Goal: Task Accomplishment & Management: Complete application form

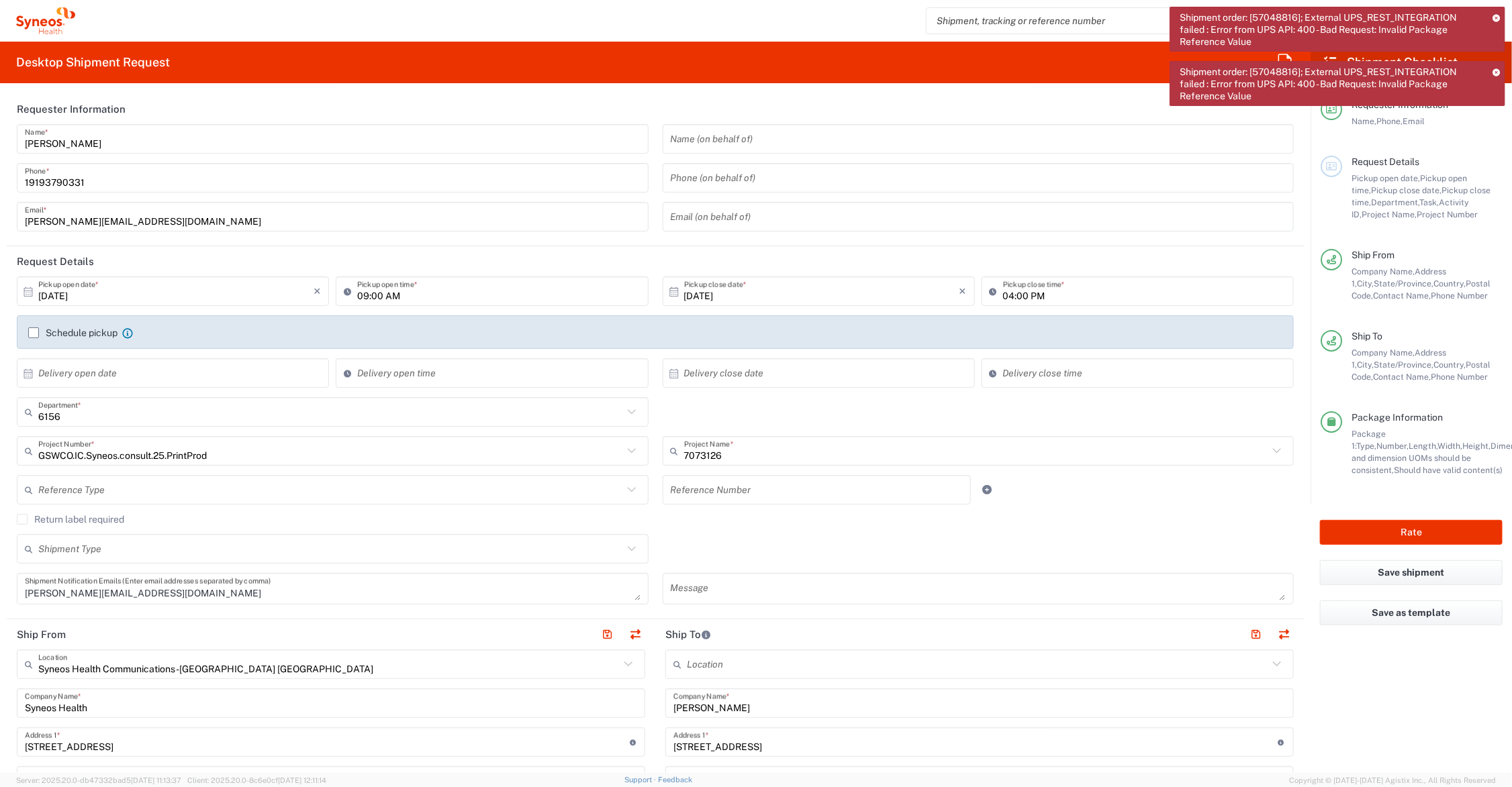
click at [653, 524] on agx-checkbox-control "Return label required" at bounding box center [655, 519] width 1277 height 10
click at [1496, 73] on icon at bounding box center [1496, 72] width 8 height 8
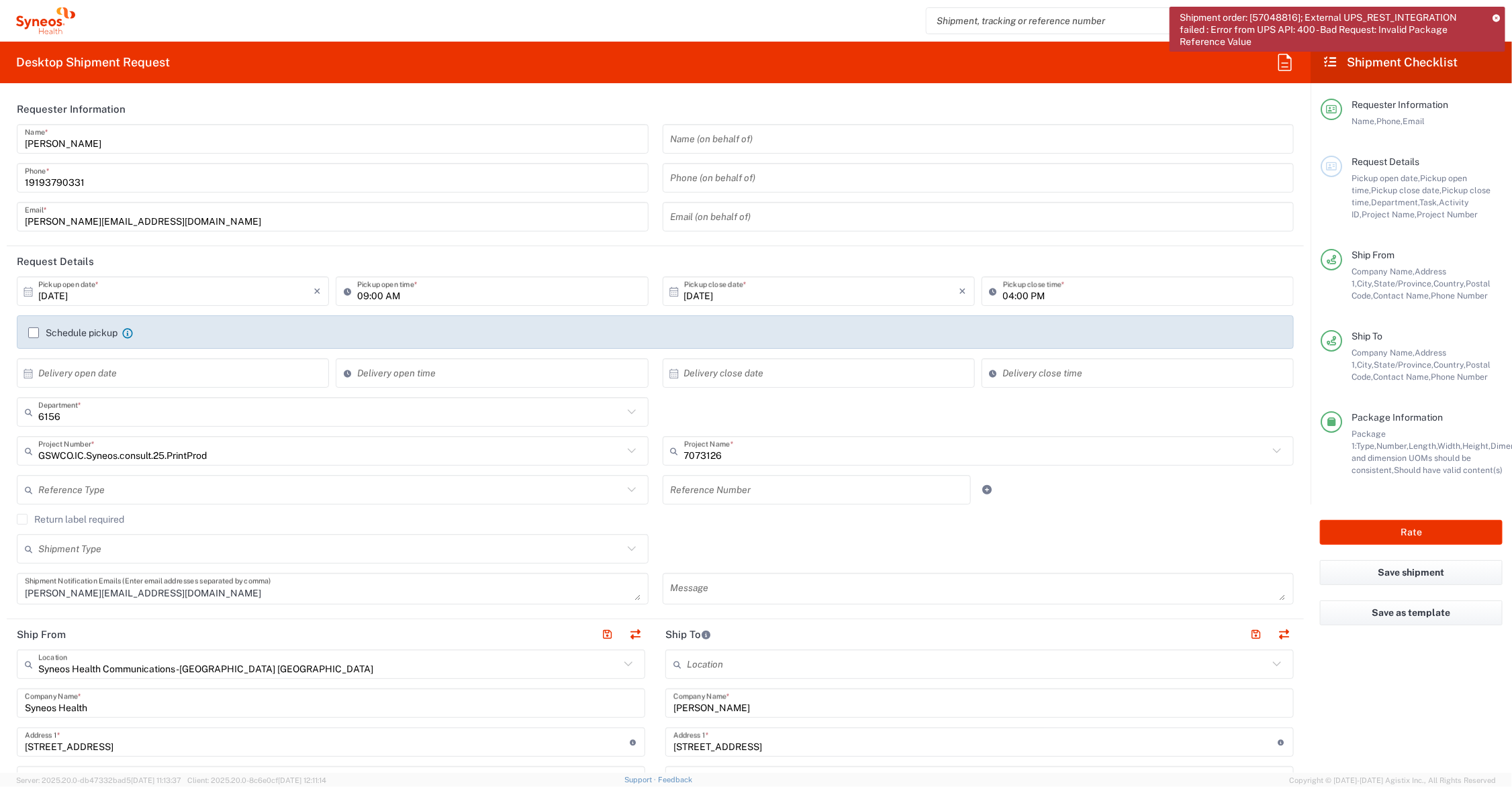
click at [1495, 17] on icon at bounding box center [1496, 17] width 8 height 8
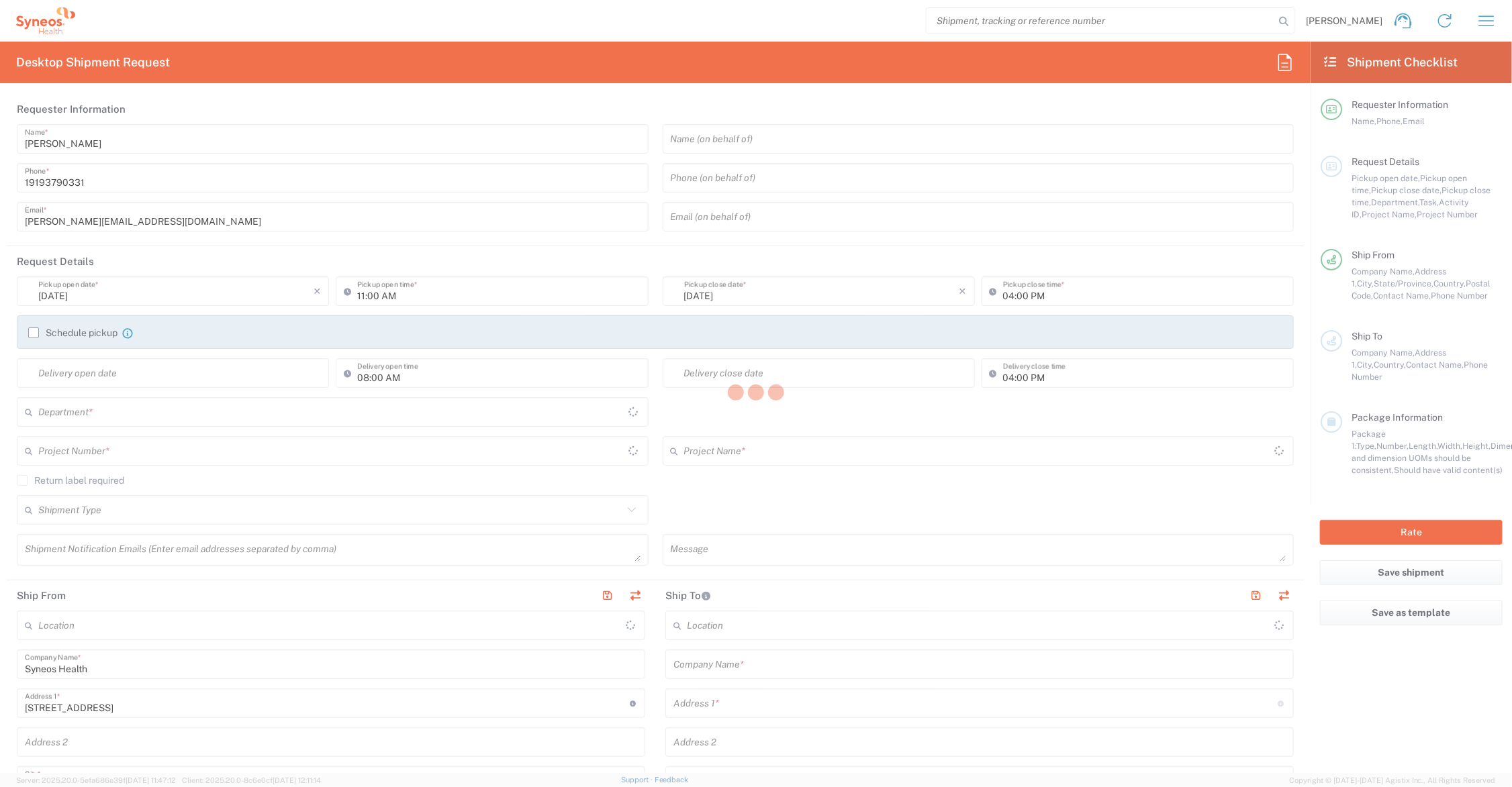
type input "[US_STATE]"
type input "[GEOGRAPHIC_DATA]"
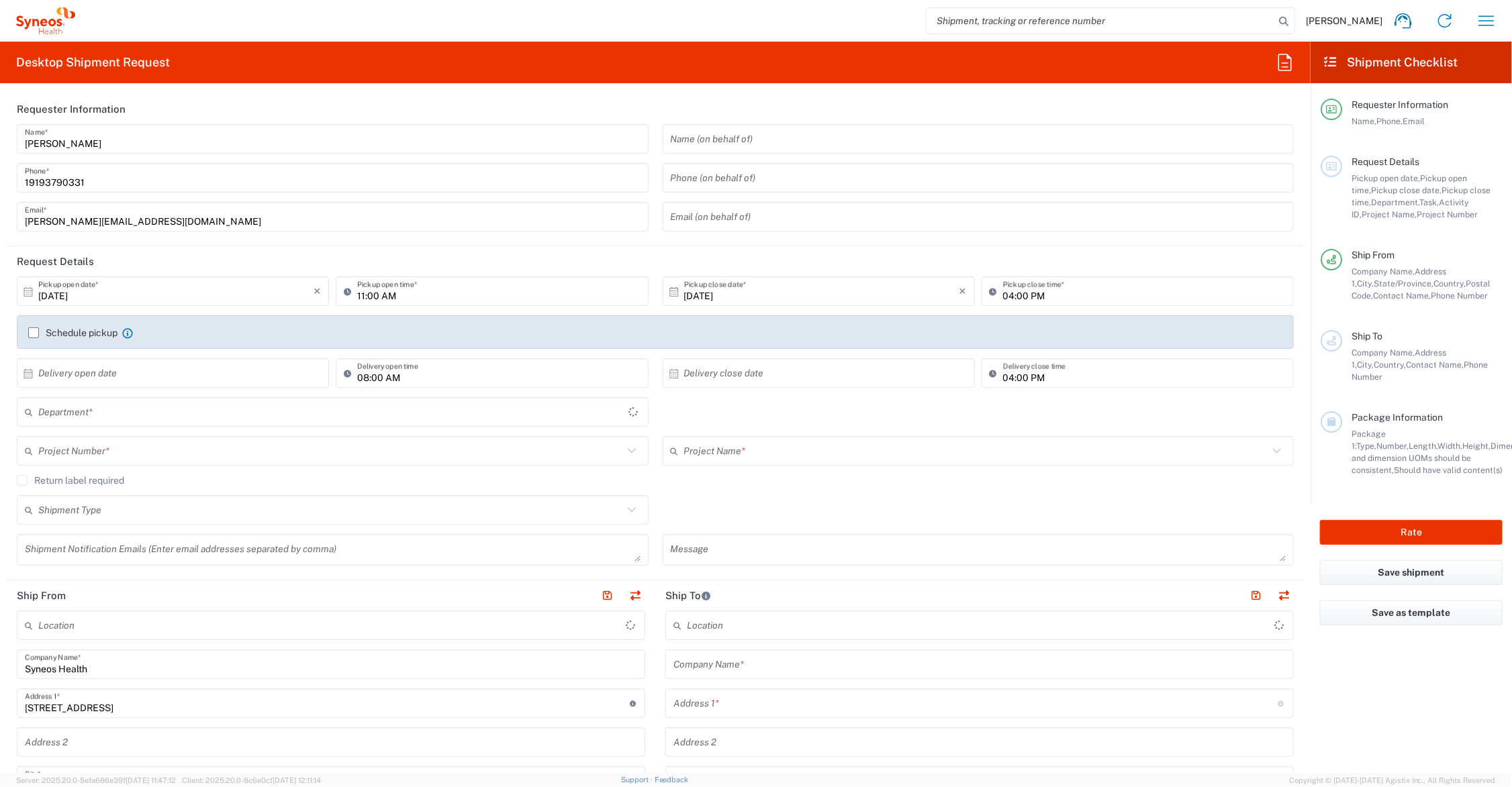
type input "6156"
type input "Syneos Health Communications-Westerville OH"
click at [722, 448] on input "text" at bounding box center [977, 451] width 585 height 24
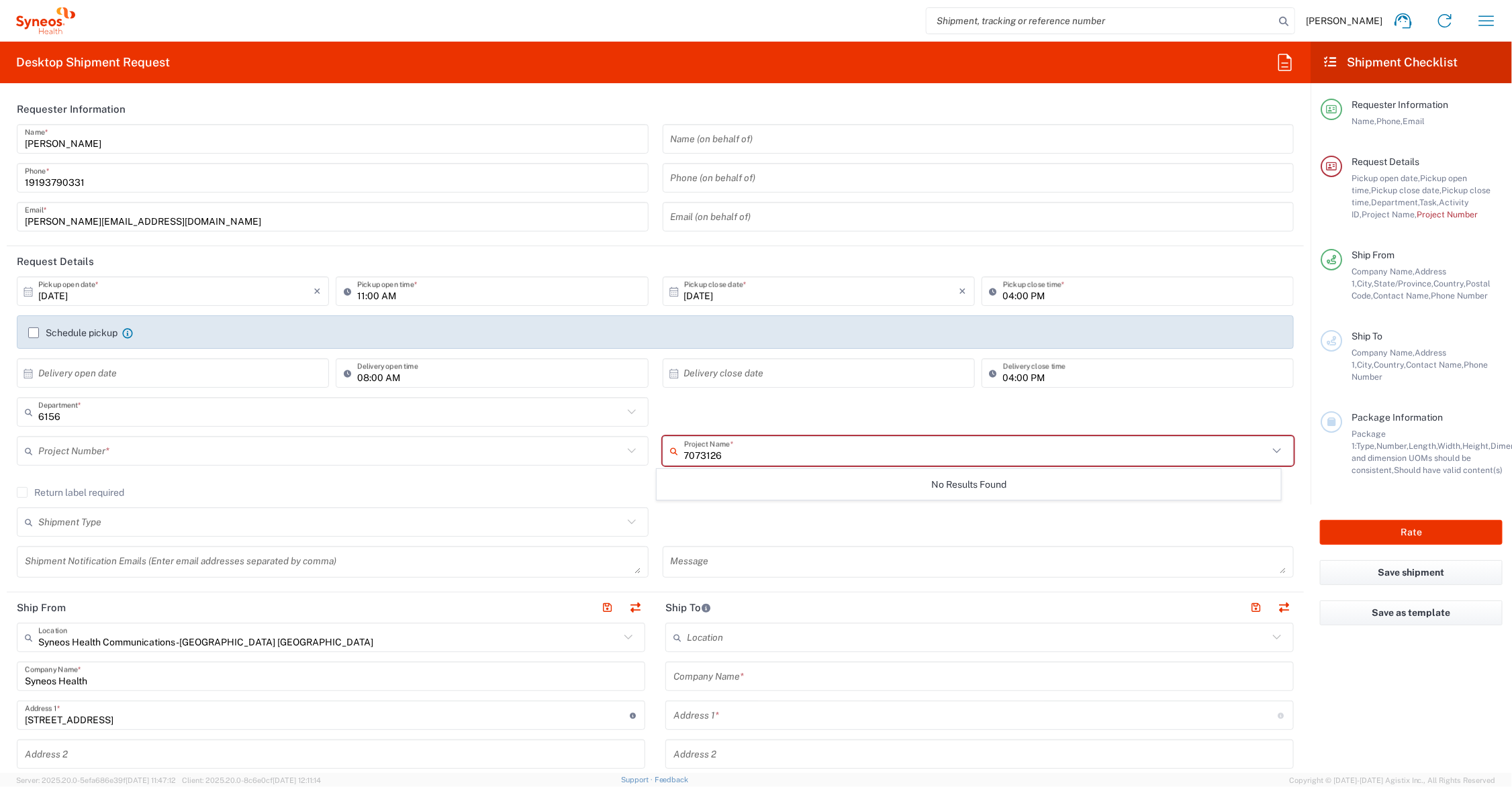
type input "7073126"
click at [170, 447] on input "text" at bounding box center [331, 451] width 585 height 24
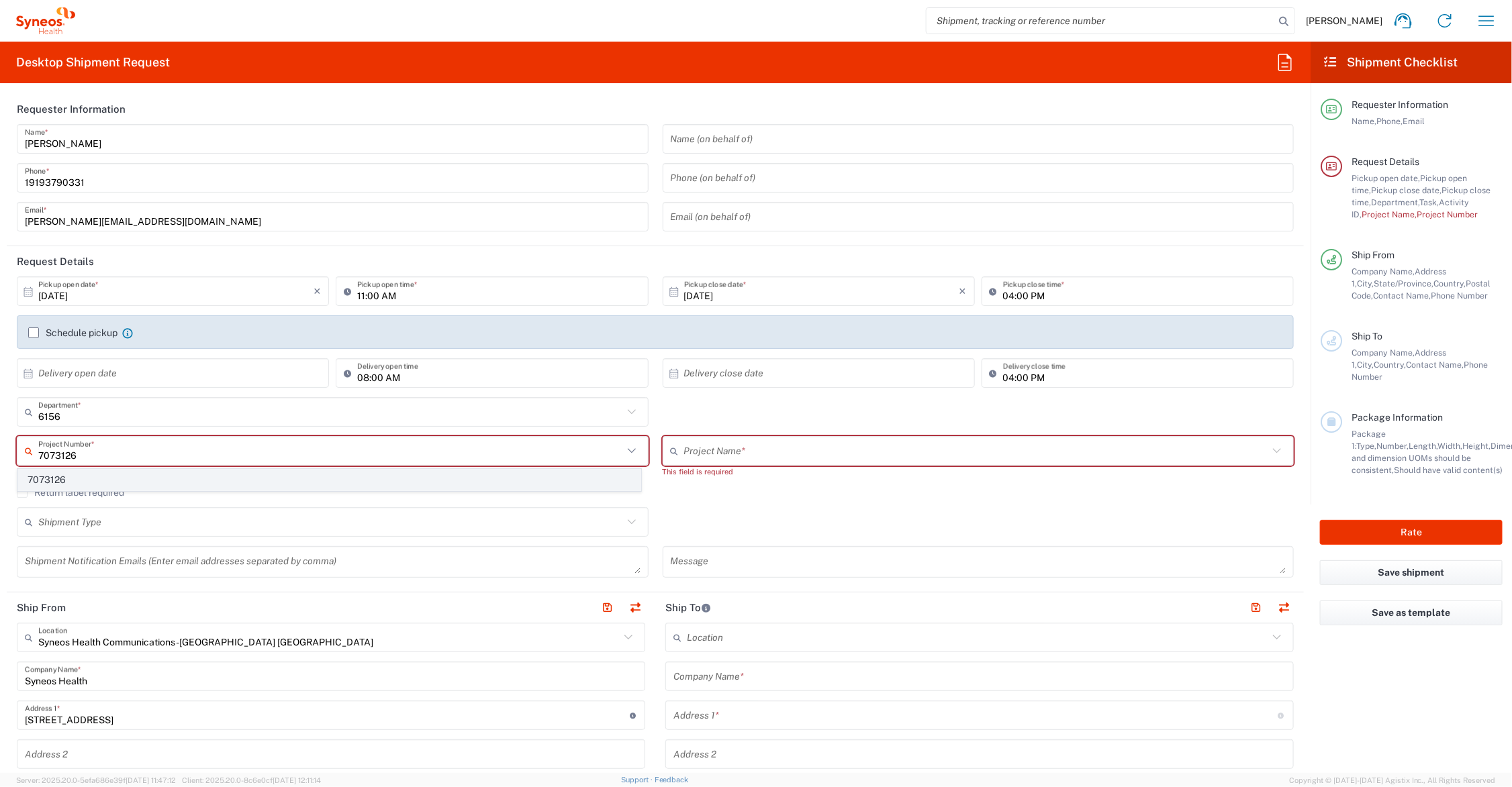
type input "7073126"
click at [58, 481] on span "7073126" at bounding box center [329, 480] width 623 height 21
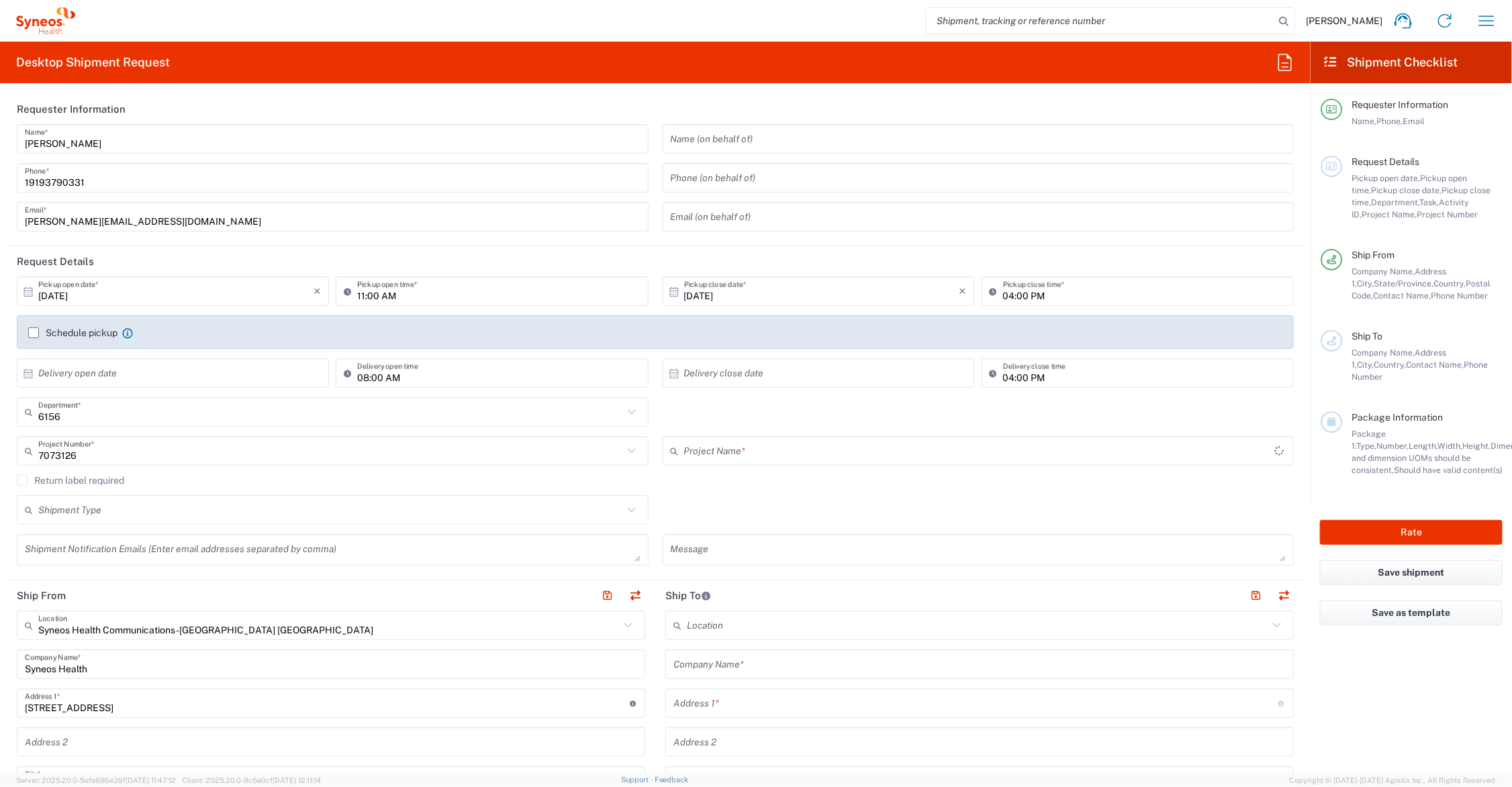
type input "GSWCO.IC.Syneos.consult.25.PrintProd"
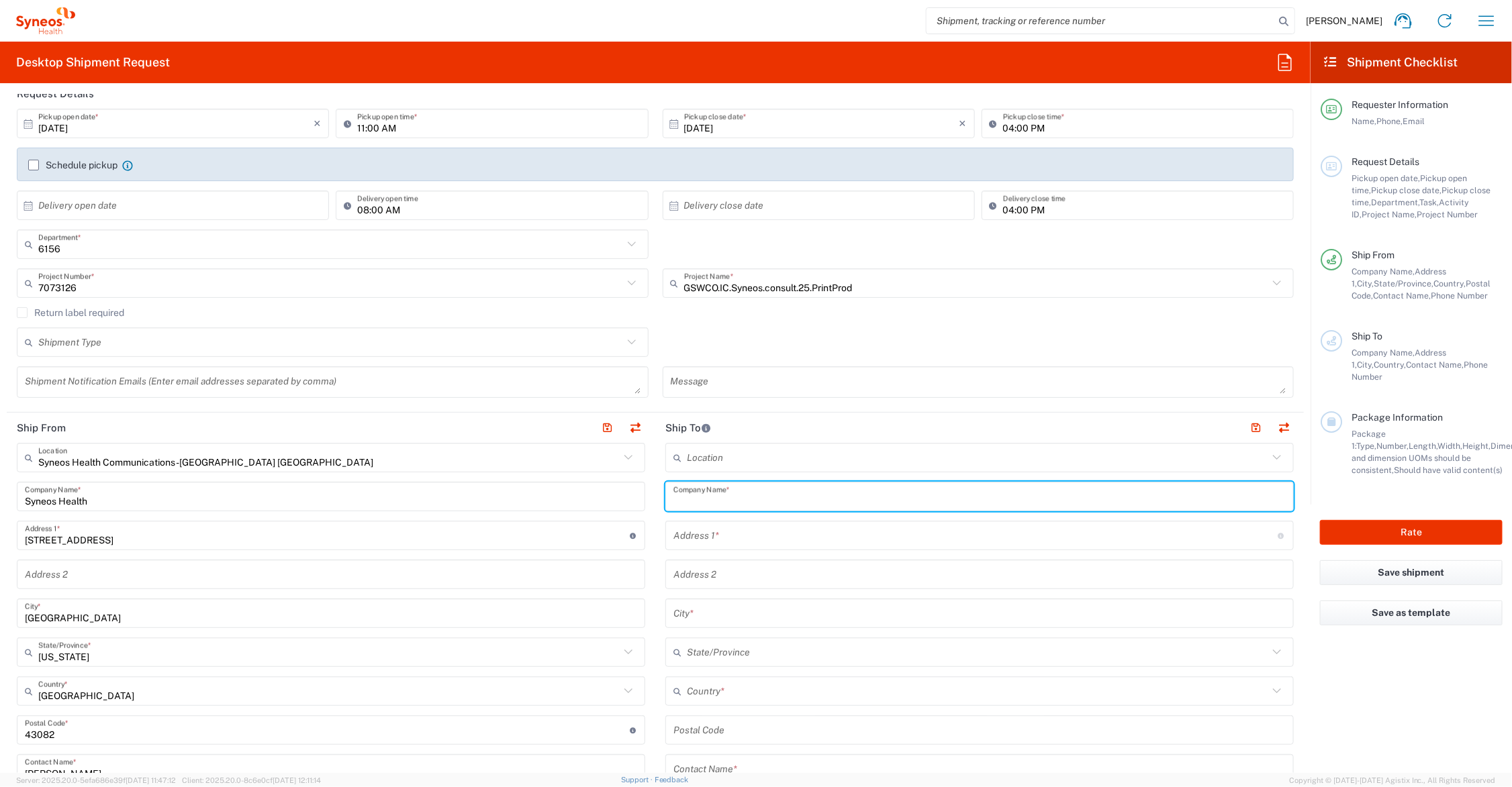
click at [764, 501] on input "text" at bounding box center [979, 497] width 612 height 24
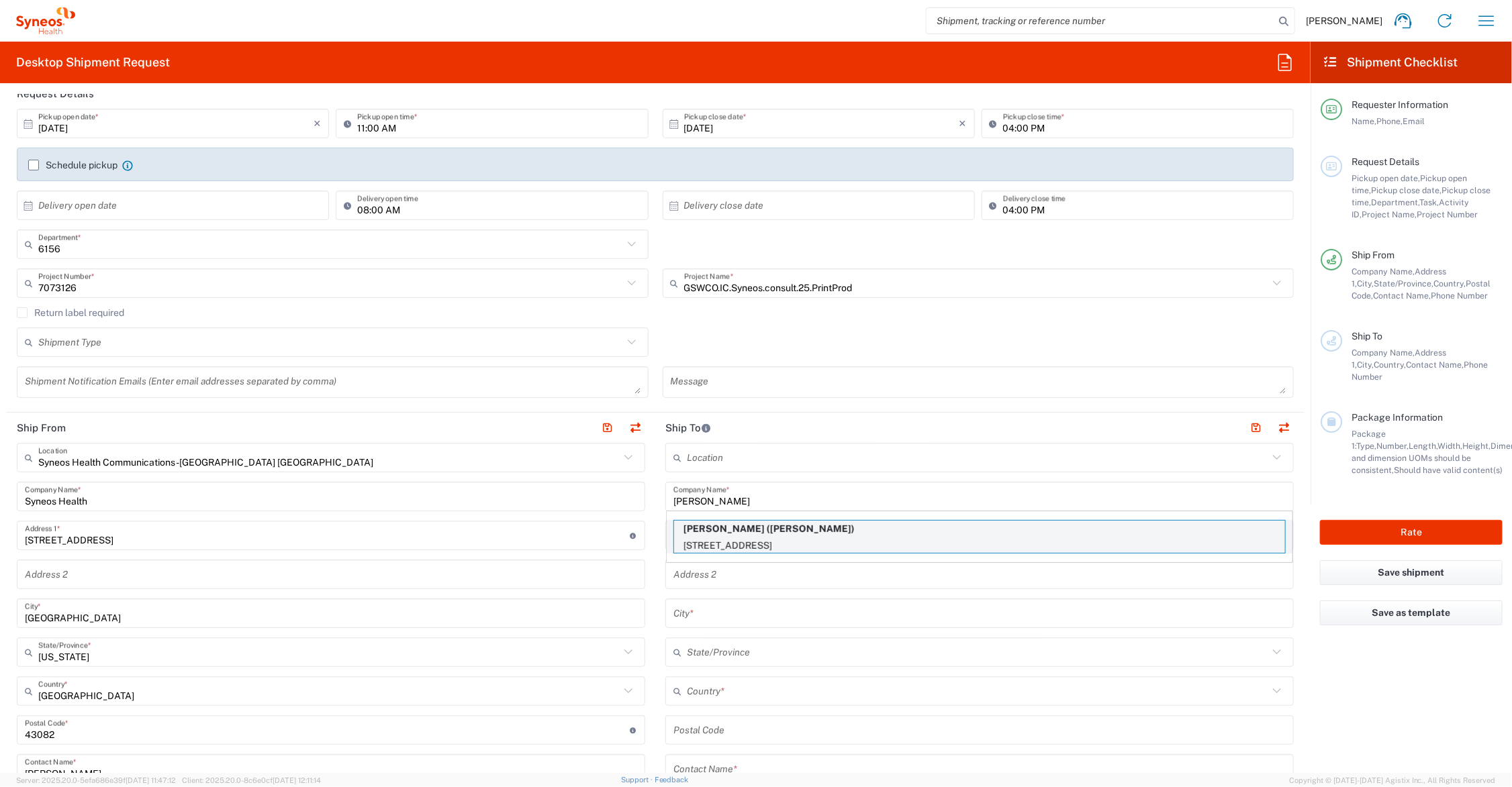
click at [771, 534] on p "Ryan Lennox (Ryan Lennox)" at bounding box center [979, 529] width 611 height 17
type input "Ryan Lennox"
type input "54 Lakeview Dr."
type input "Allentown"
type input "United States"
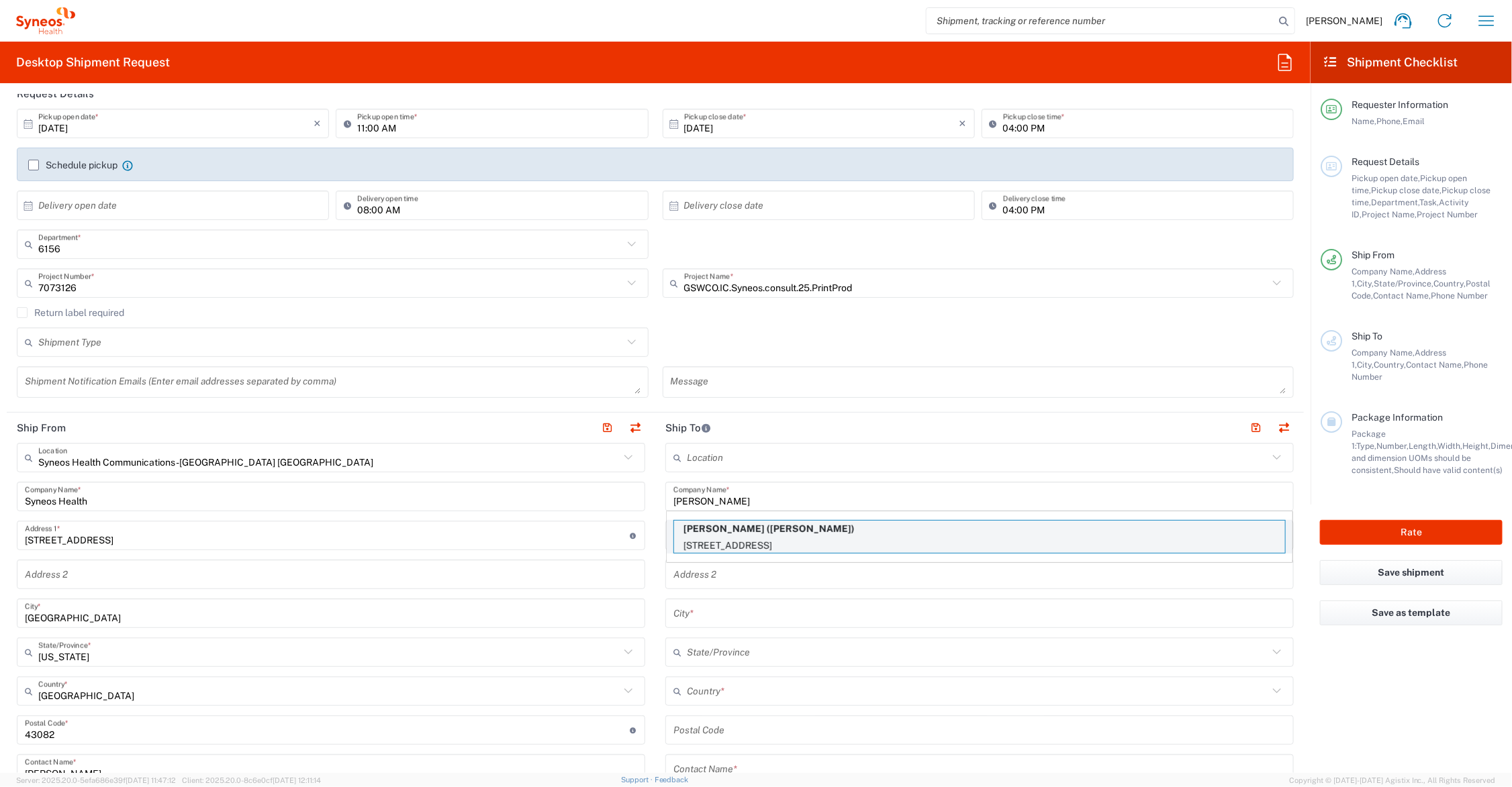
type input "08501"
type input "Ryan Lennox"
type input "123-456-7890"
type input "New Jersey"
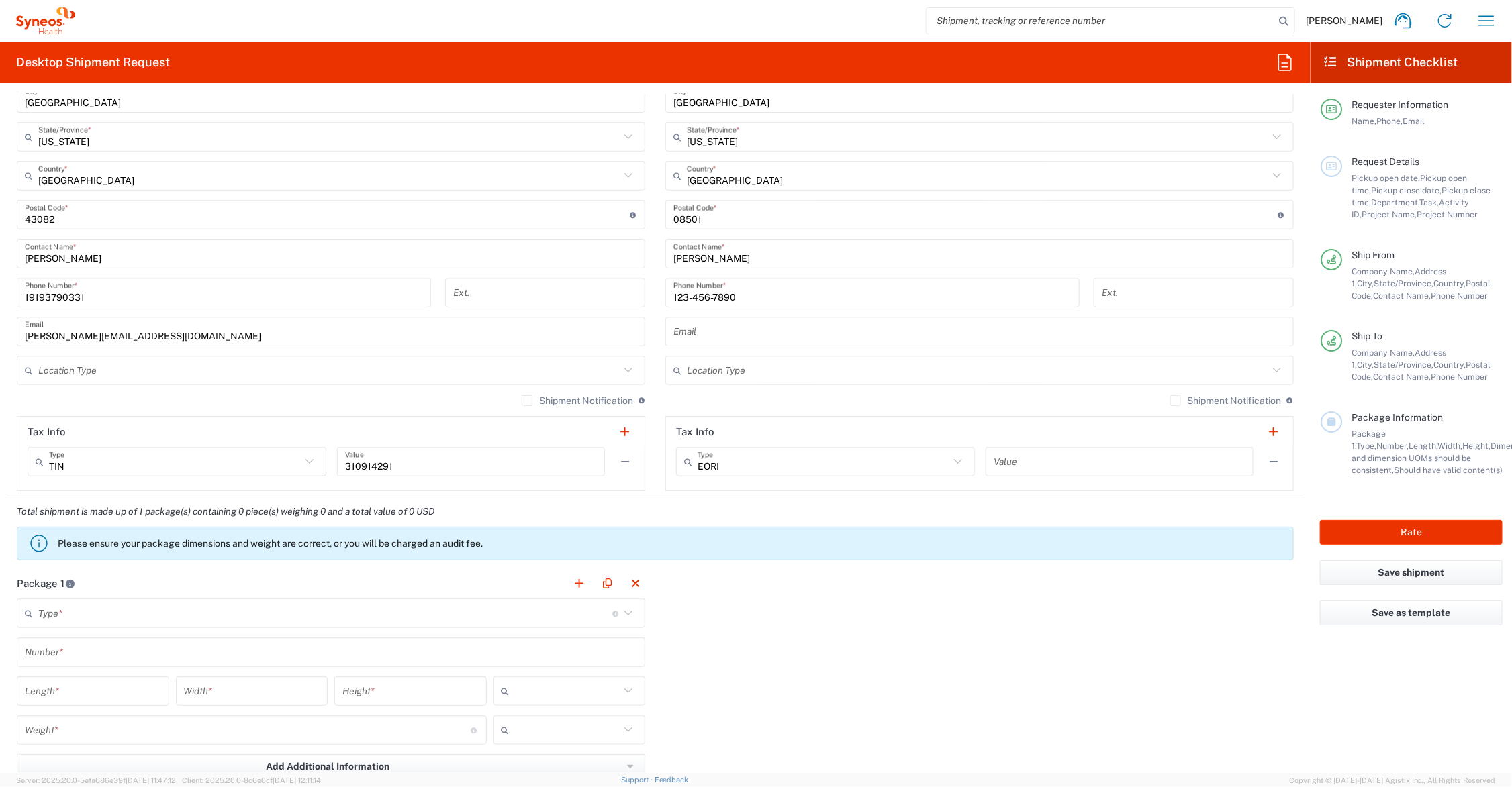
scroll to position [839, 0]
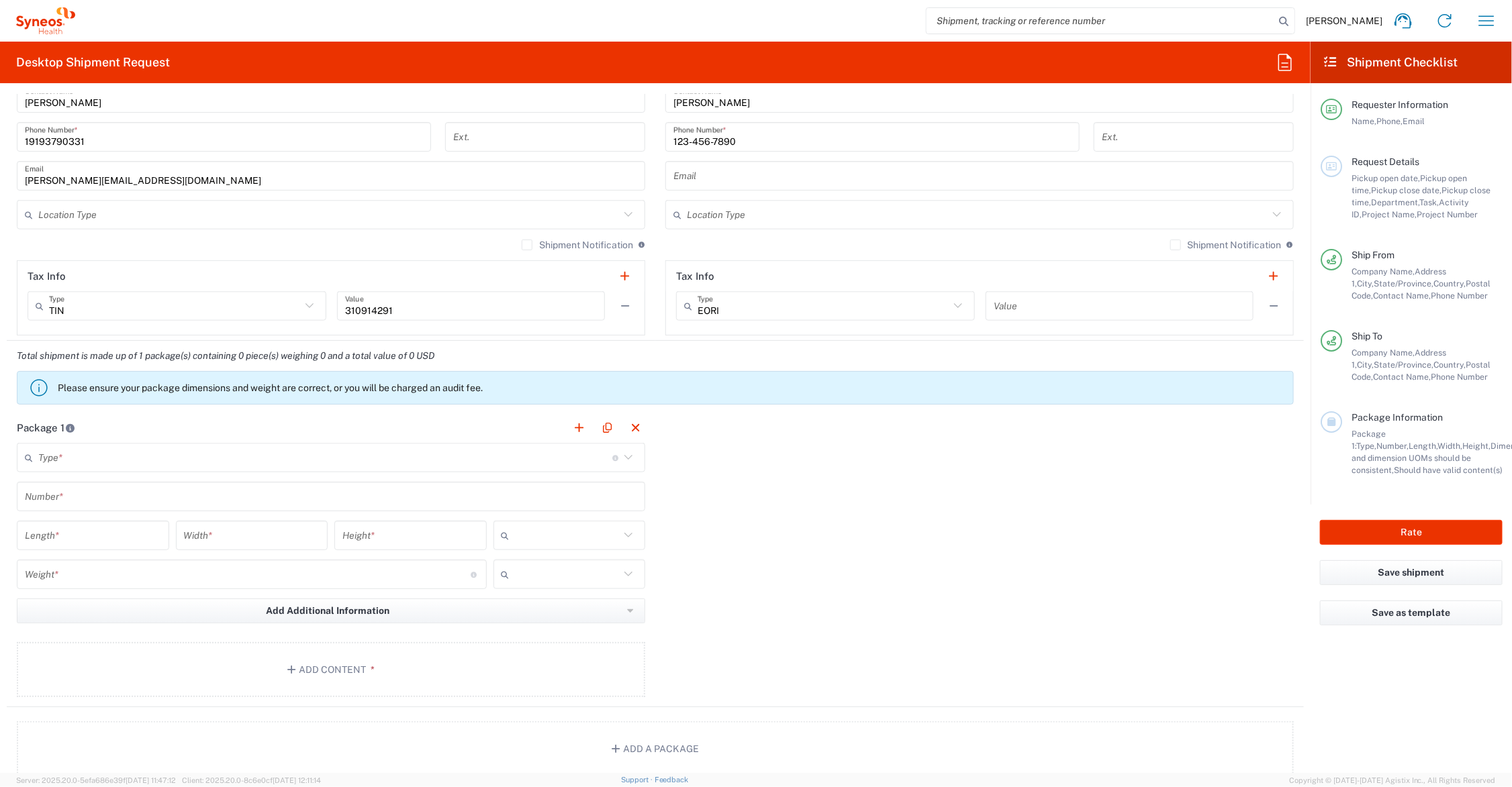
click at [138, 454] on input "text" at bounding box center [325, 458] width 574 height 24
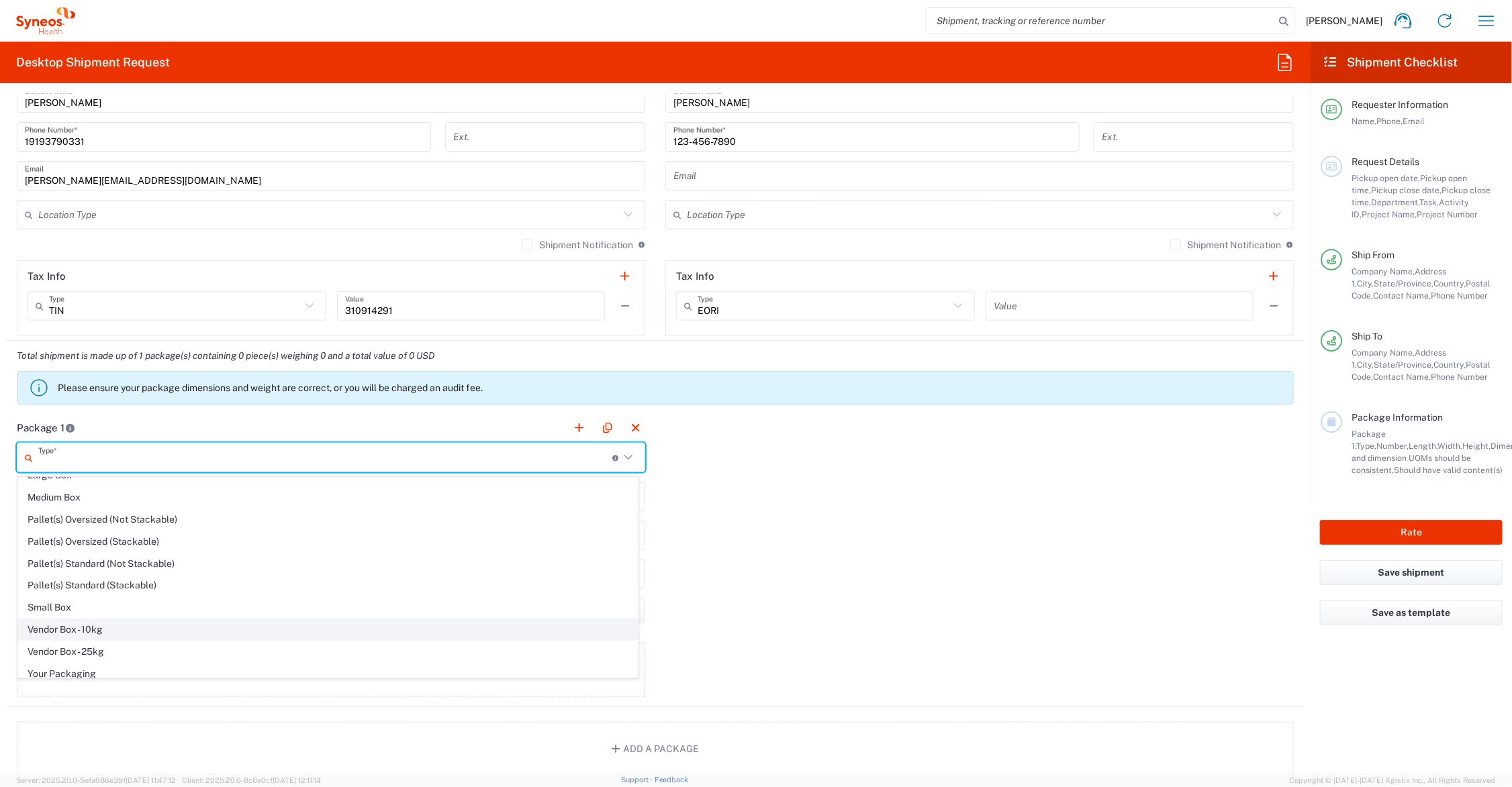
scroll to position [44, 0]
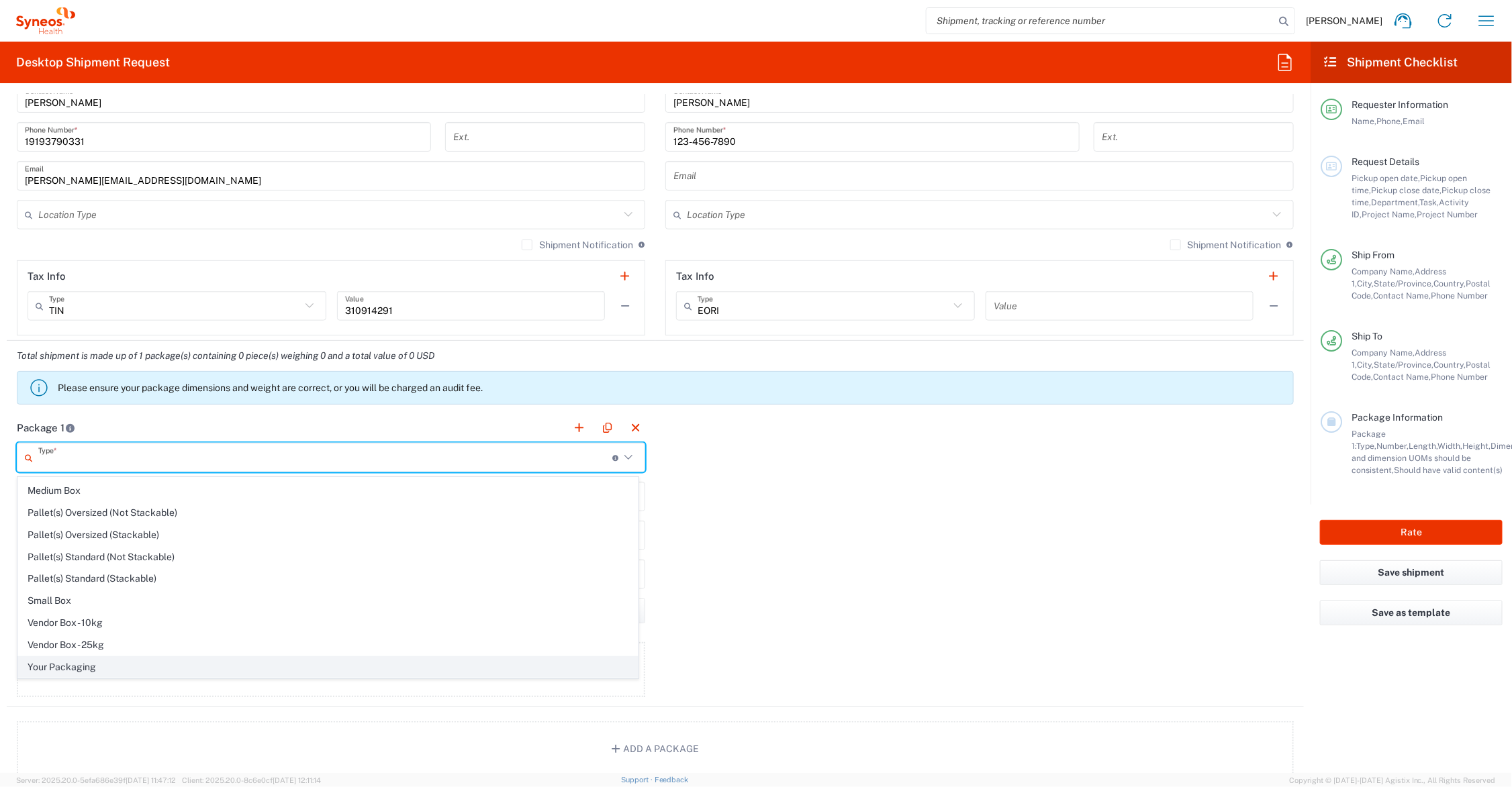
click at [138, 666] on span "Your Packaging" at bounding box center [328, 668] width 620 height 21
type input "Your Packaging"
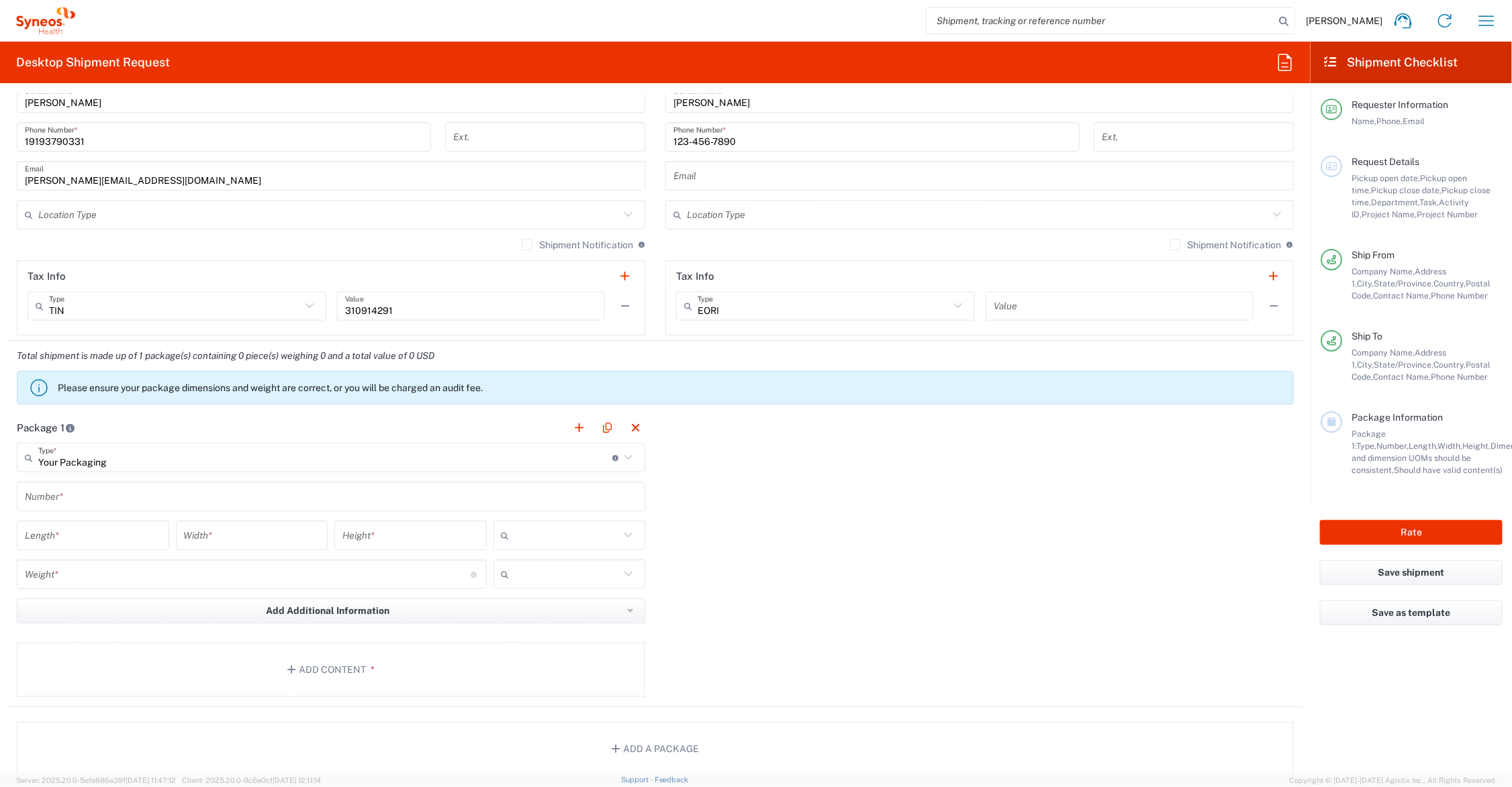
click at [133, 493] on input "text" at bounding box center [331, 497] width 612 height 24
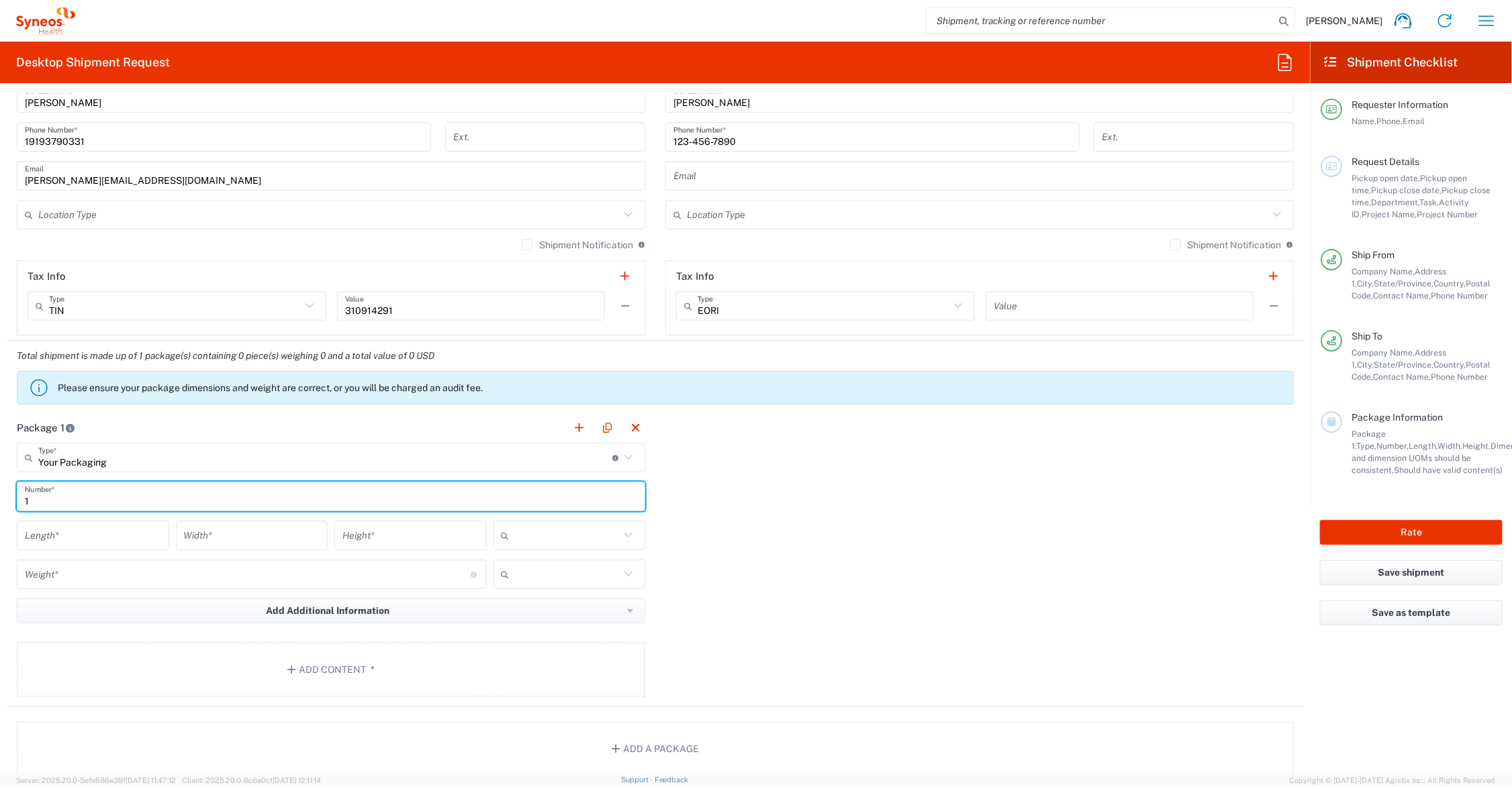
type input "1"
click at [125, 544] on input "number" at bounding box center [93, 536] width 136 height 24
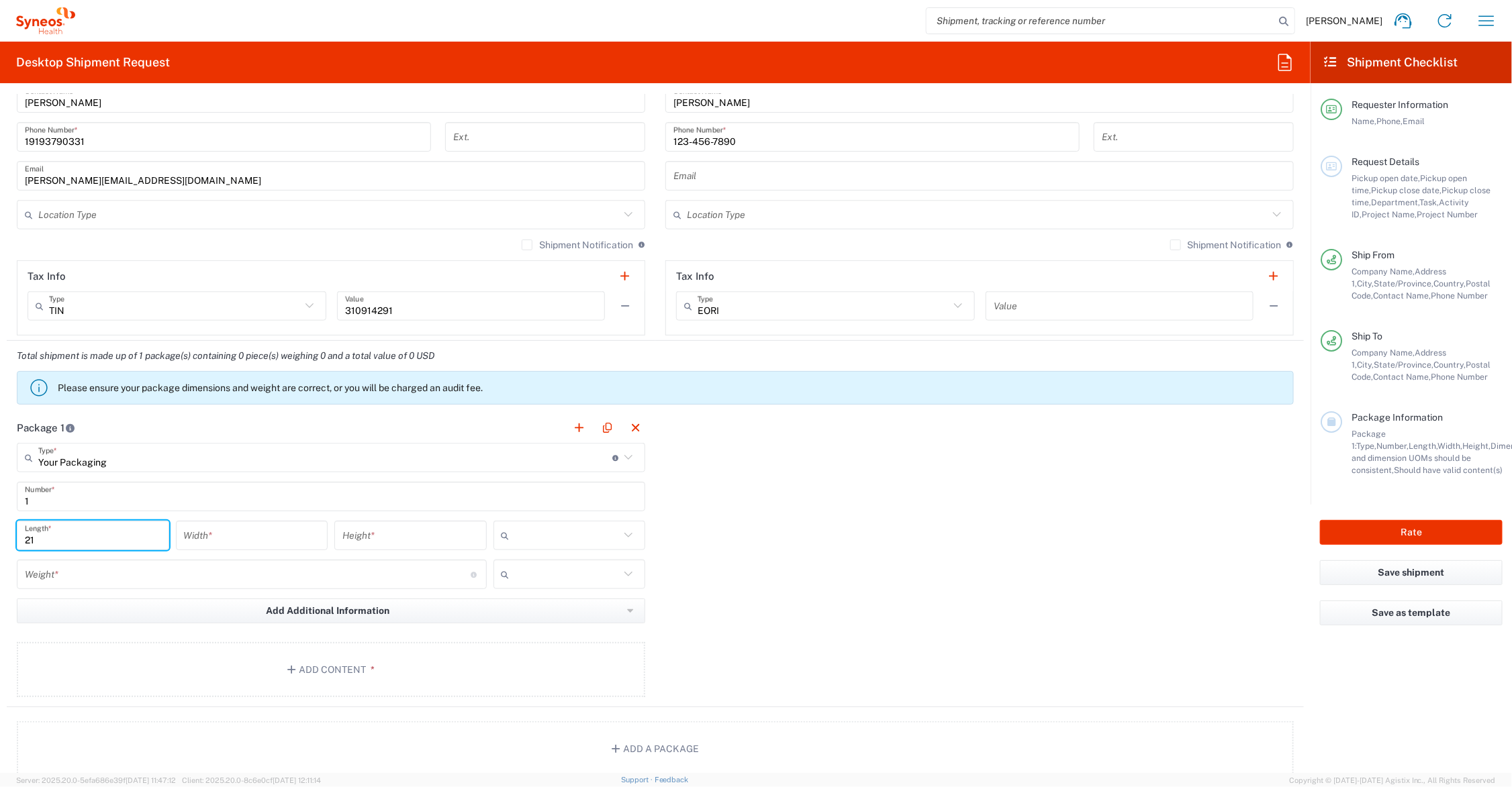
type input "21"
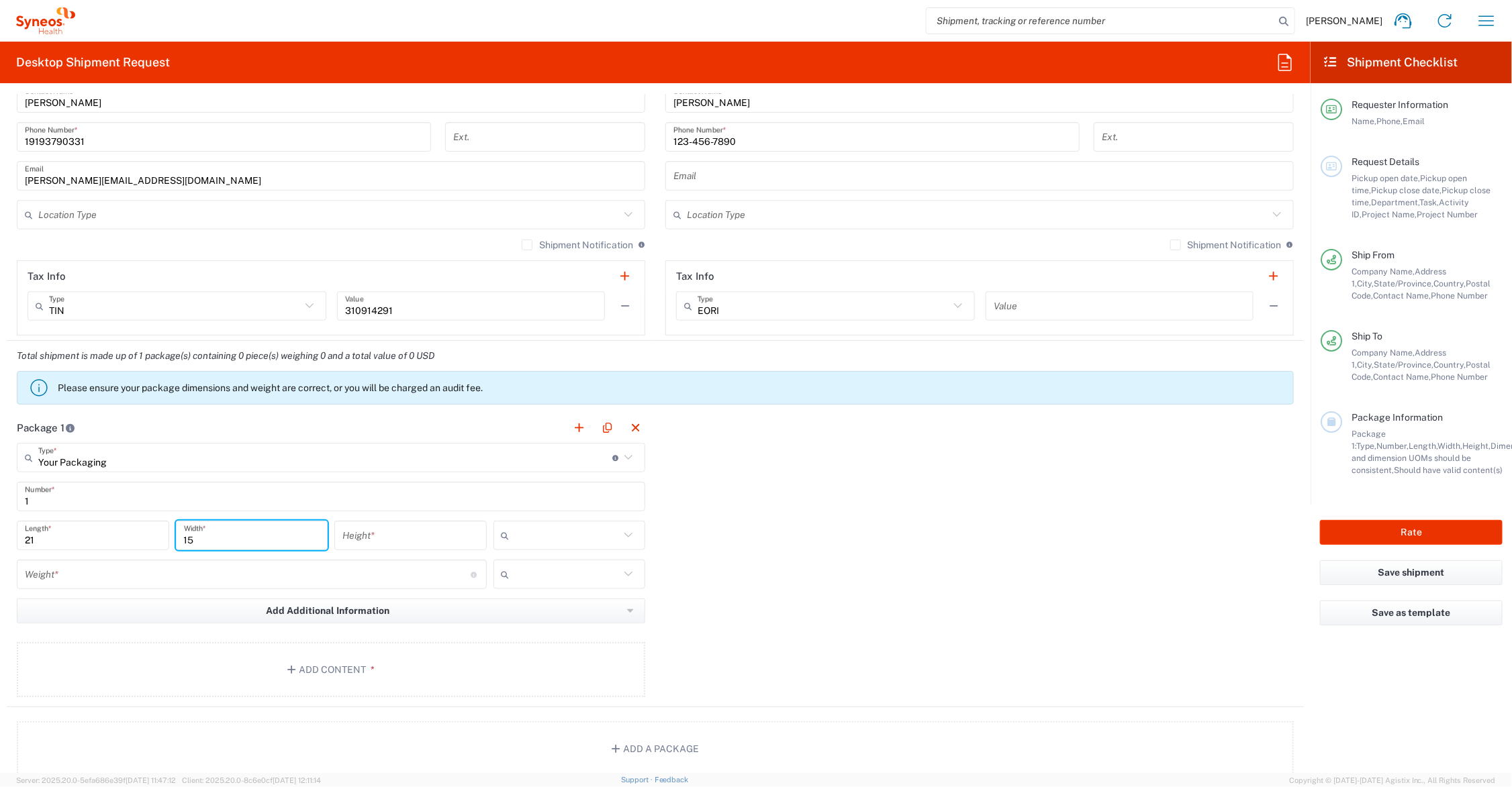
type input "15"
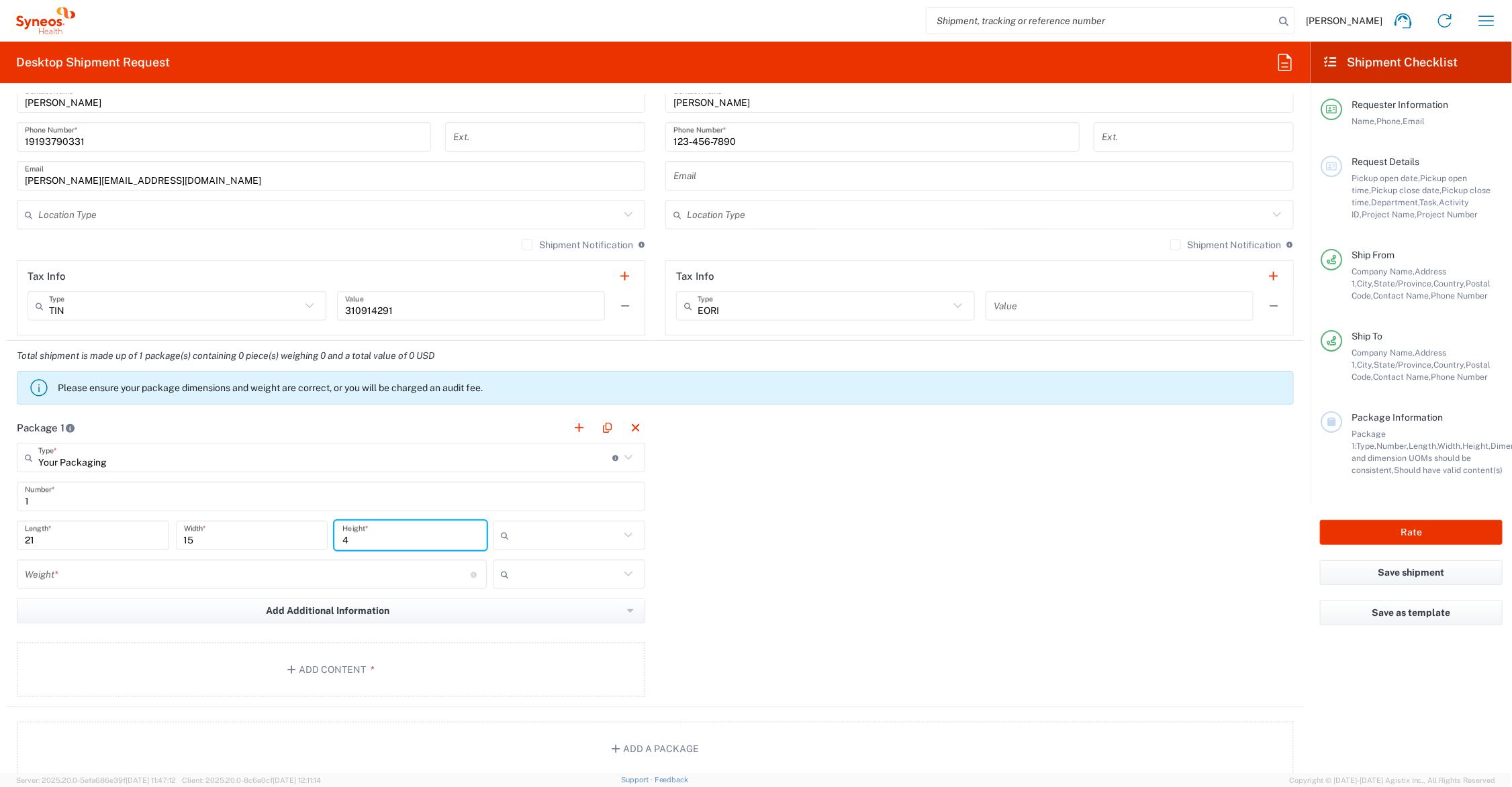
type input "4"
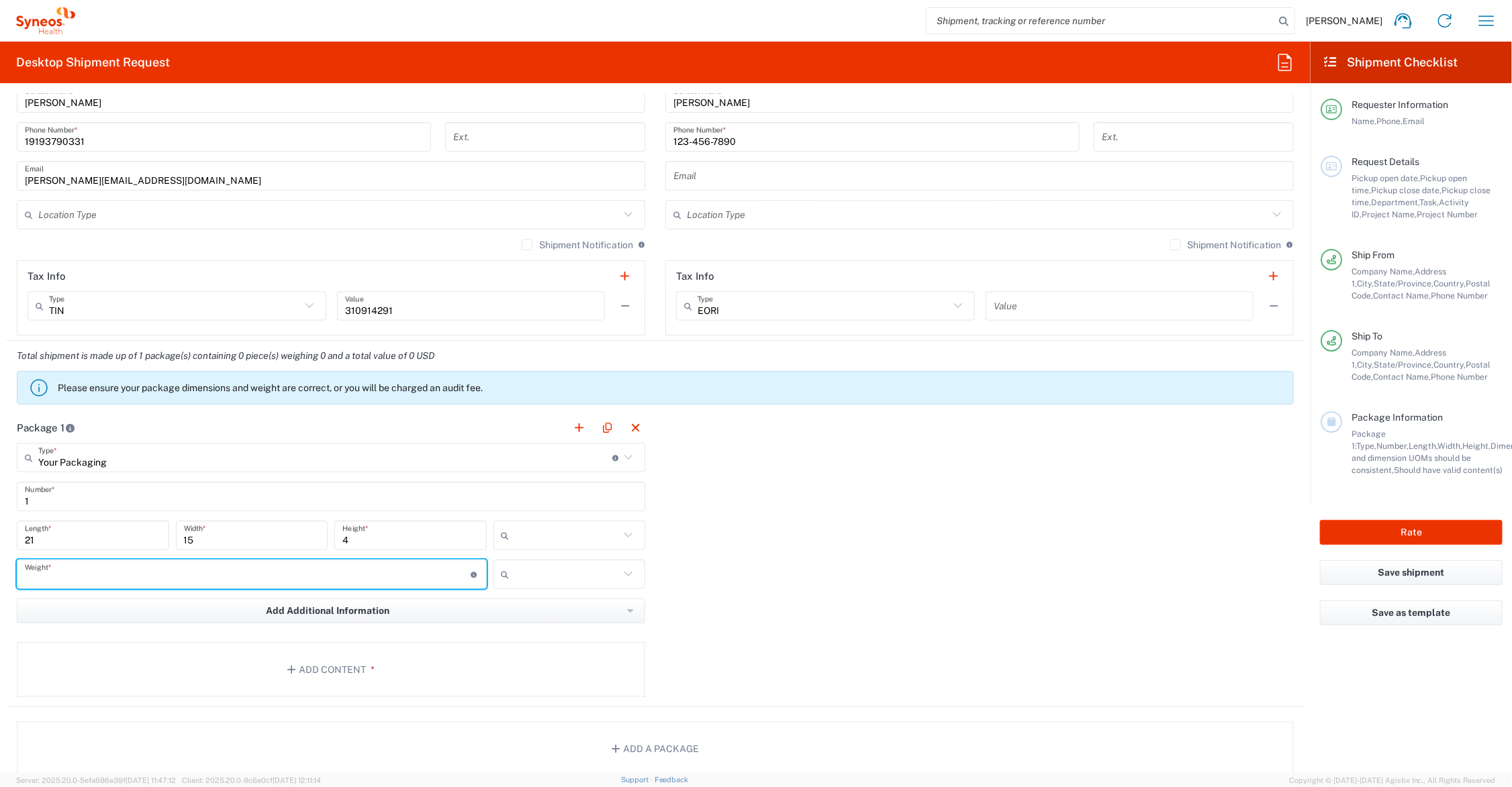
click at [124, 571] on input "number" at bounding box center [248, 575] width 446 height 24
type input "13"
click at [542, 532] on input "text" at bounding box center [568, 535] width 105 height 22
click at [524, 608] on span "in" at bounding box center [564, 610] width 148 height 21
type input "in"
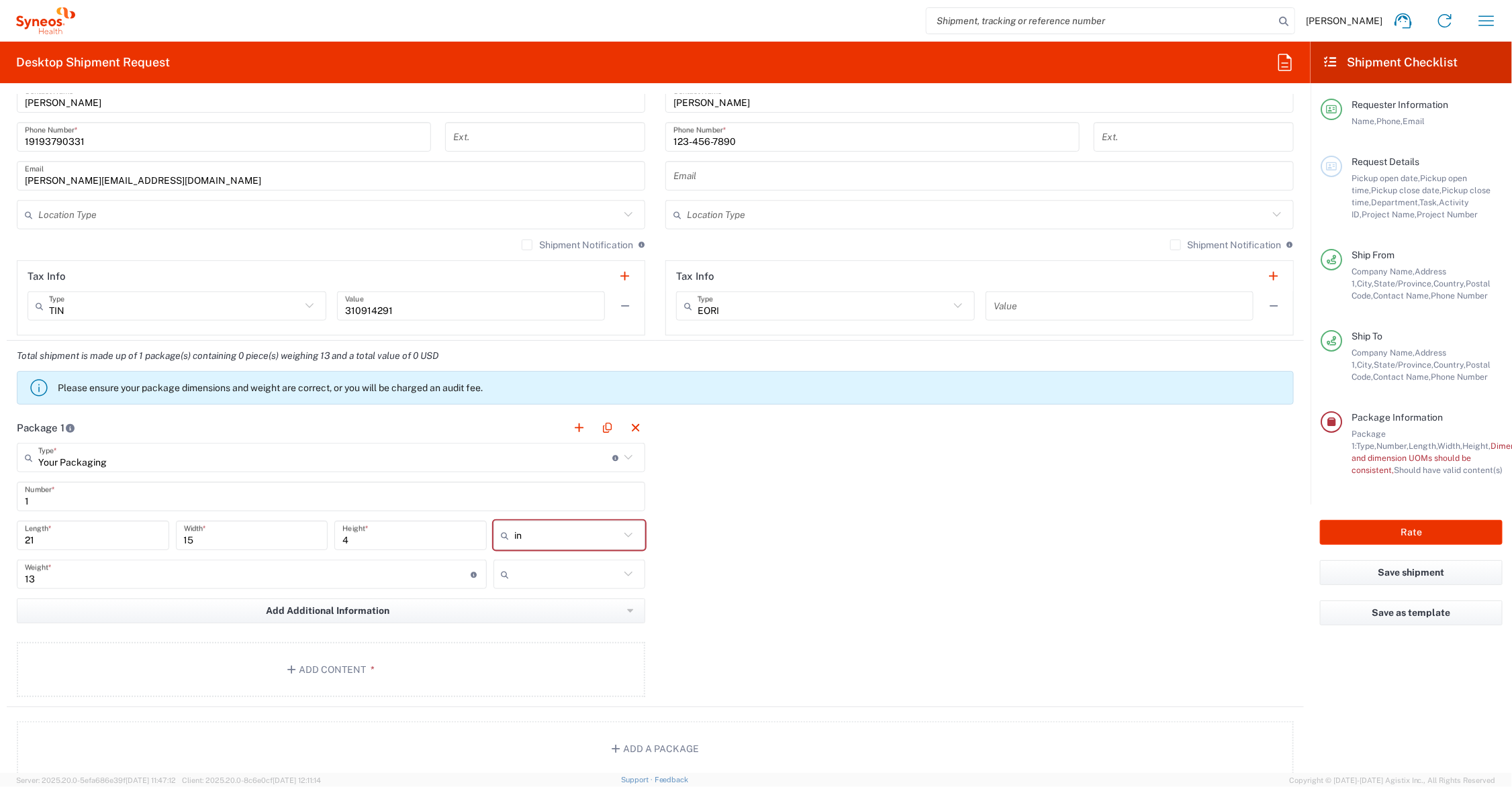
click at [516, 572] on input "text" at bounding box center [568, 574] width 105 height 22
click at [519, 624] on span "lbs" at bounding box center [564, 627] width 148 height 21
type input "lbs"
click at [323, 659] on button "Add Content *" at bounding box center [331, 669] width 628 height 55
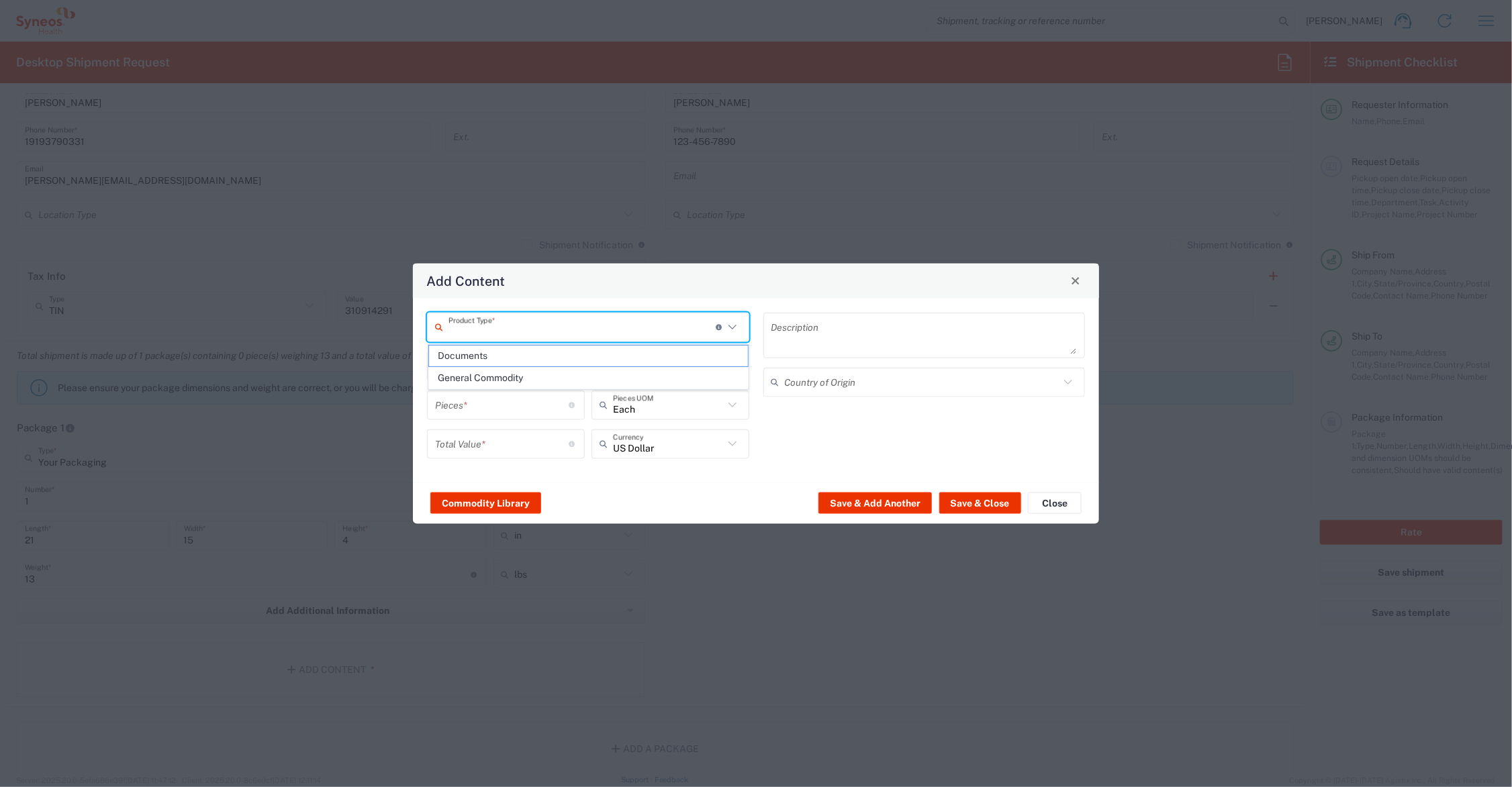
click at [484, 323] on input "text" at bounding box center [582, 327] width 267 height 24
click at [484, 357] on span "Documents" at bounding box center [588, 356] width 319 height 21
type input "Documents"
type input "1"
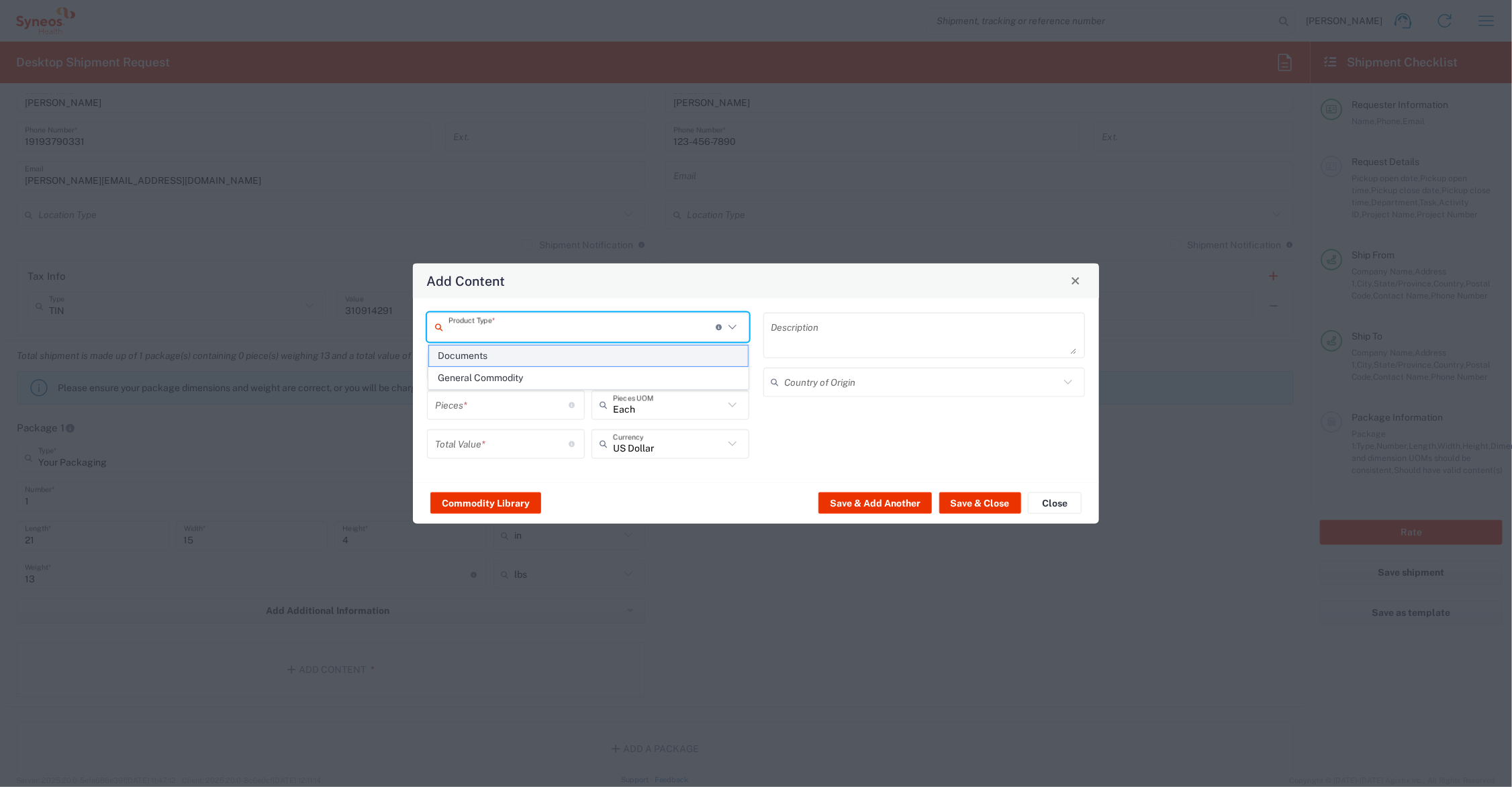
type input "1"
type textarea "Documents"
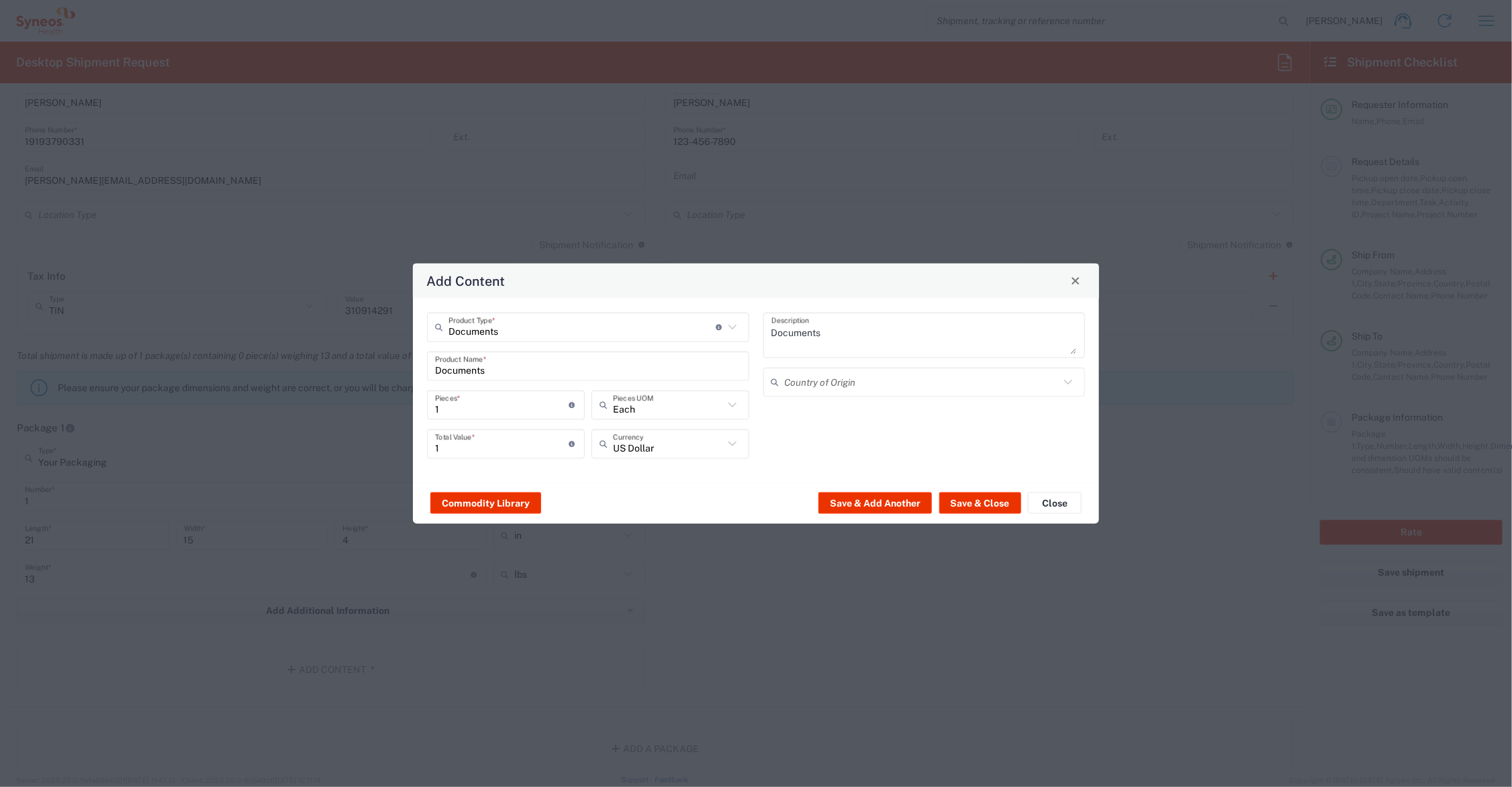
click at [457, 405] on input "1" at bounding box center [502, 405] width 134 height 24
type input "12"
type input "125"
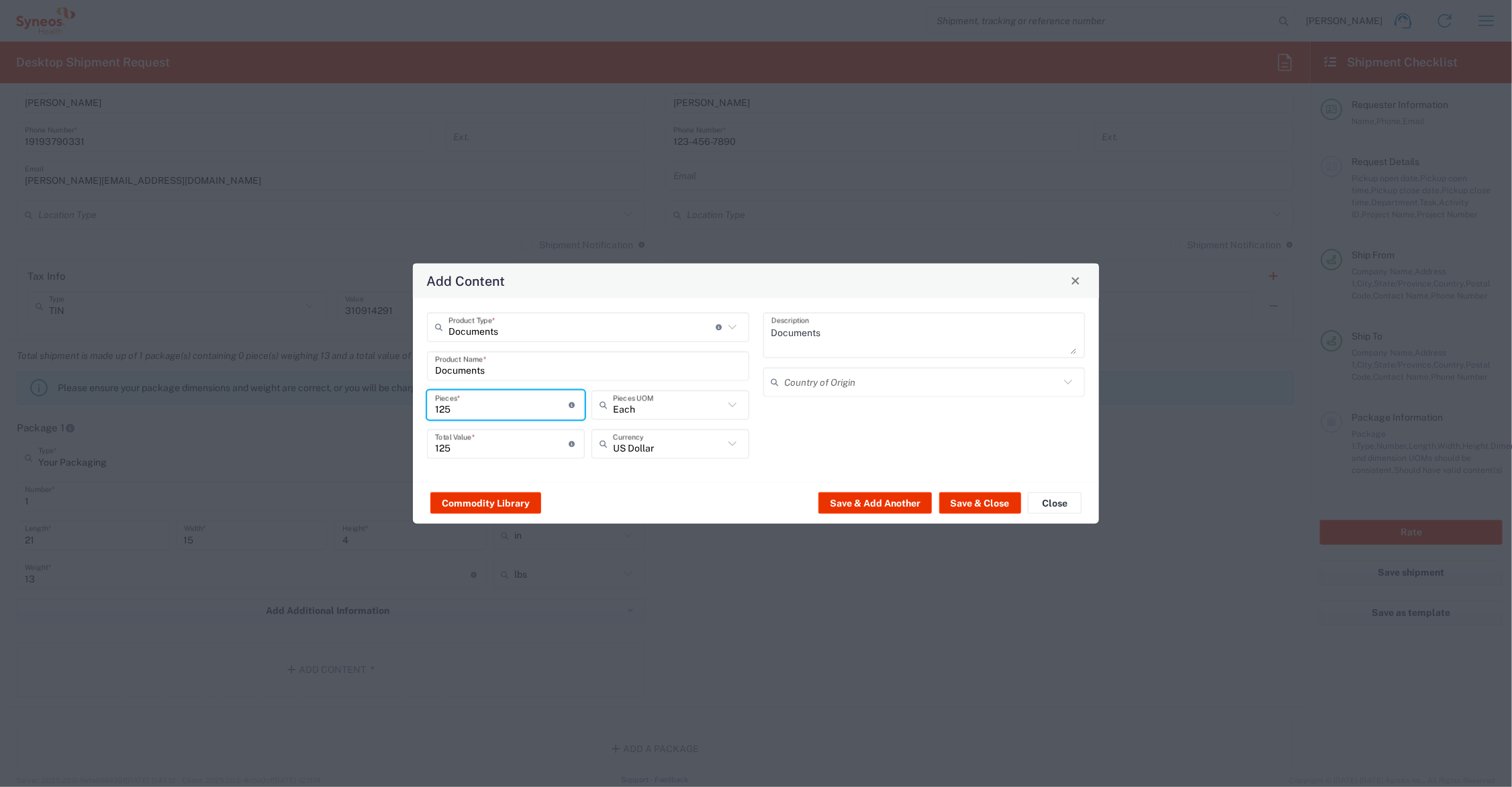
type input "125"
drag, startPoint x: 468, startPoint y: 449, endPoint x: 420, endPoint y: 450, distance: 48.0
click at [420, 450] on div "Documents Product Type * Document: Paper document generated internally by Syneo…" at bounding box center [588, 389] width 336 height 156
type input "85.00"
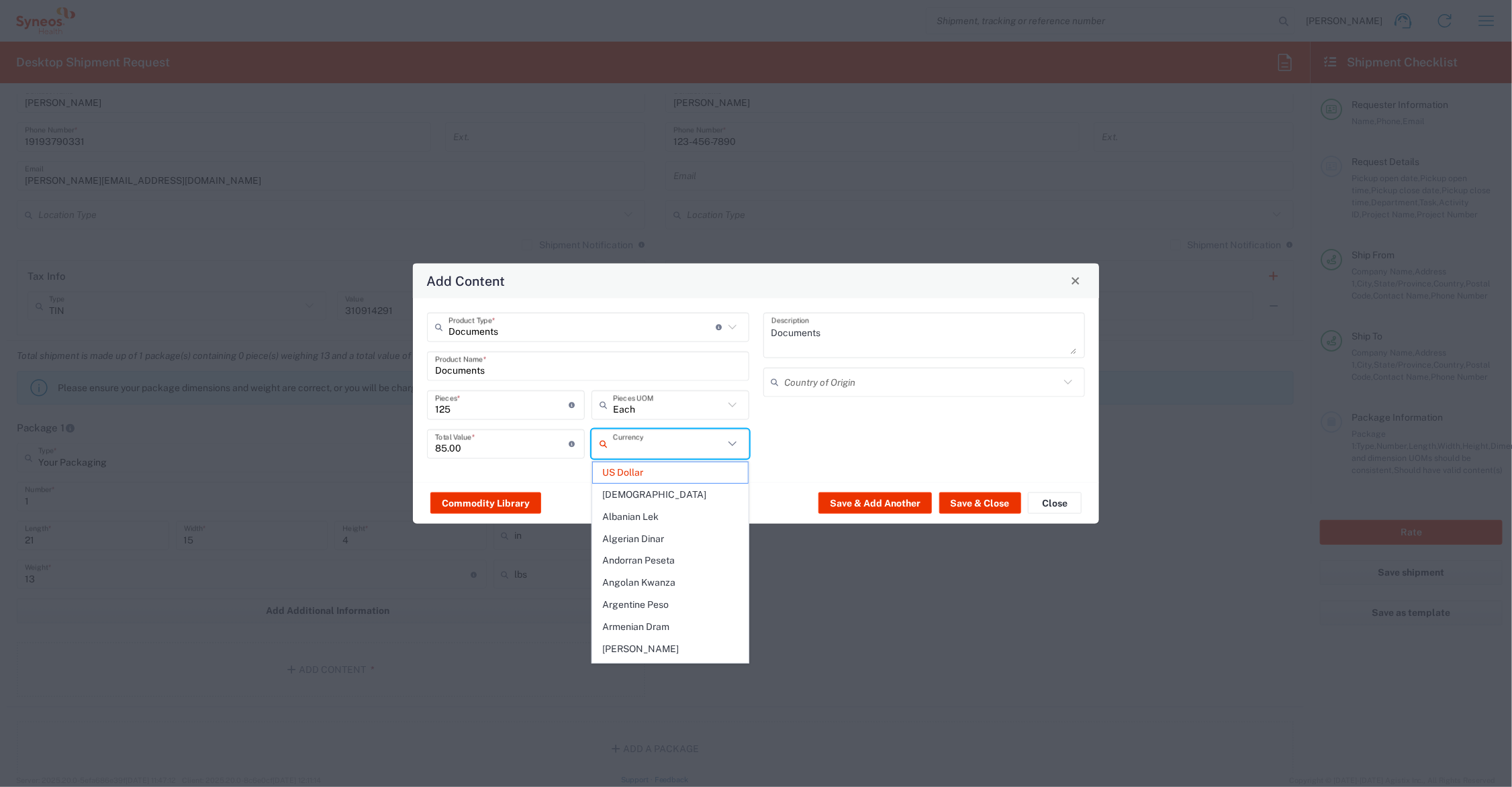
click at [564, 484] on div "Commodity Library Save & Add Another Save & Close Close" at bounding box center [756, 503] width 686 height 43
type input "US Dollar"
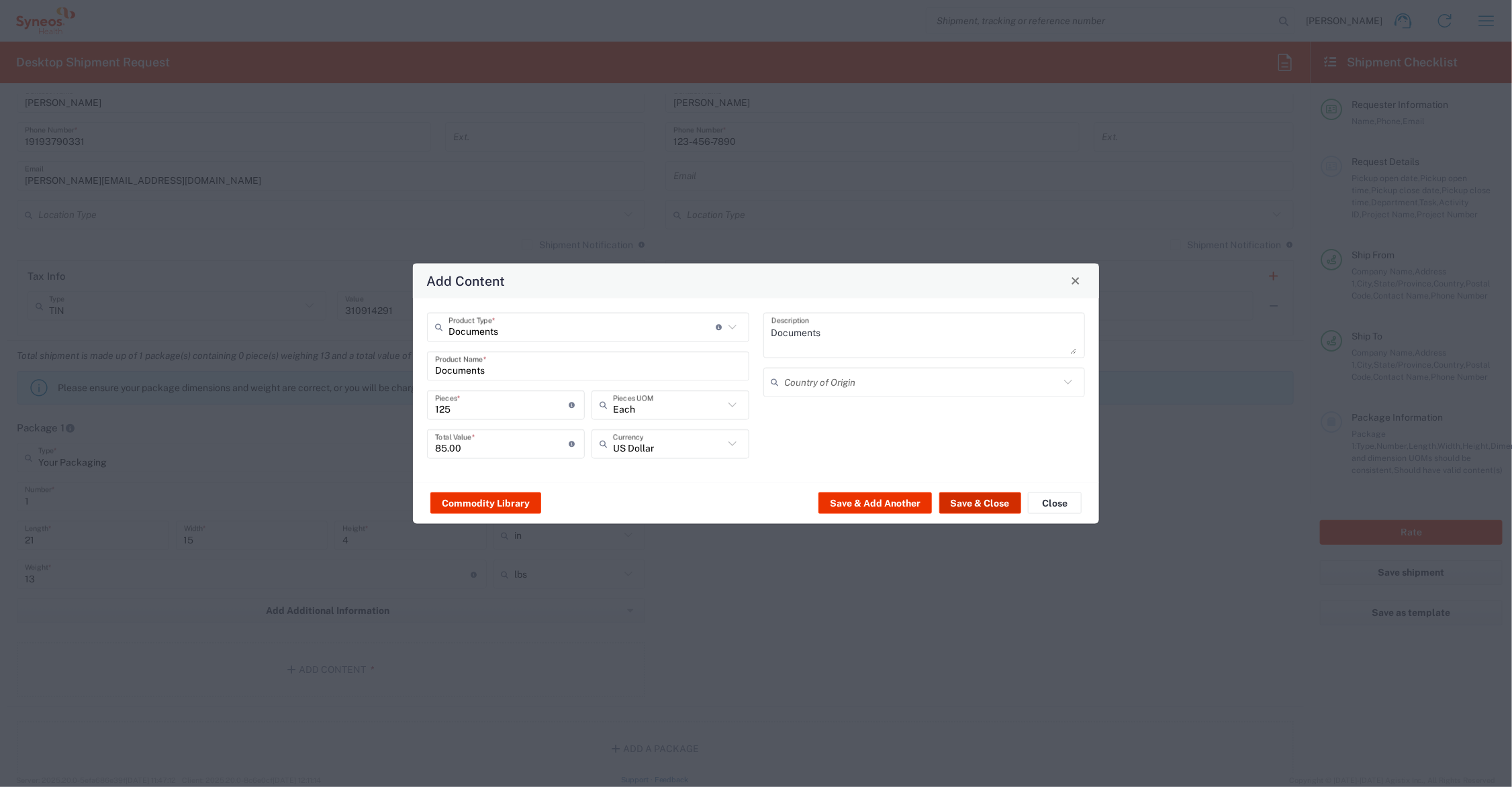
click at [972, 499] on button "Save & Close" at bounding box center [980, 503] width 82 height 22
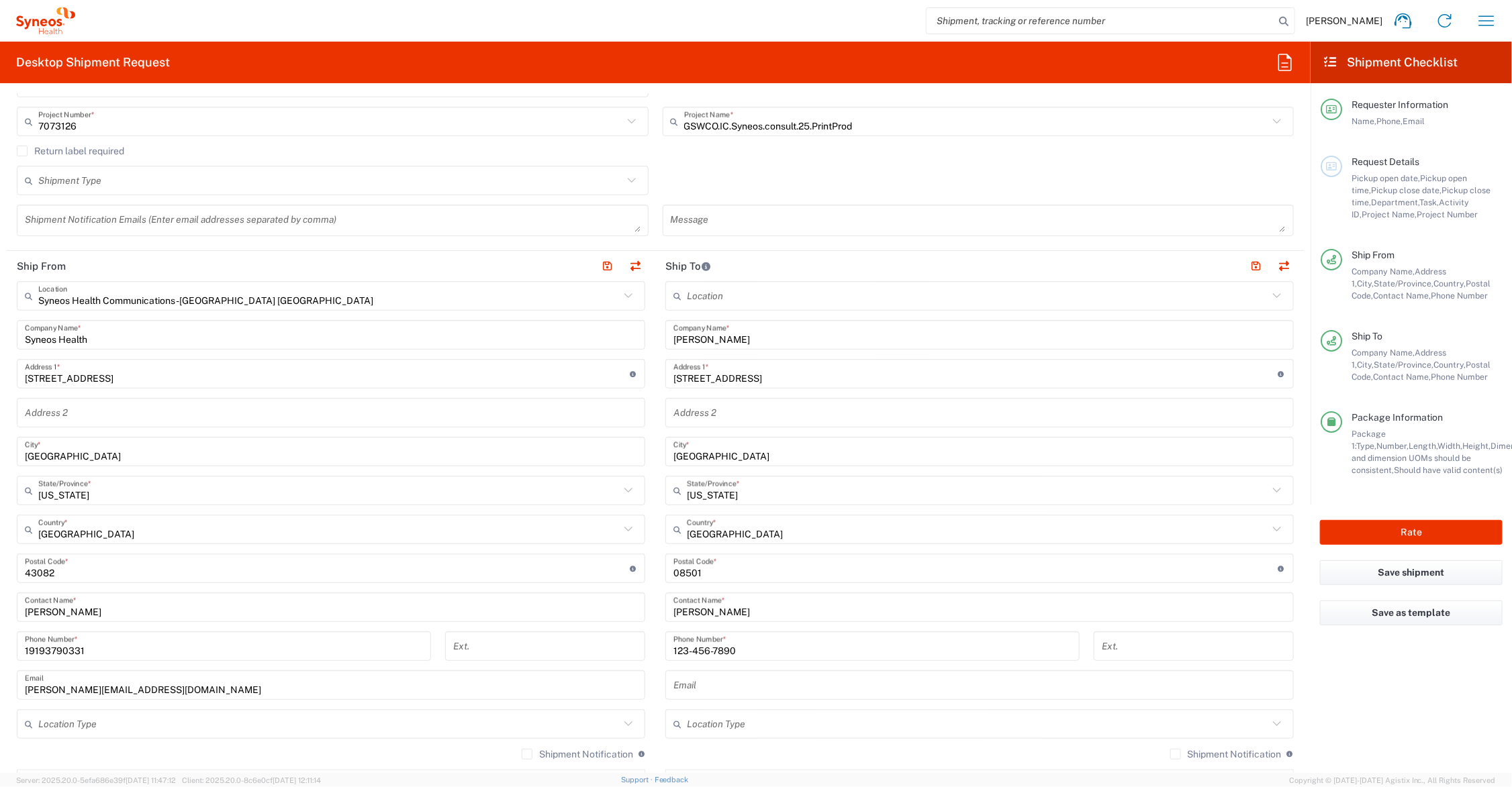
scroll to position [336, 0]
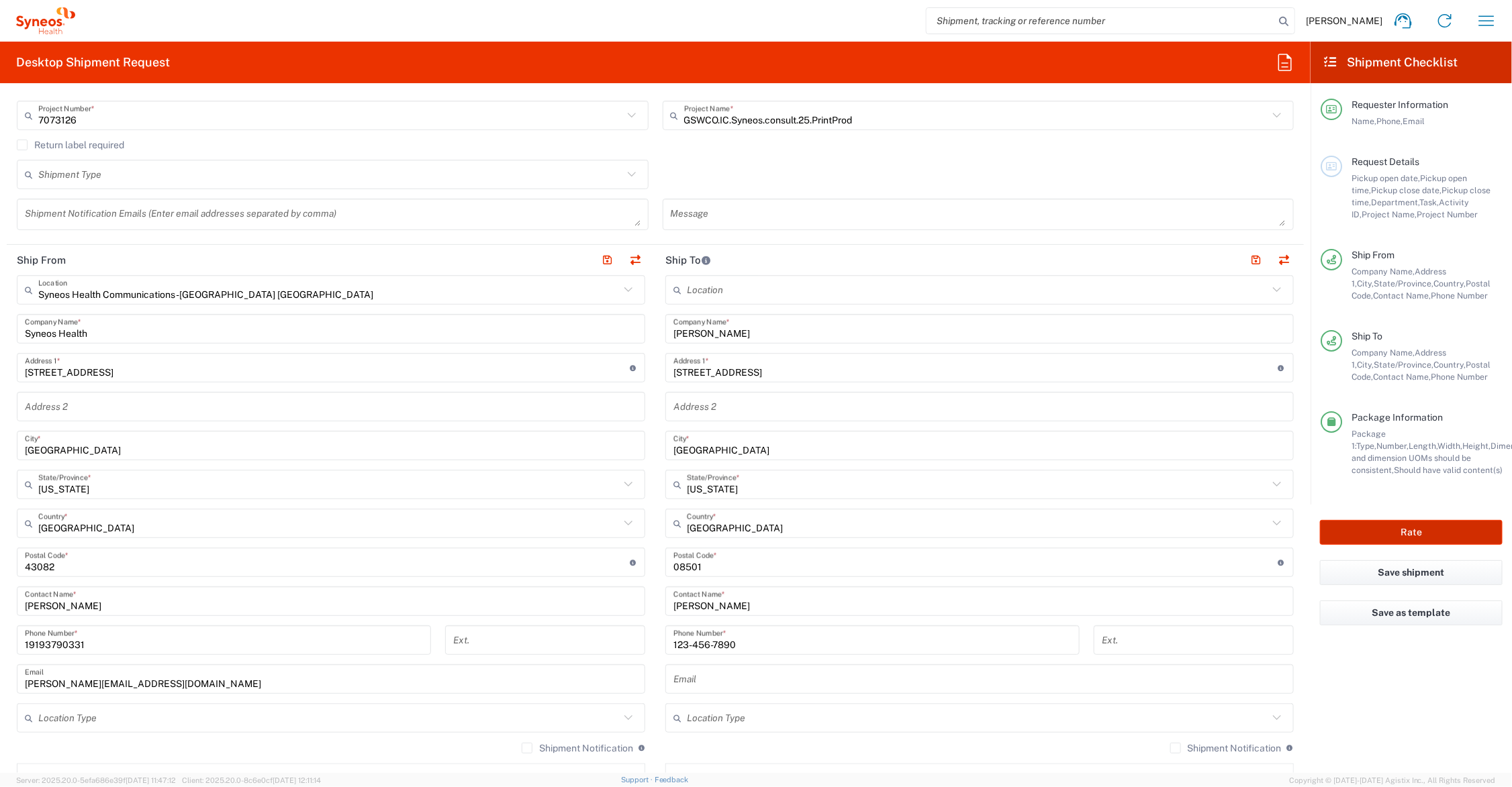
click at [1385, 527] on button "Rate" at bounding box center [1411, 532] width 183 height 25
type input "7073126"
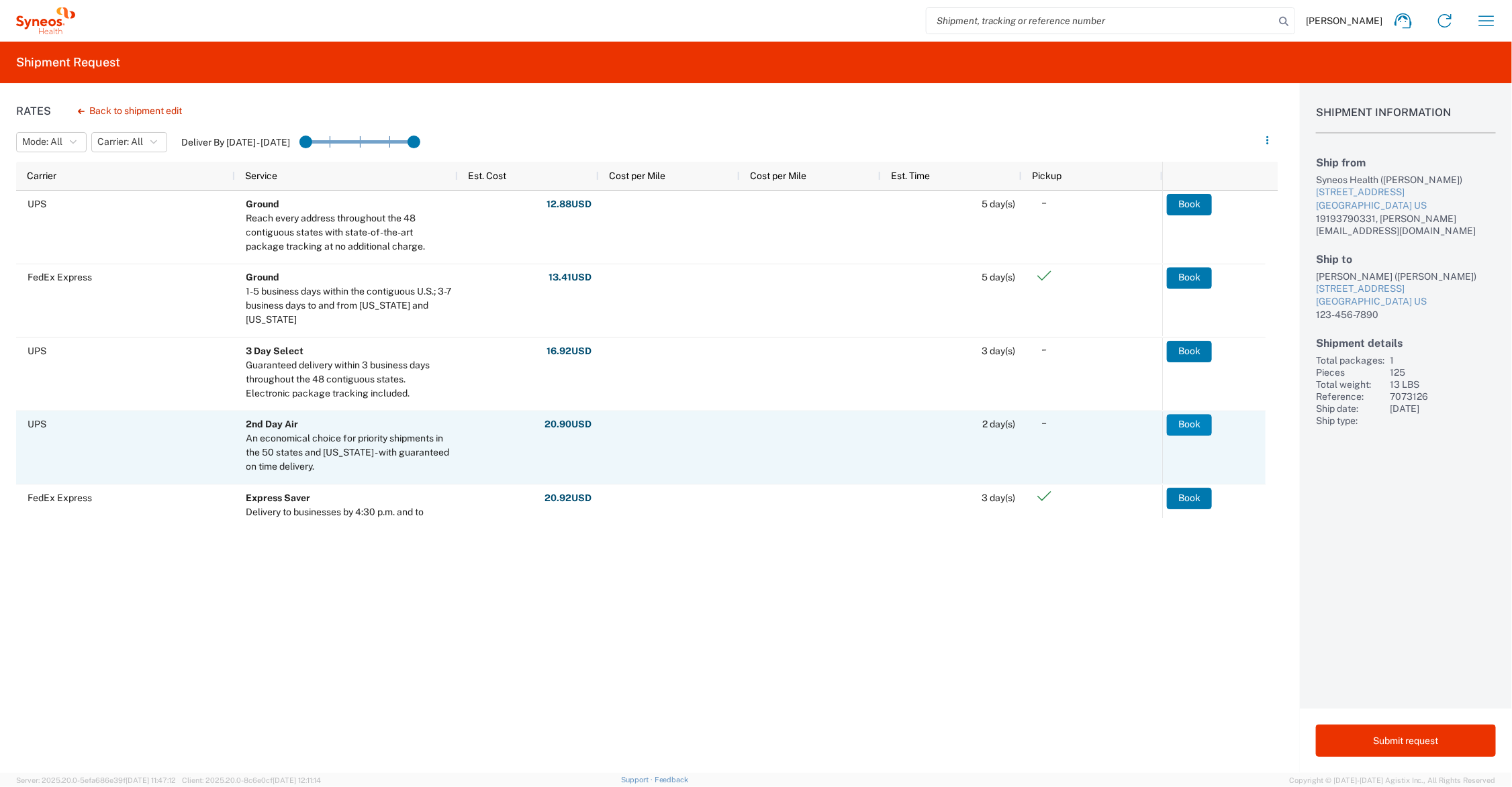
click at [1186, 425] on button "Book" at bounding box center [1189, 424] width 45 height 22
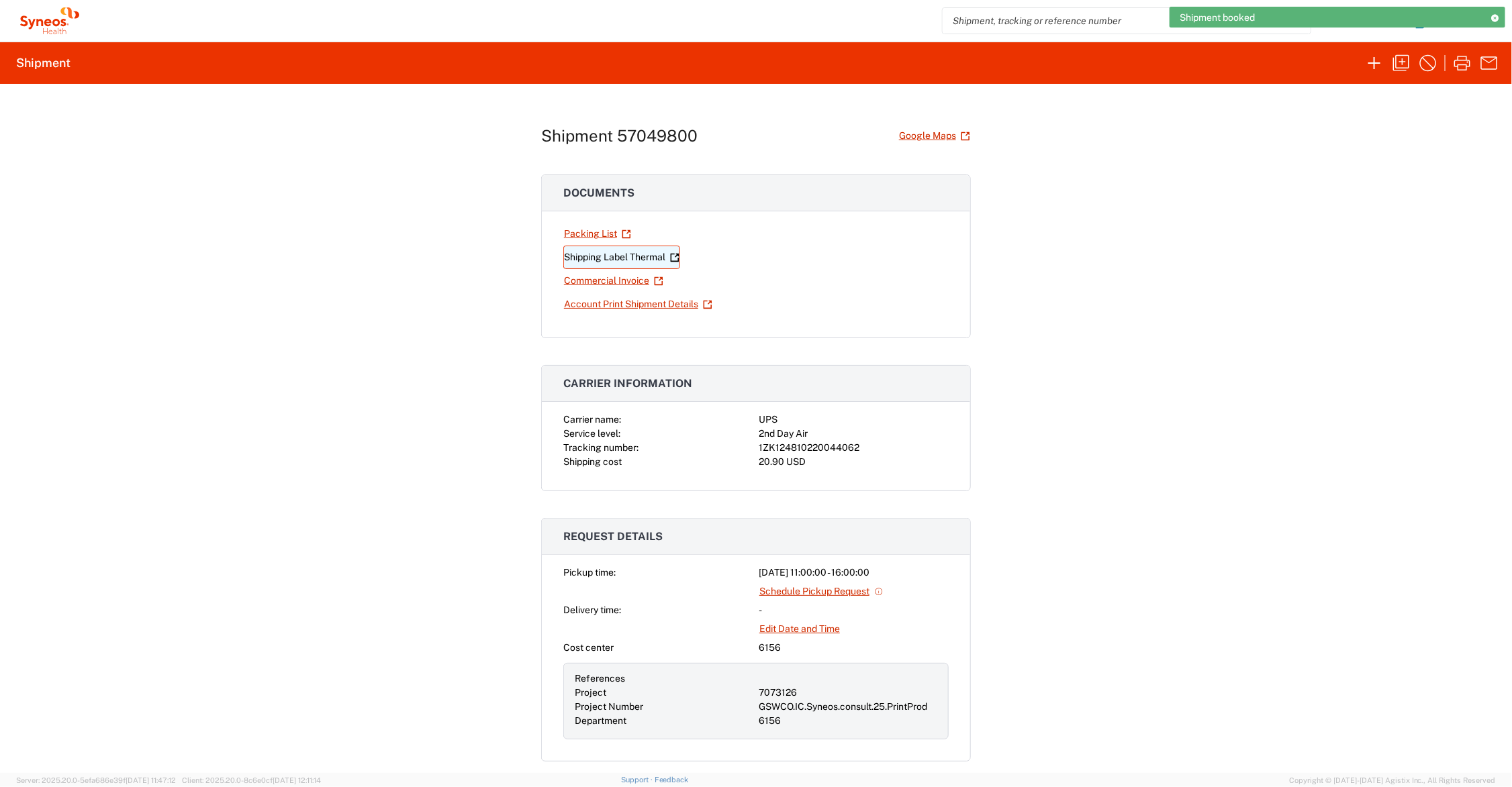
click at [613, 258] on link "Shipping Label Thermal" at bounding box center [621, 257] width 117 height 24
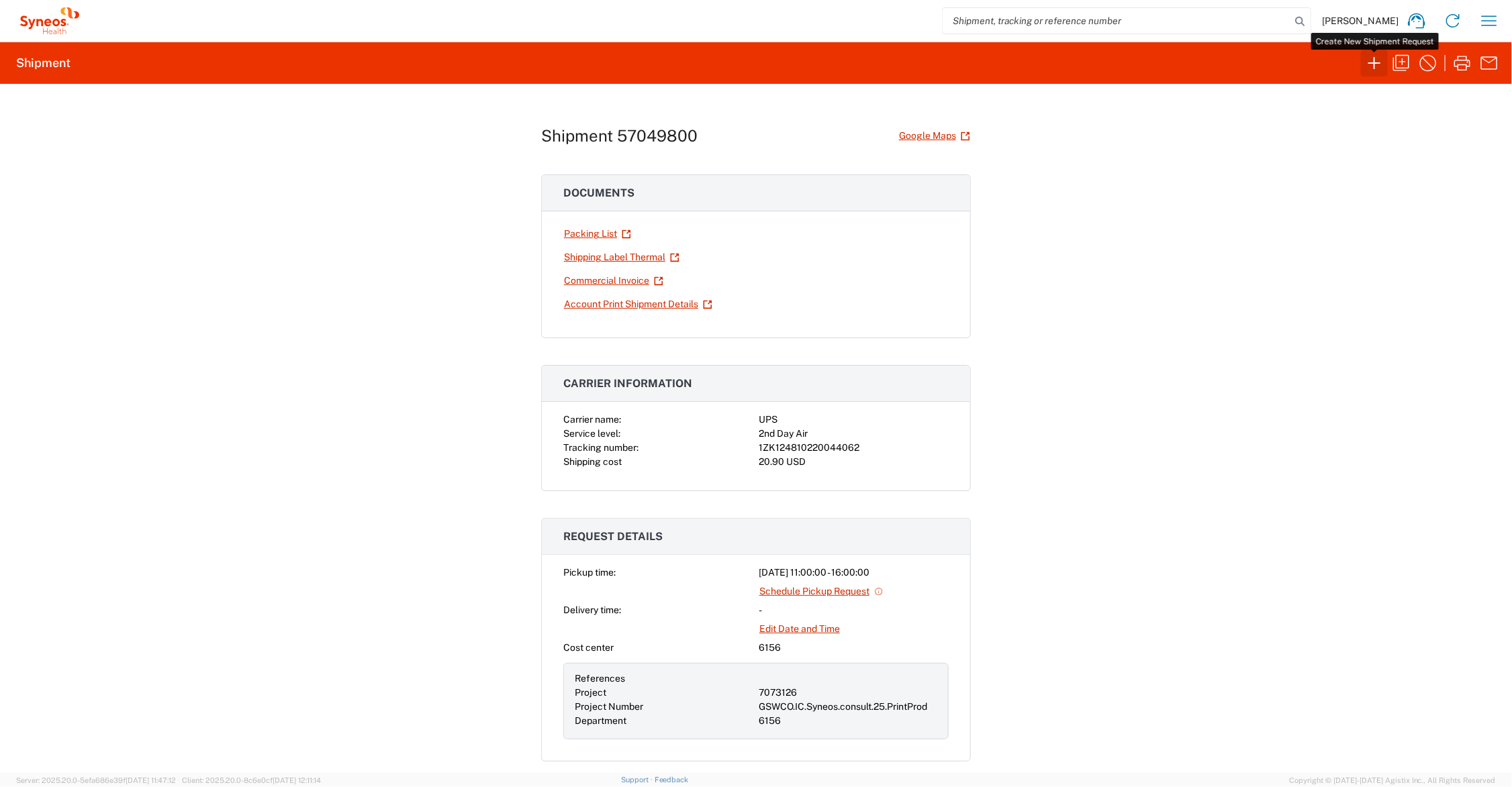
click at [1371, 61] on icon "button" at bounding box center [1374, 63] width 22 height 22
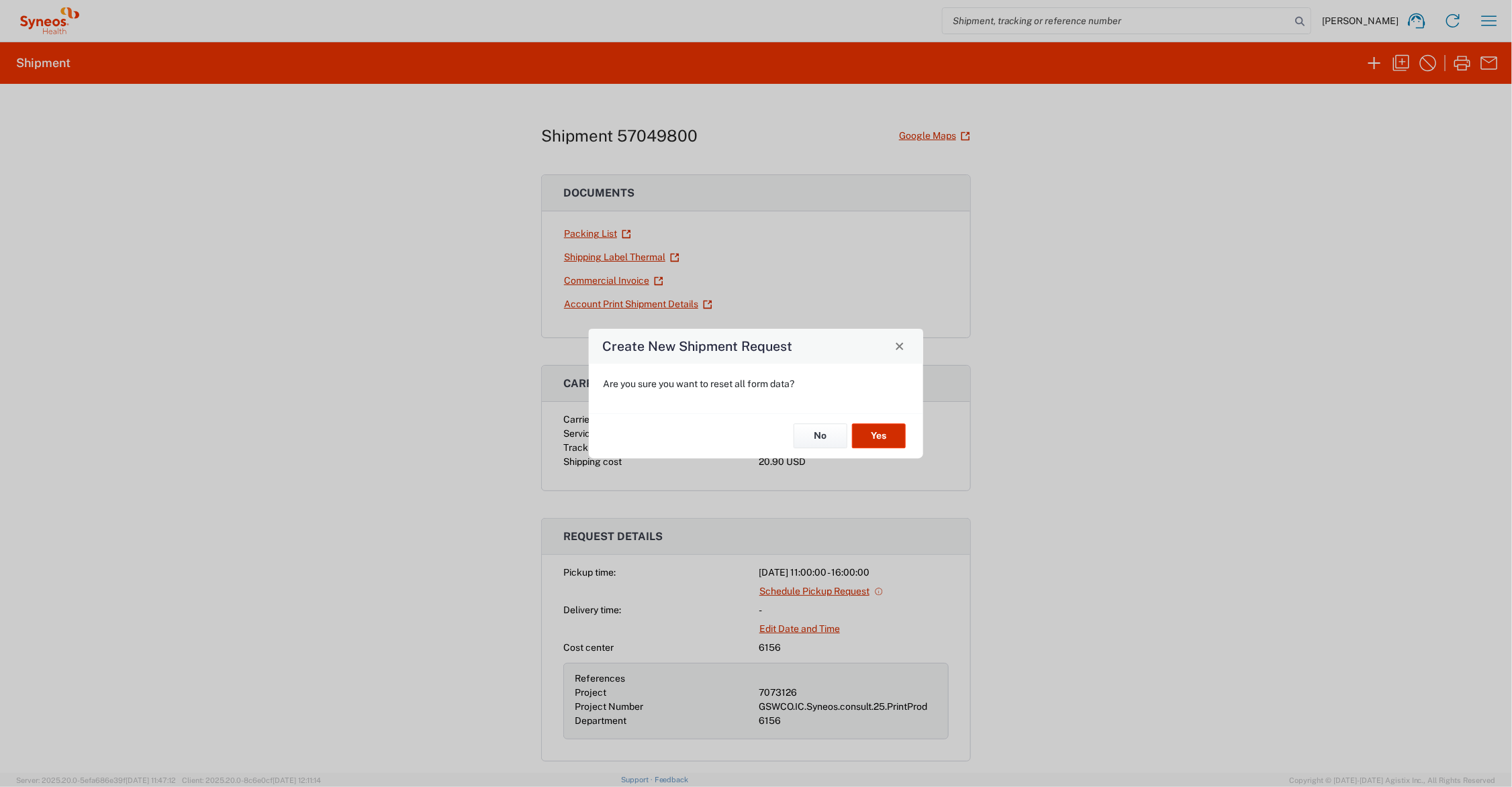
click at [884, 435] on button "Yes" at bounding box center [879, 437] width 54 height 25
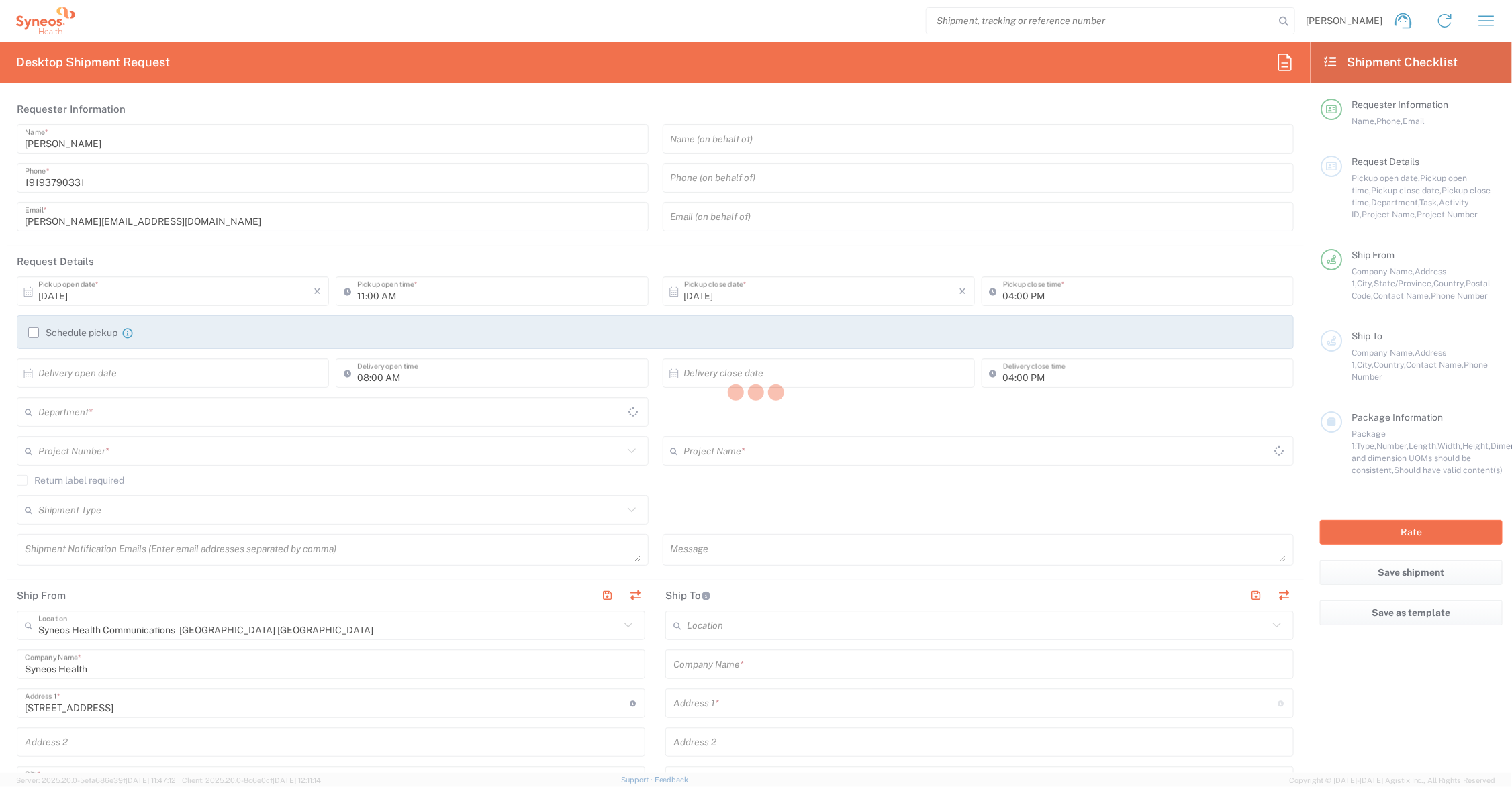
type input "Ohio"
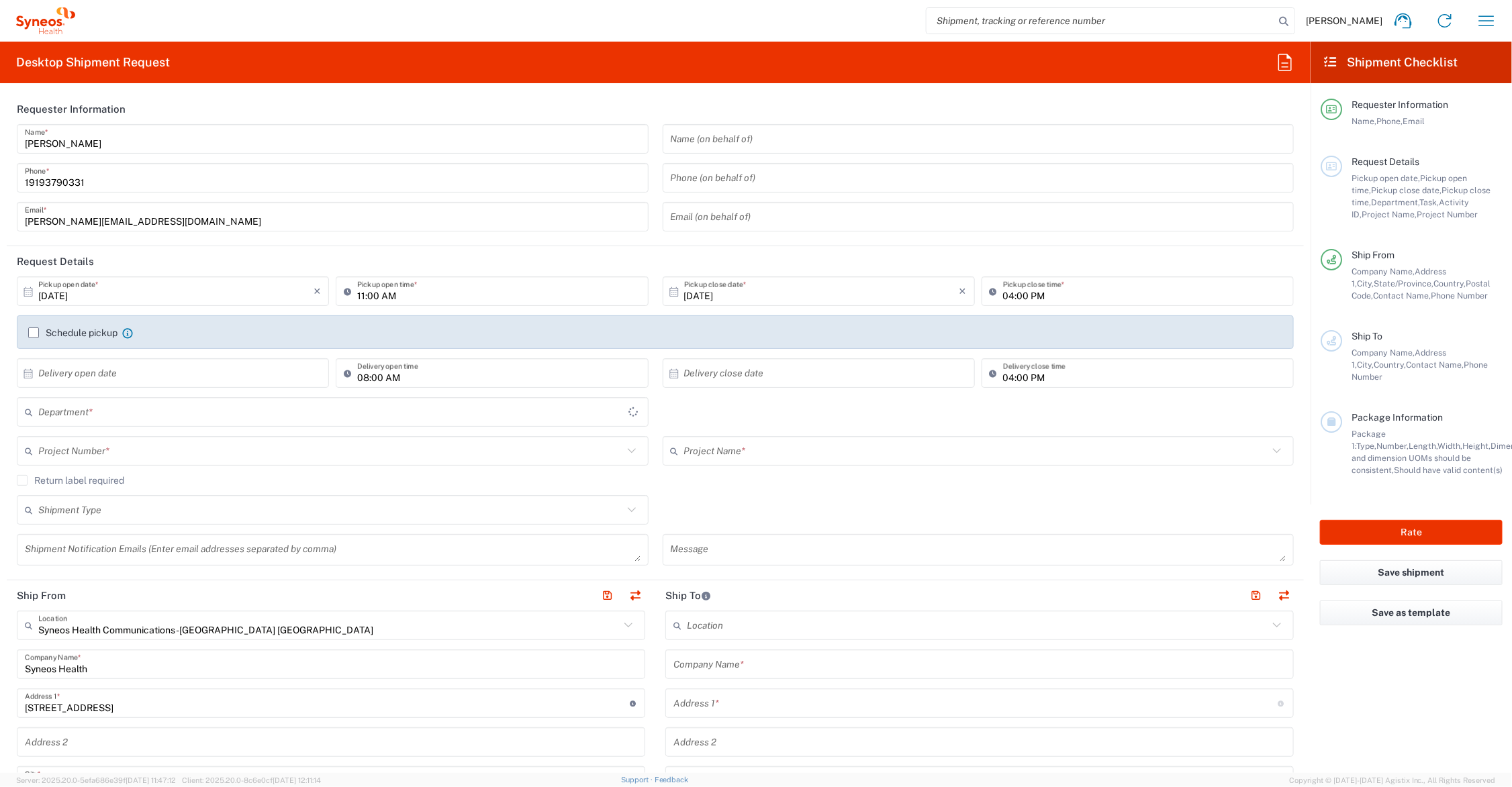
type input "6156"
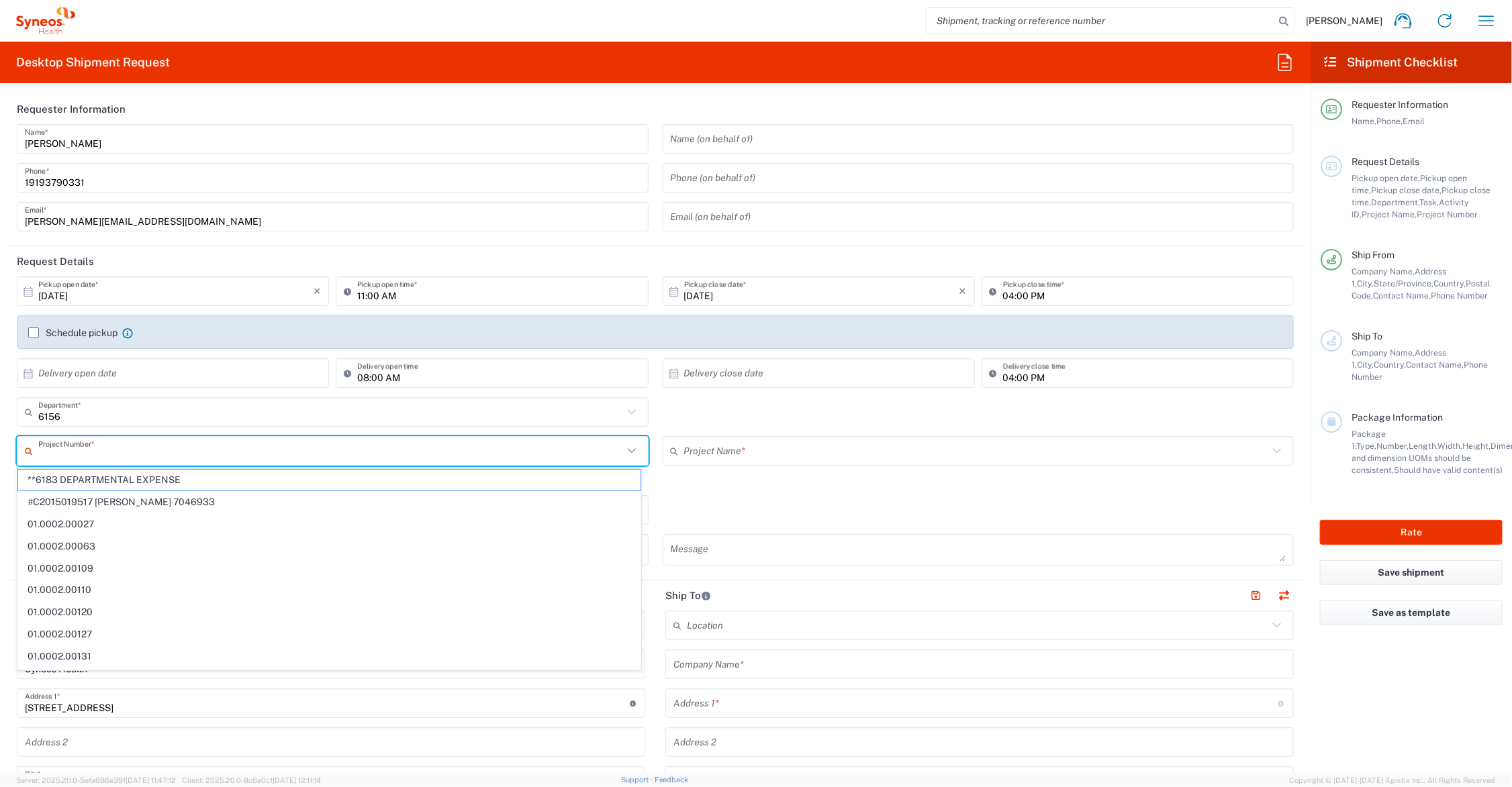
click at [292, 451] on input "text" at bounding box center [331, 451] width 585 height 24
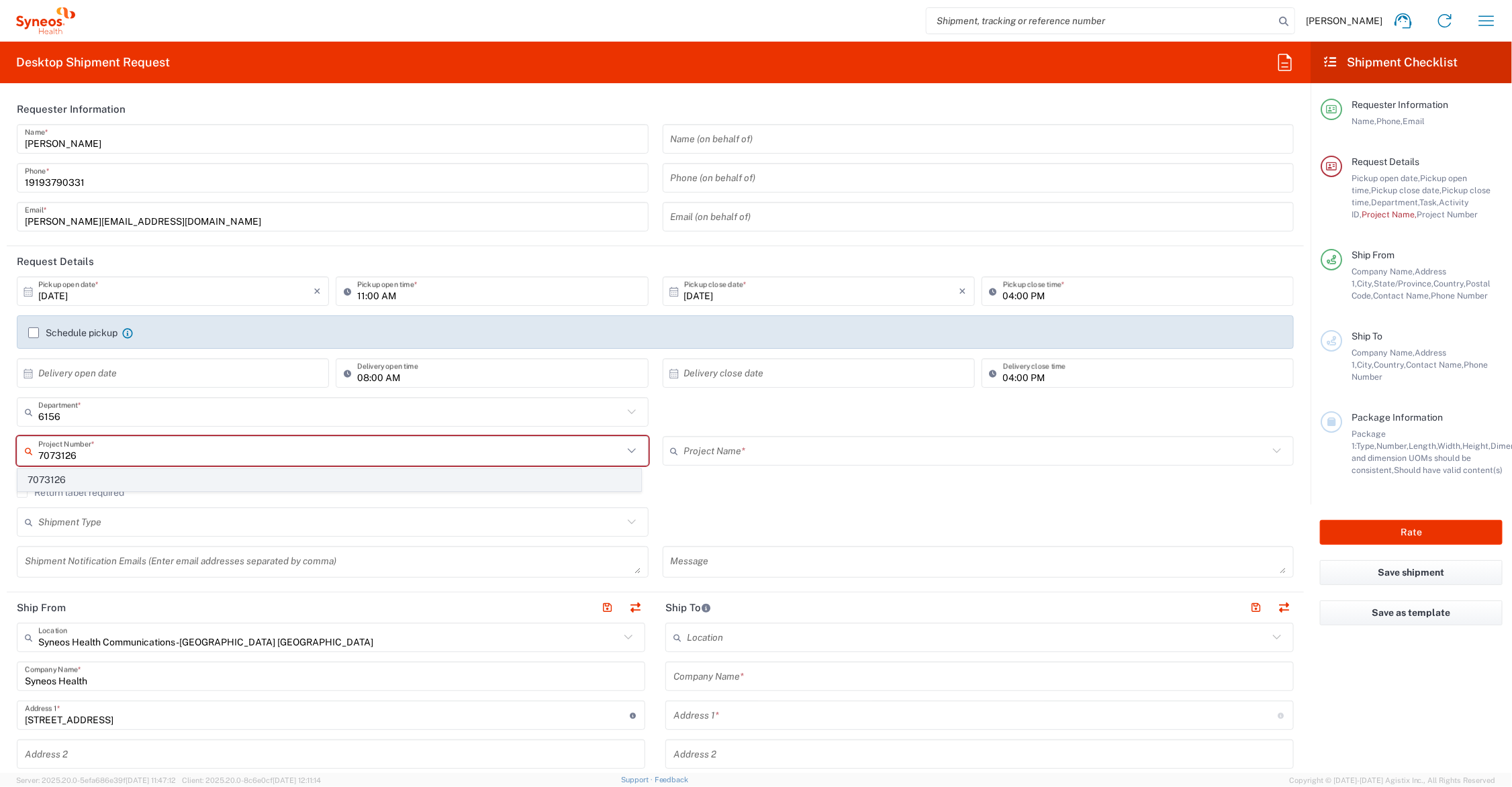
type input "7073126"
click at [61, 481] on span "7073126" at bounding box center [329, 480] width 623 height 21
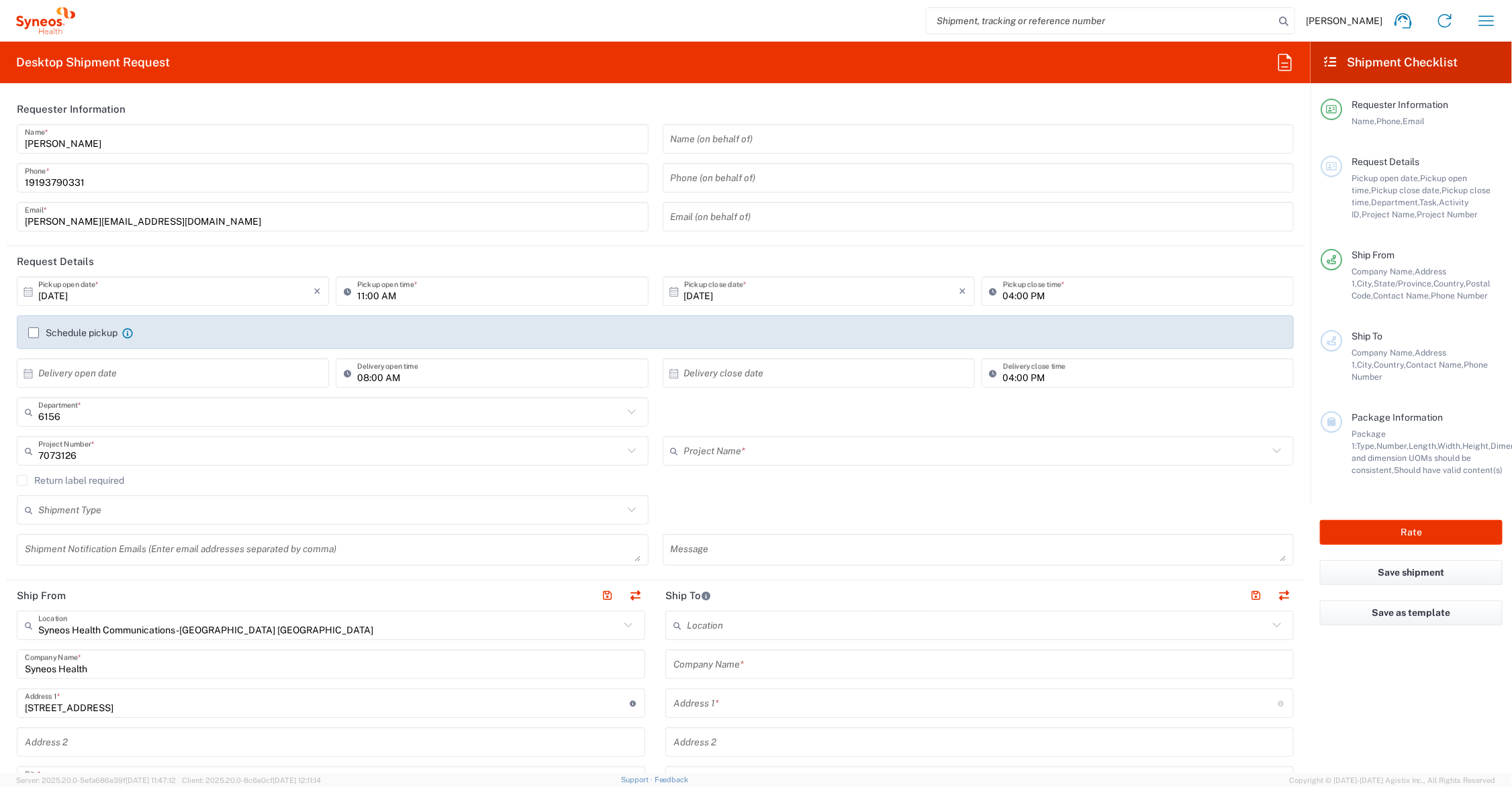
type input "GSWCO.IC.Syneos.consult.25.PrintProd"
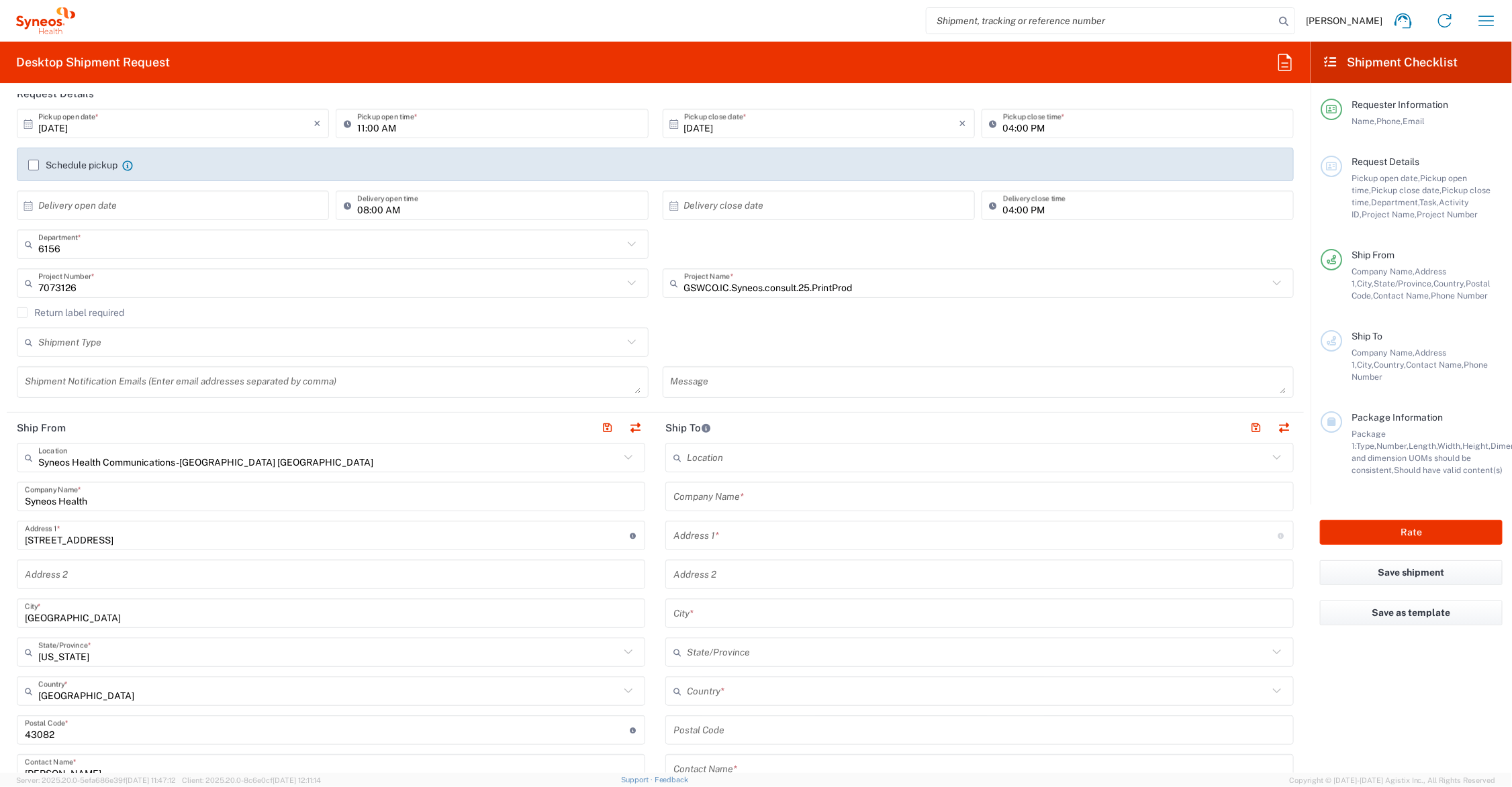
click at [114, 343] on input "text" at bounding box center [331, 343] width 585 height 24
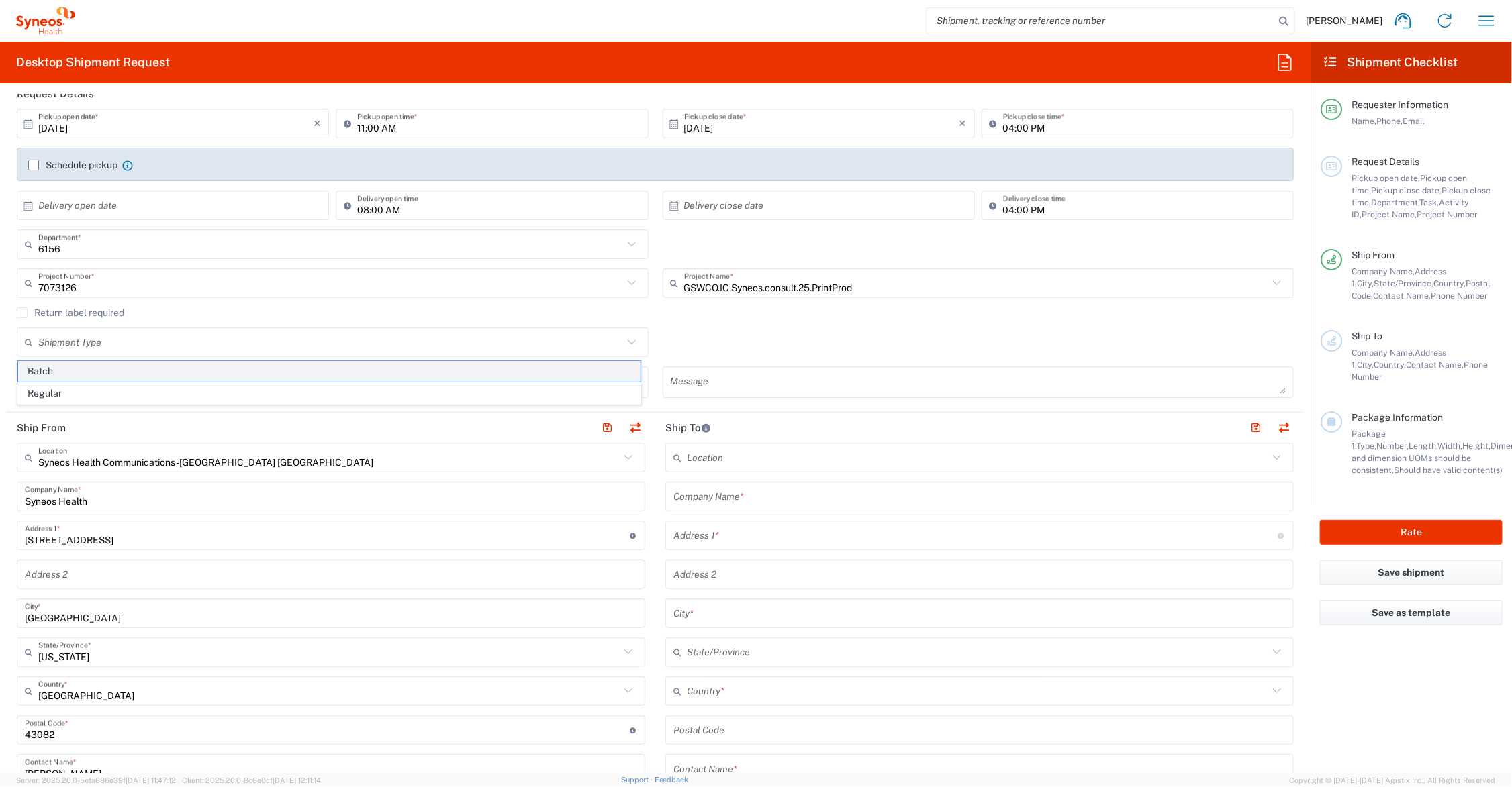
click at [68, 370] on span "Batch" at bounding box center [329, 371] width 623 height 21
type input "Batch"
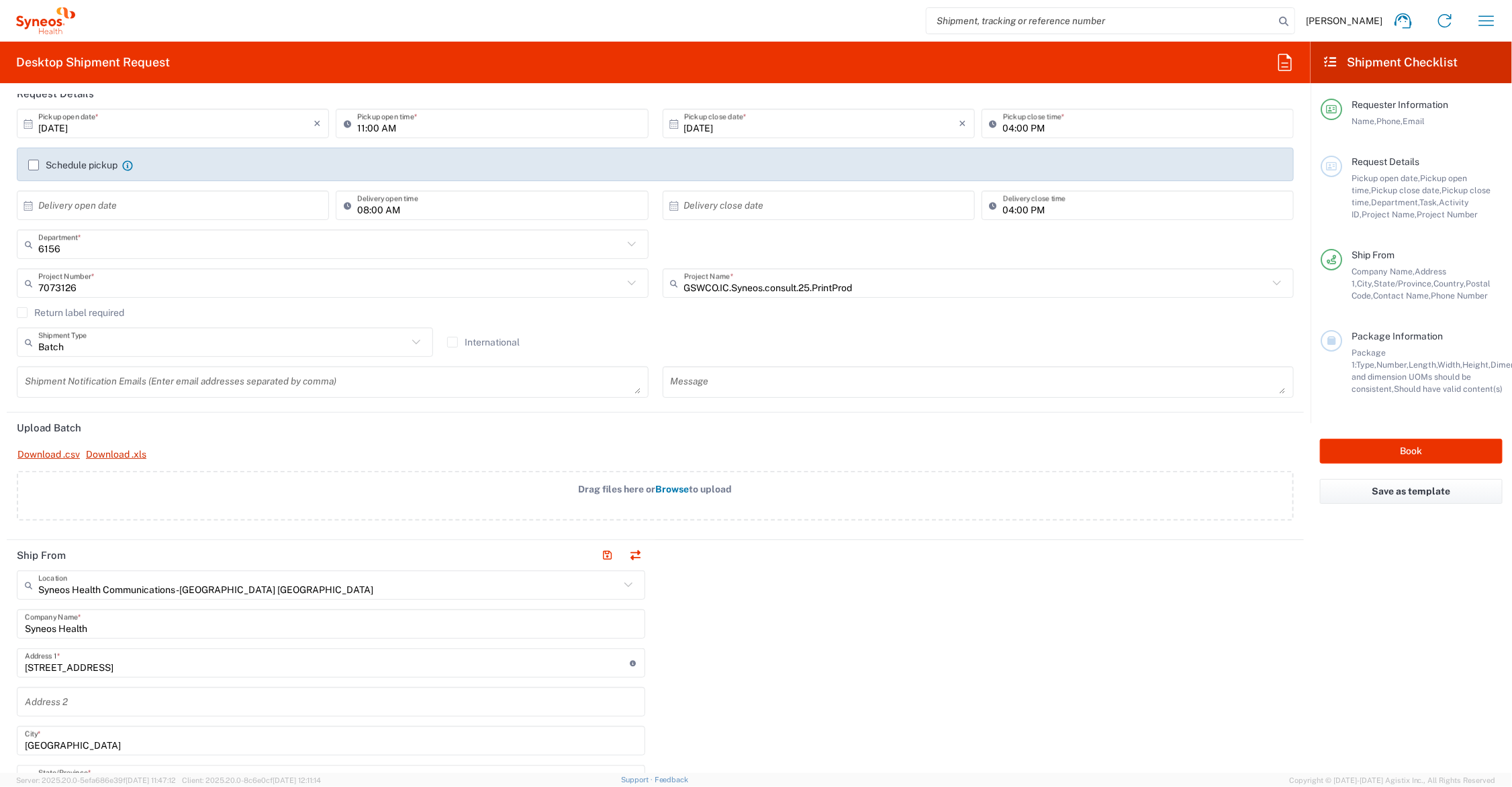
click at [670, 488] on span "Browse" at bounding box center [673, 488] width 34 height 10
click at [0, 0] on input "Drag files here or Browse to upload" at bounding box center [0, 0] width 0 height 0
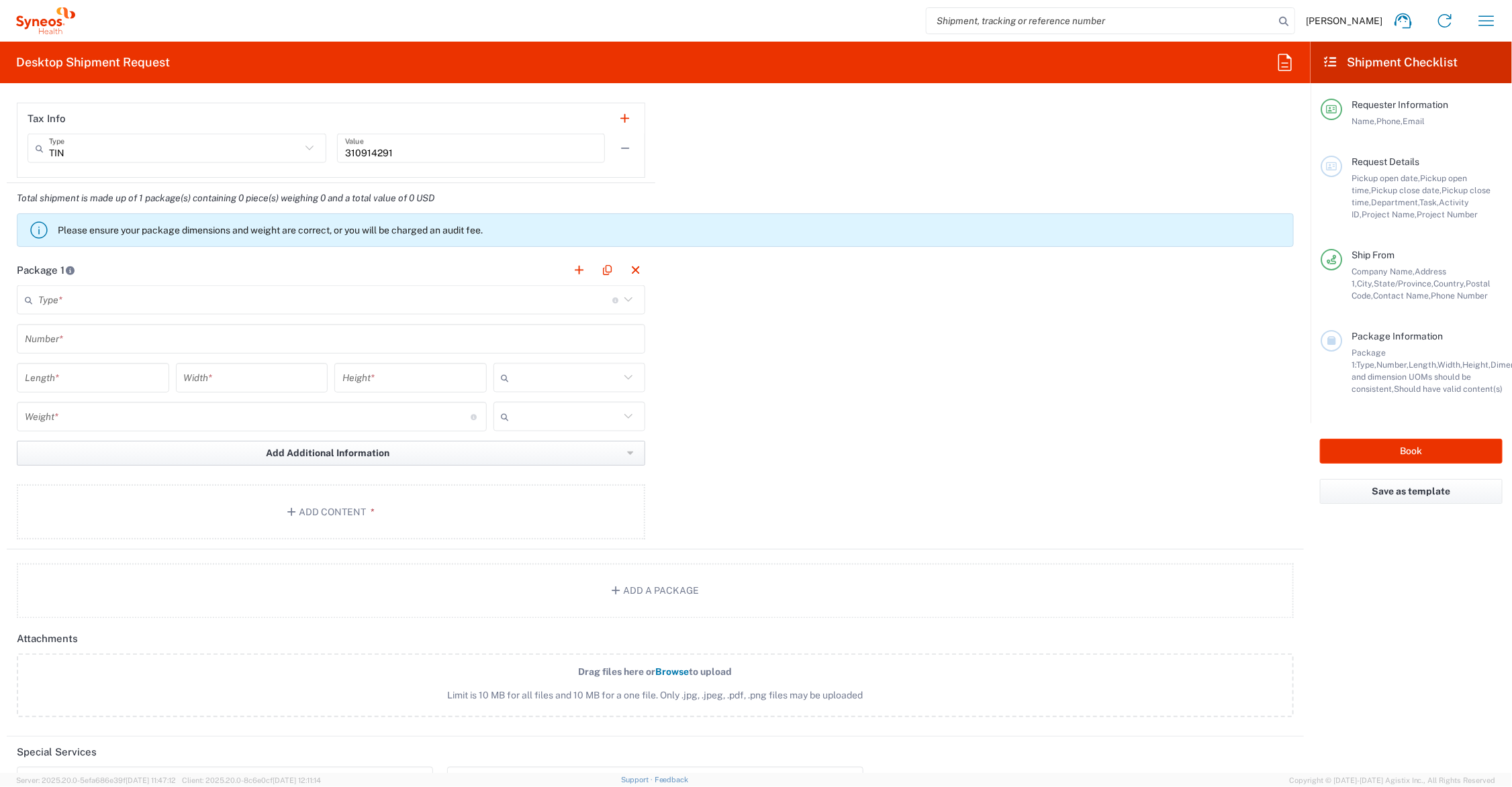
scroll to position [1174, 0]
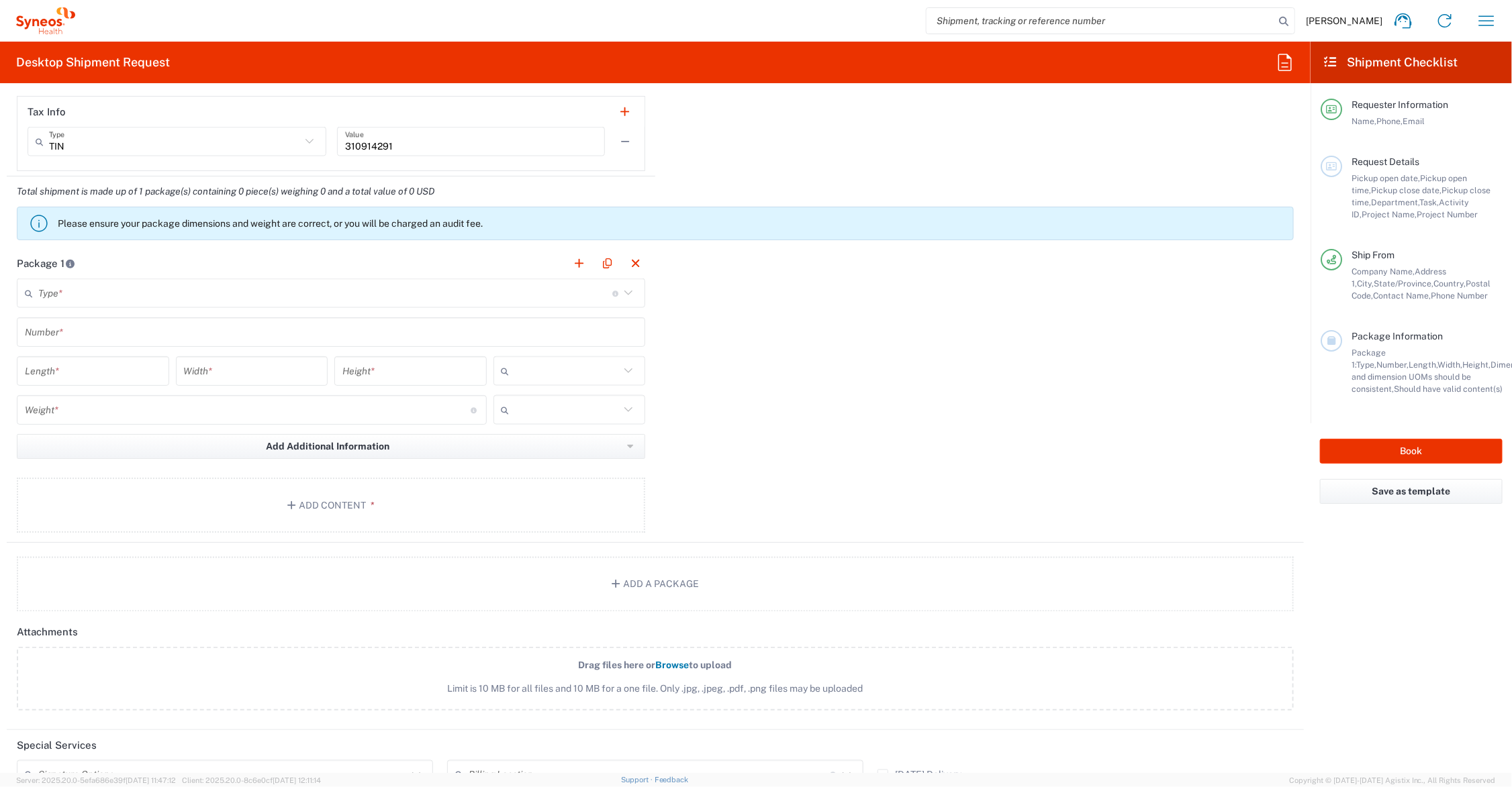
click at [80, 296] on input "text" at bounding box center [325, 294] width 574 height 24
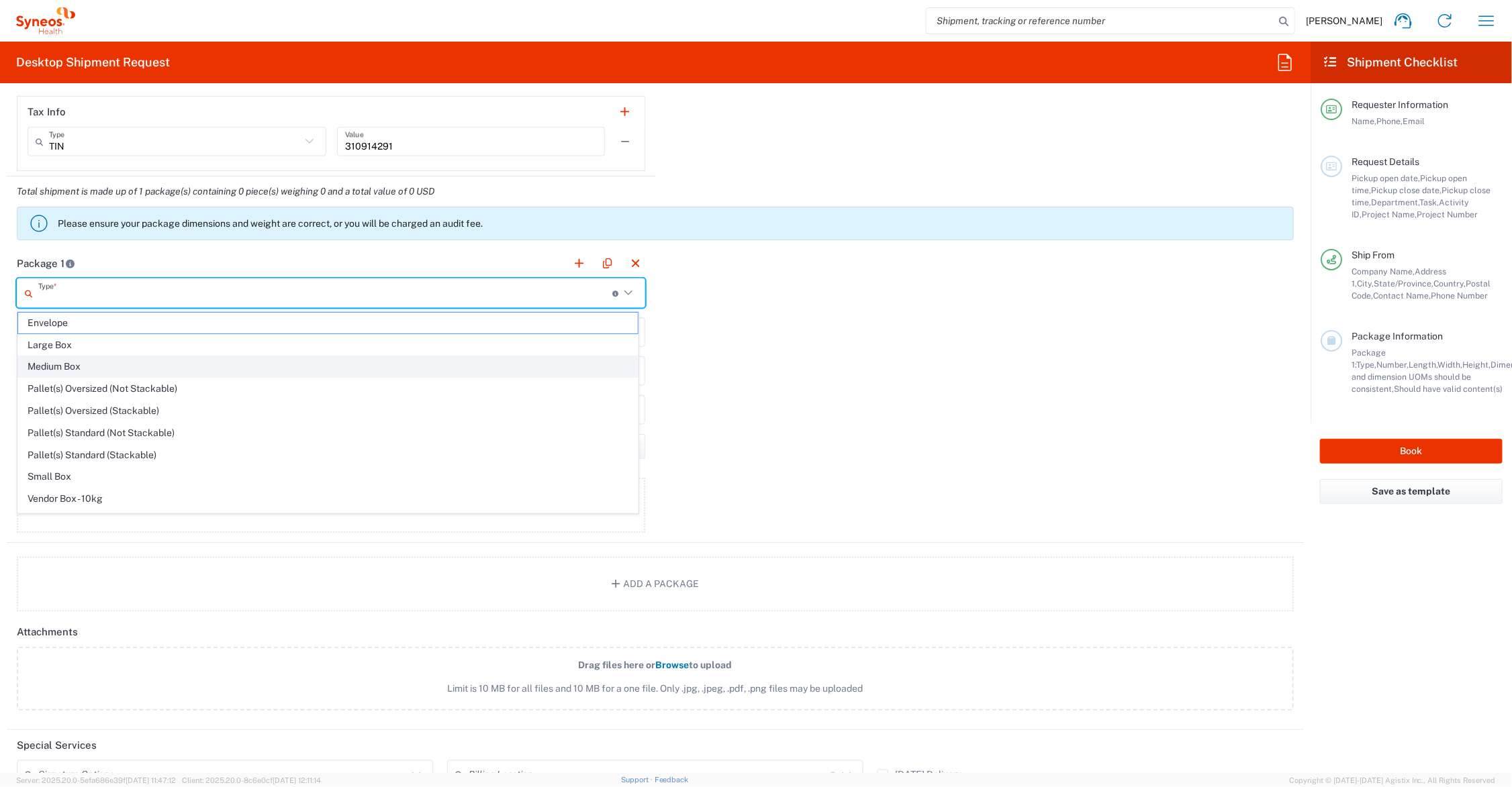
click at [81, 368] on span "Medium Box" at bounding box center [328, 367] width 620 height 21
type input "Medium Box"
type input "13"
type input "11.5"
type input "2.5"
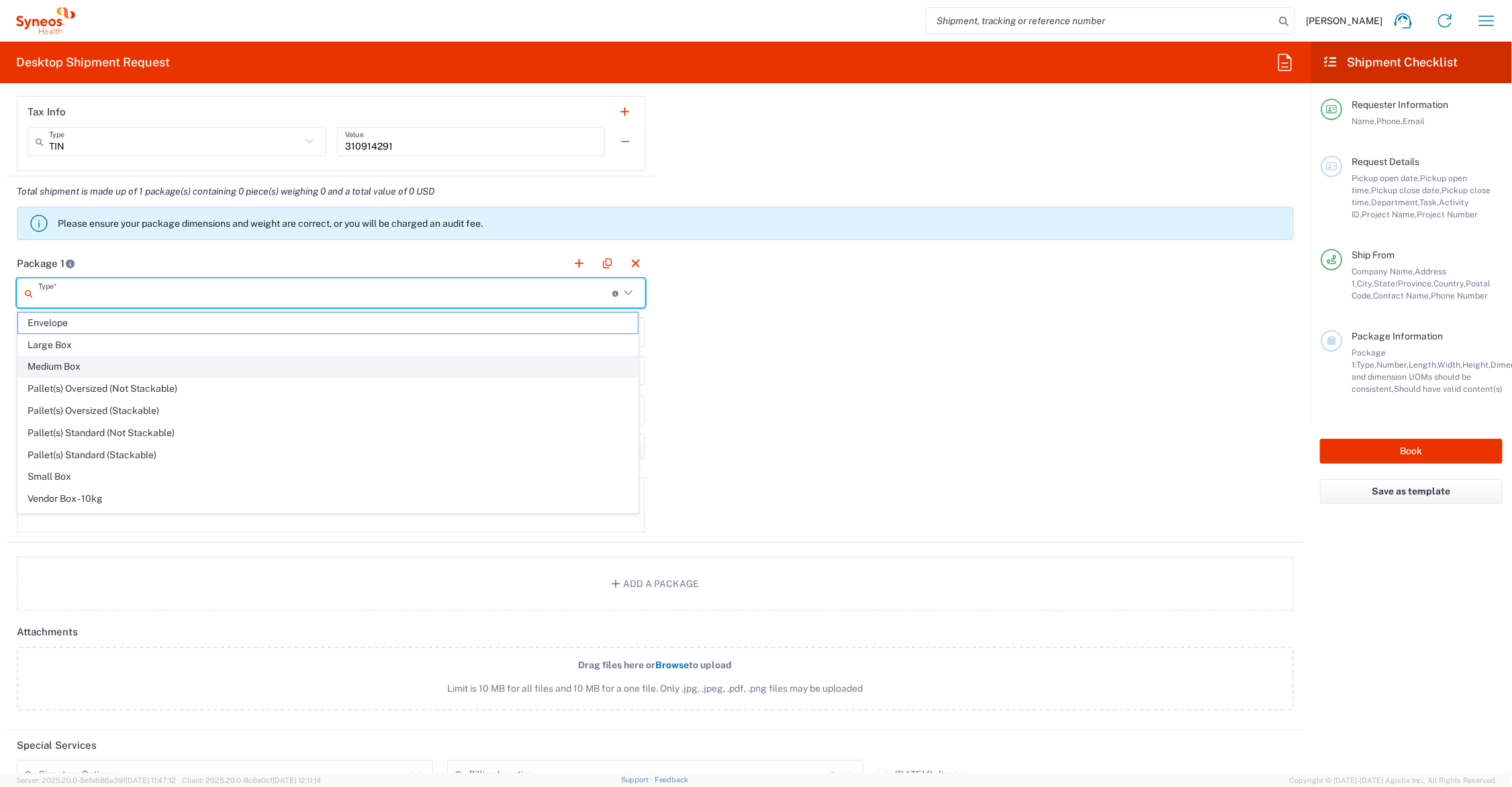
type input "in"
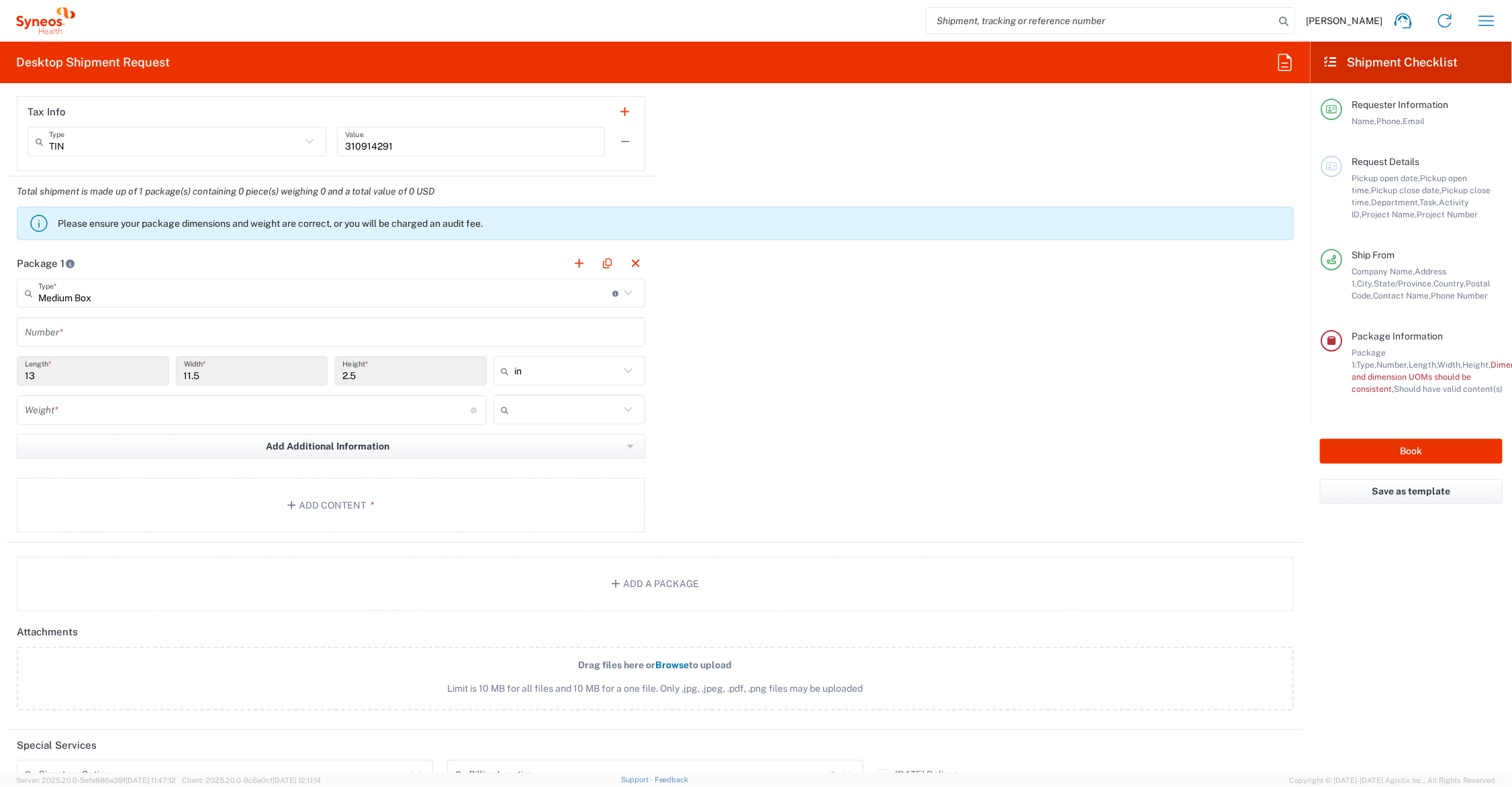
click at [81, 334] on input "text" at bounding box center [331, 333] width 612 height 24
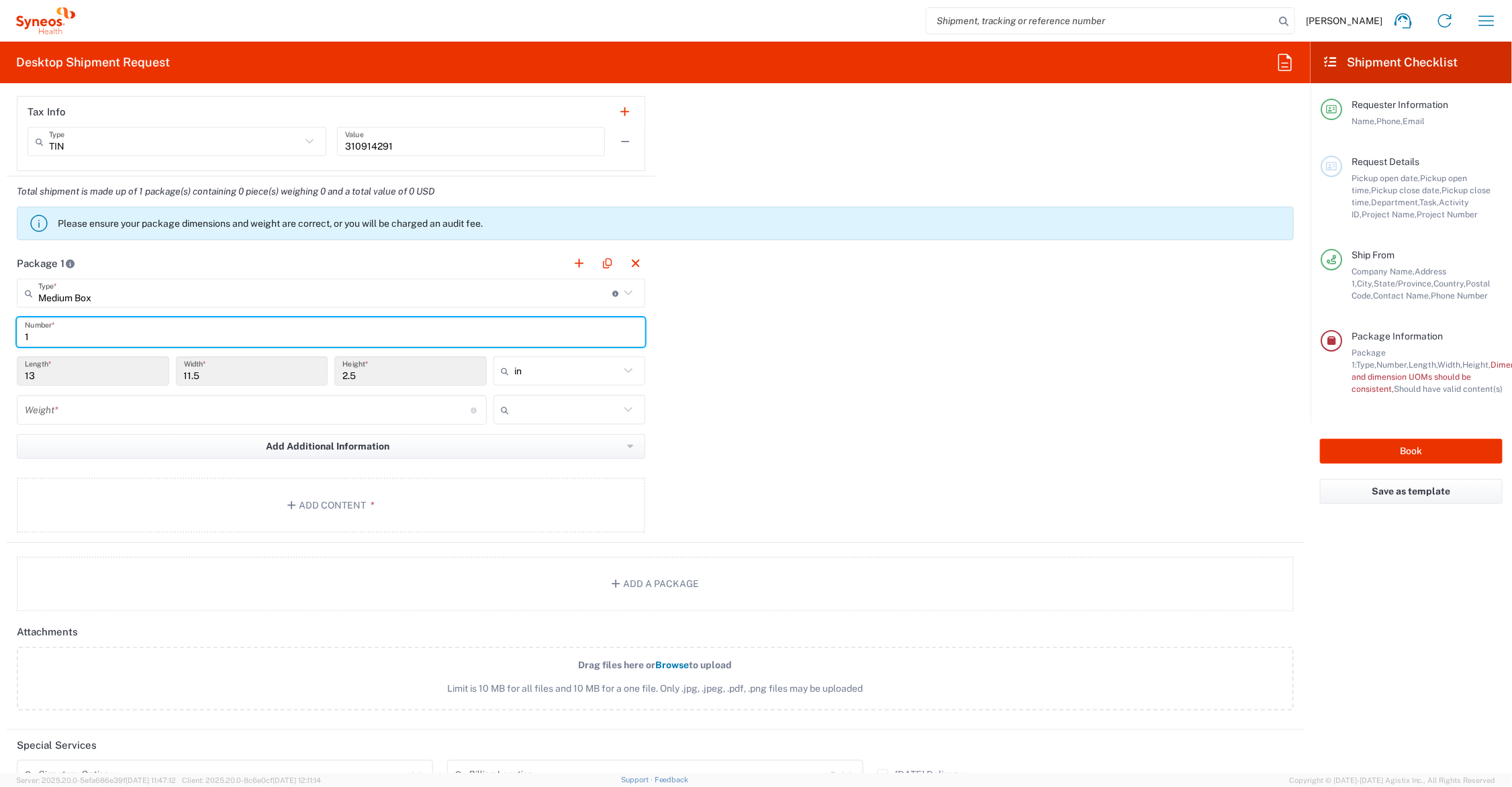
type input "1"
click at [89, 406] on input "number" at bounding box center [248, 410] width 446 height 24
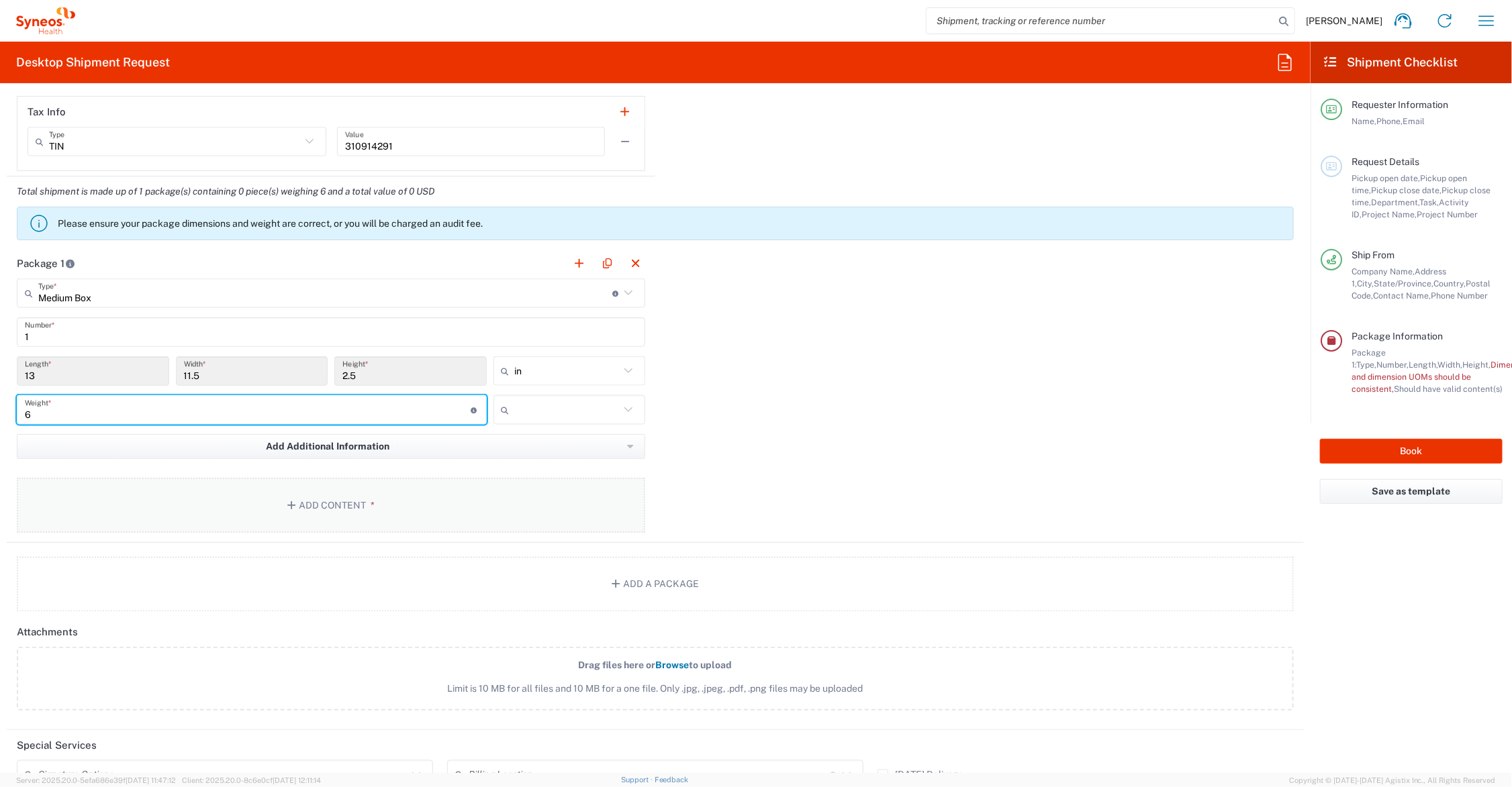
type input "6"
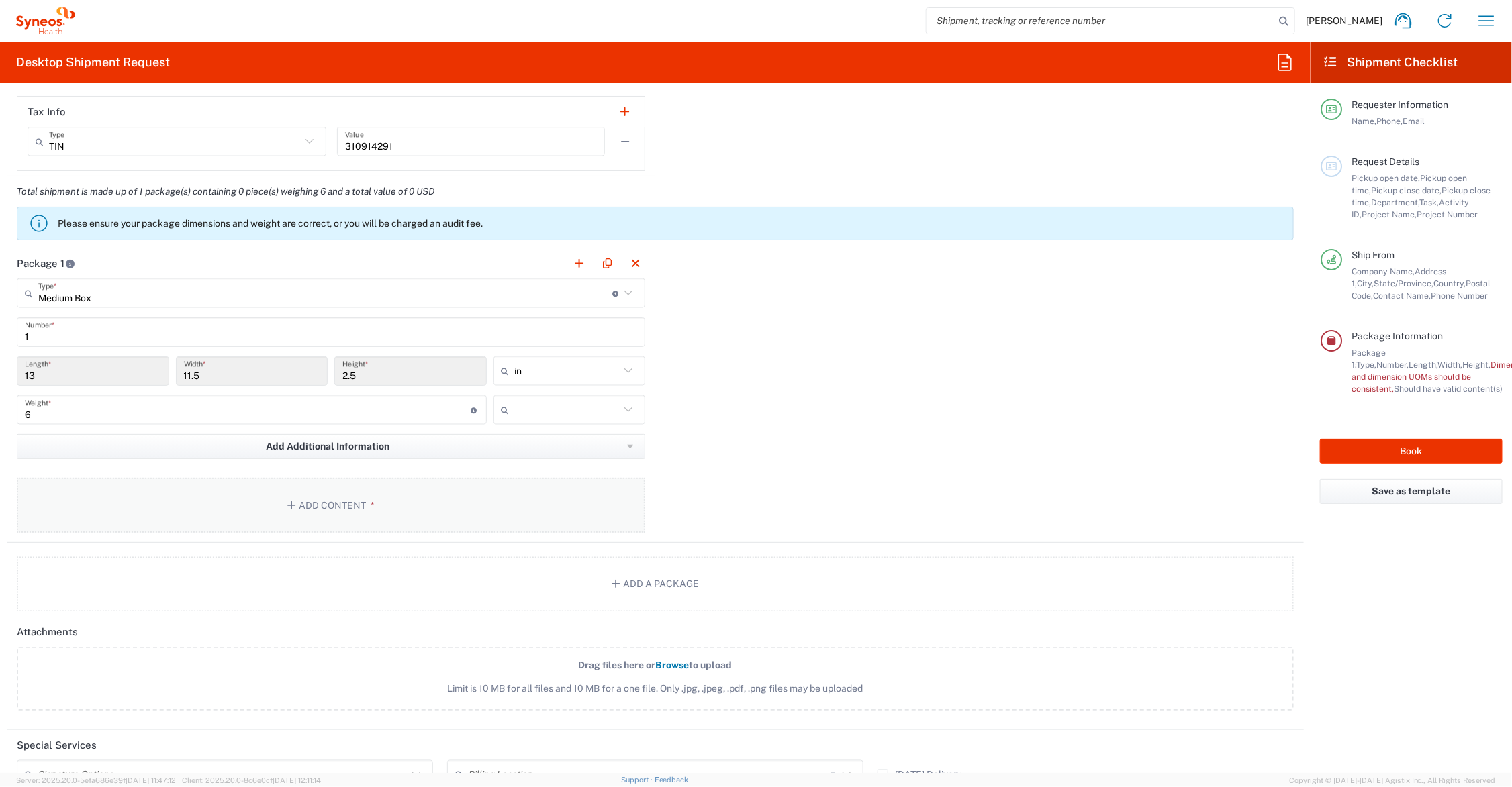
click at [316, 497] on button "Add Content *" at bounding box center [331, 505] width 628 height 55
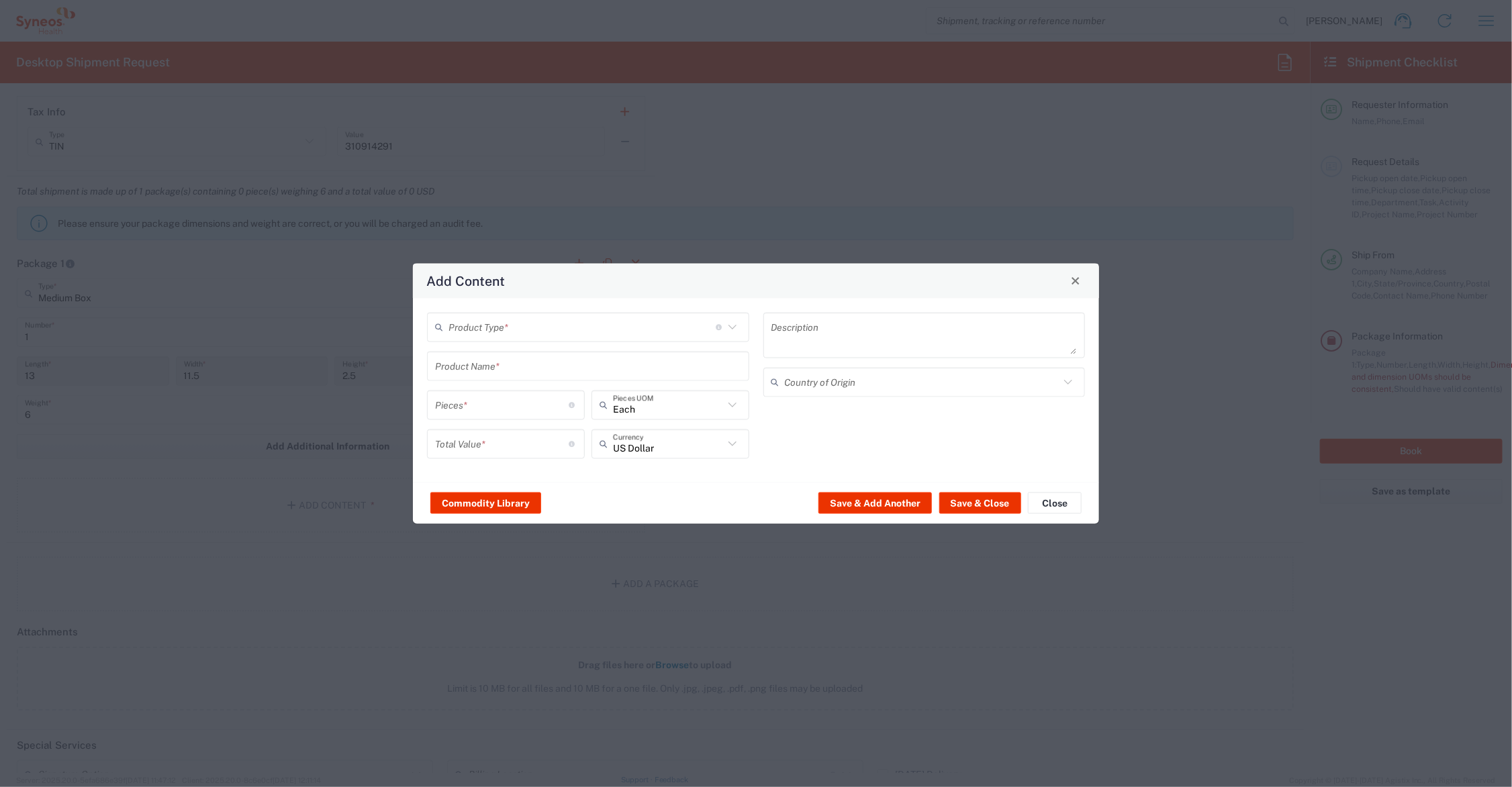
click at [501, 325] on input "text" at bounding box center [582, 327] width 267 height 24
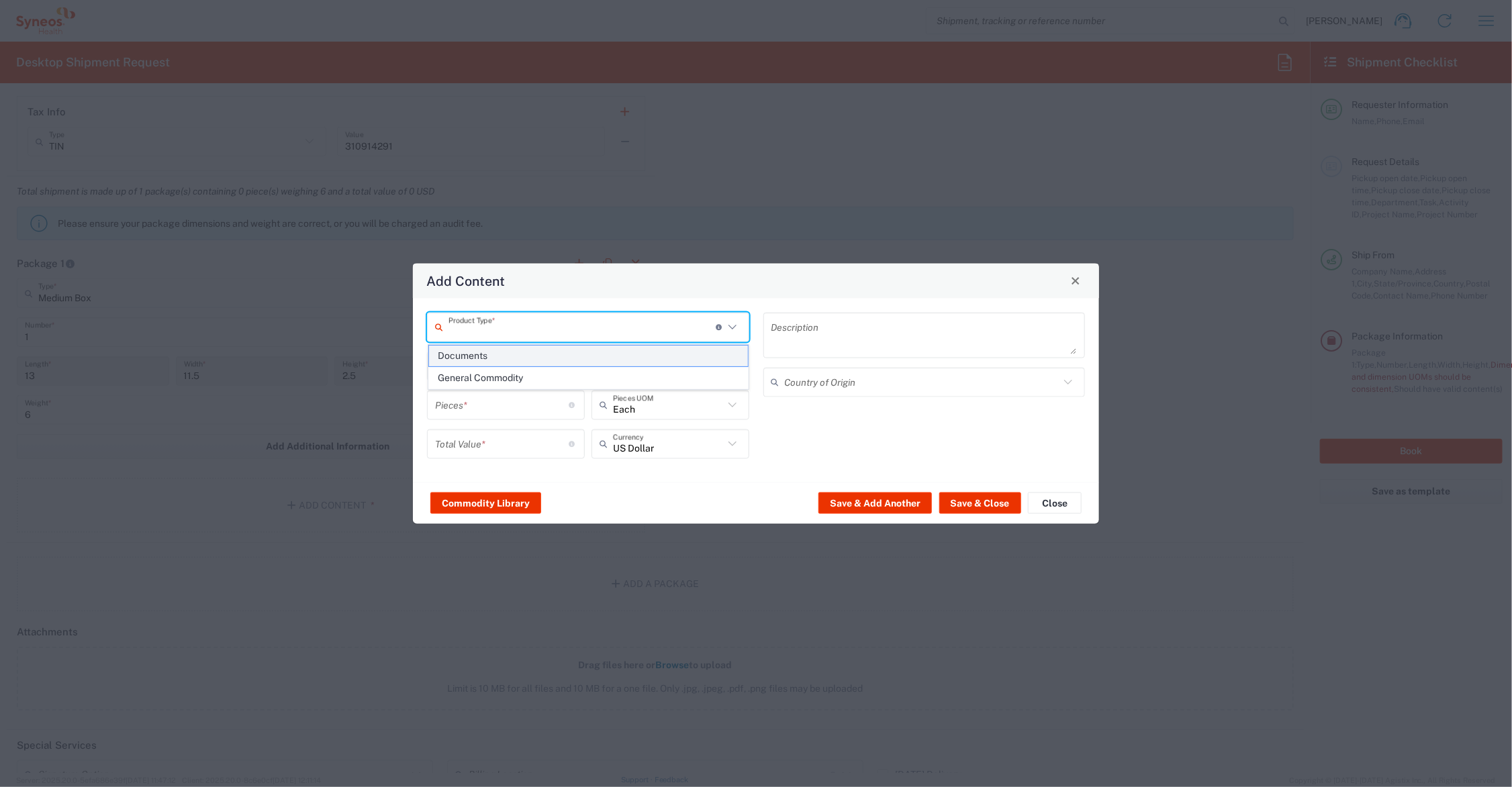
click at [482, 358] on span "Documents" at bounding box center [588, 356] width 319 height 21
type input "Documents"
type input "1"
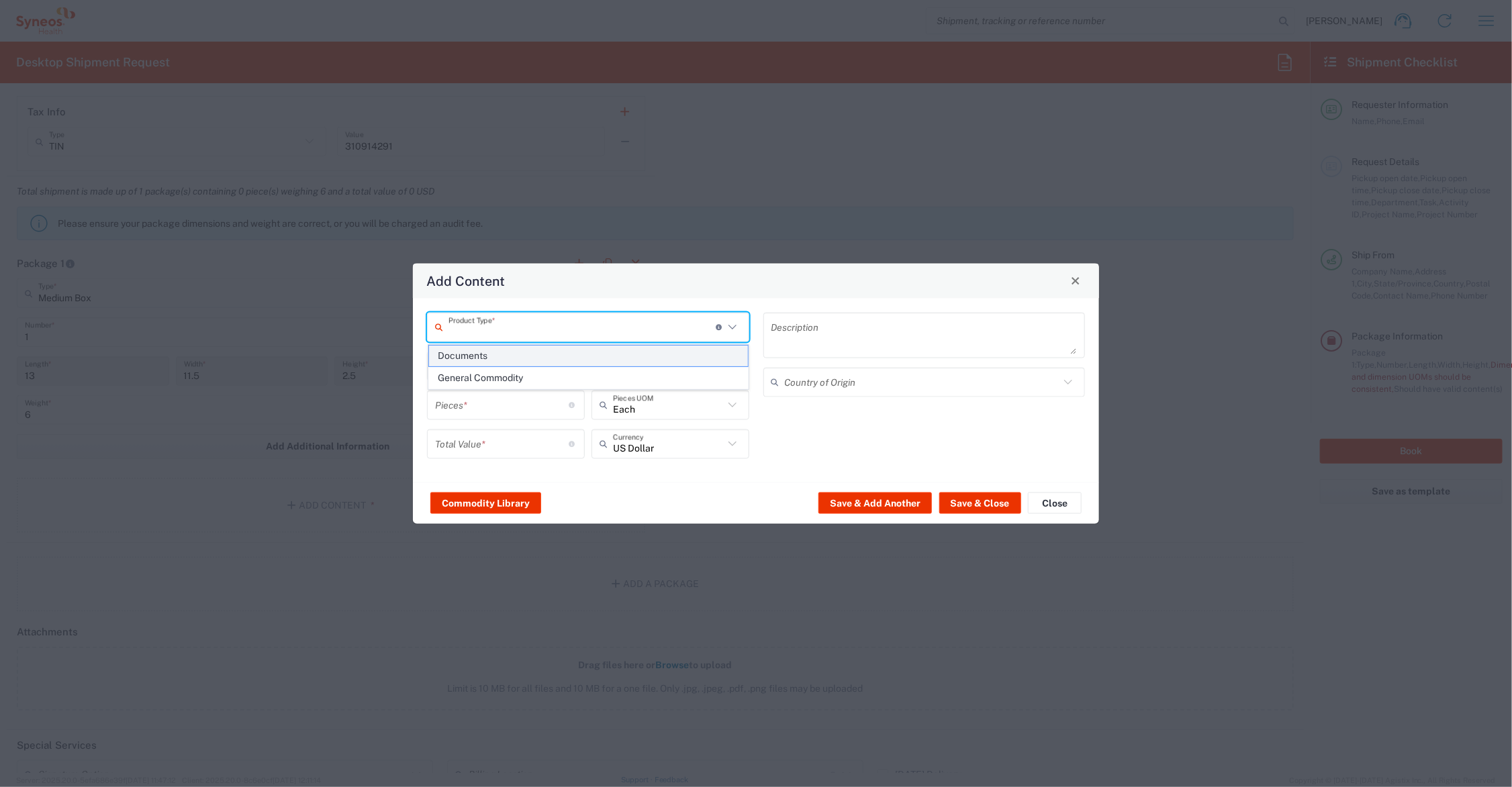
type textarea "Documents"
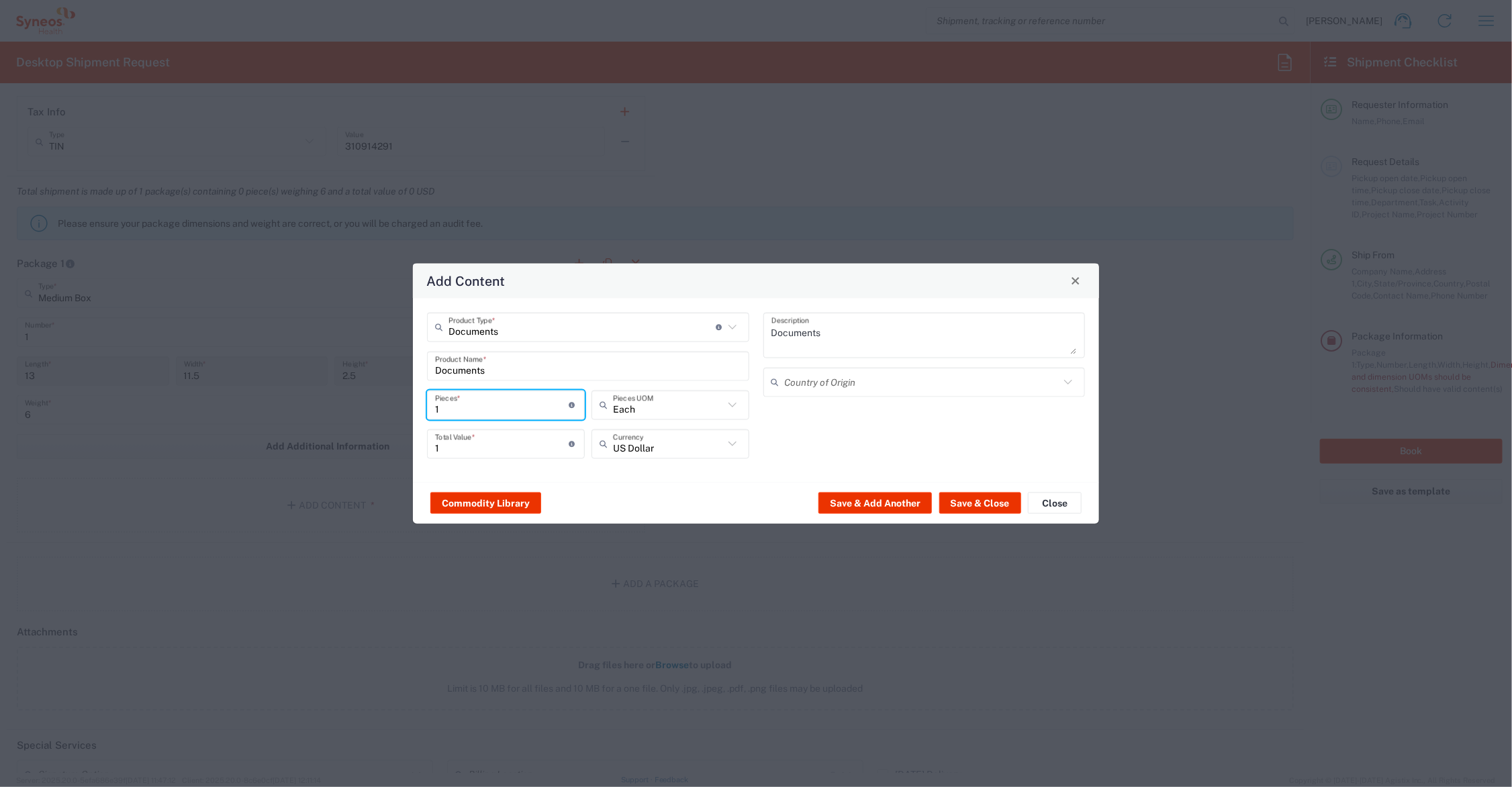
drag, startPoint x: 414, startPoint y: 403, endPoint x: 405, endPoint y: 400, distance: 9.5
click at [410, 403] on div "Add Content Documents Product Type * Document: Paper document generated interna…" at bounding box center [756, 394] width 1512 height 787
type input "5"
type input "55"
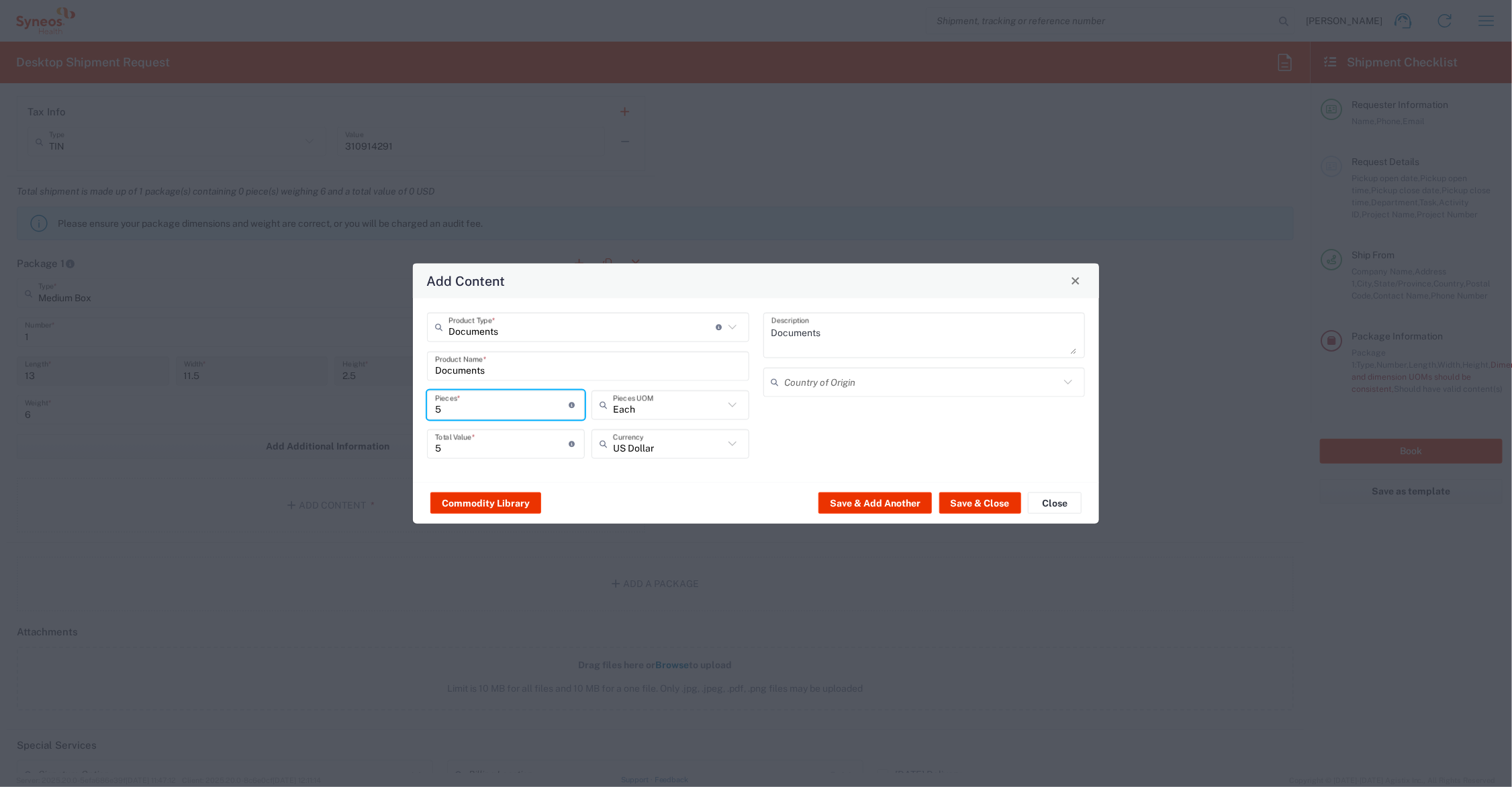
type input "55"
drag, startPoint x: 454, startPoint y: 453, endPoint x: 417, endPoint y: 447, distance: 37.5
click at [417, 447] on div "Documents Product Type * Document: Paper document generated internally by Syneo…" at bounding box center [756, 390] width 686 height 184
type input "45.00"
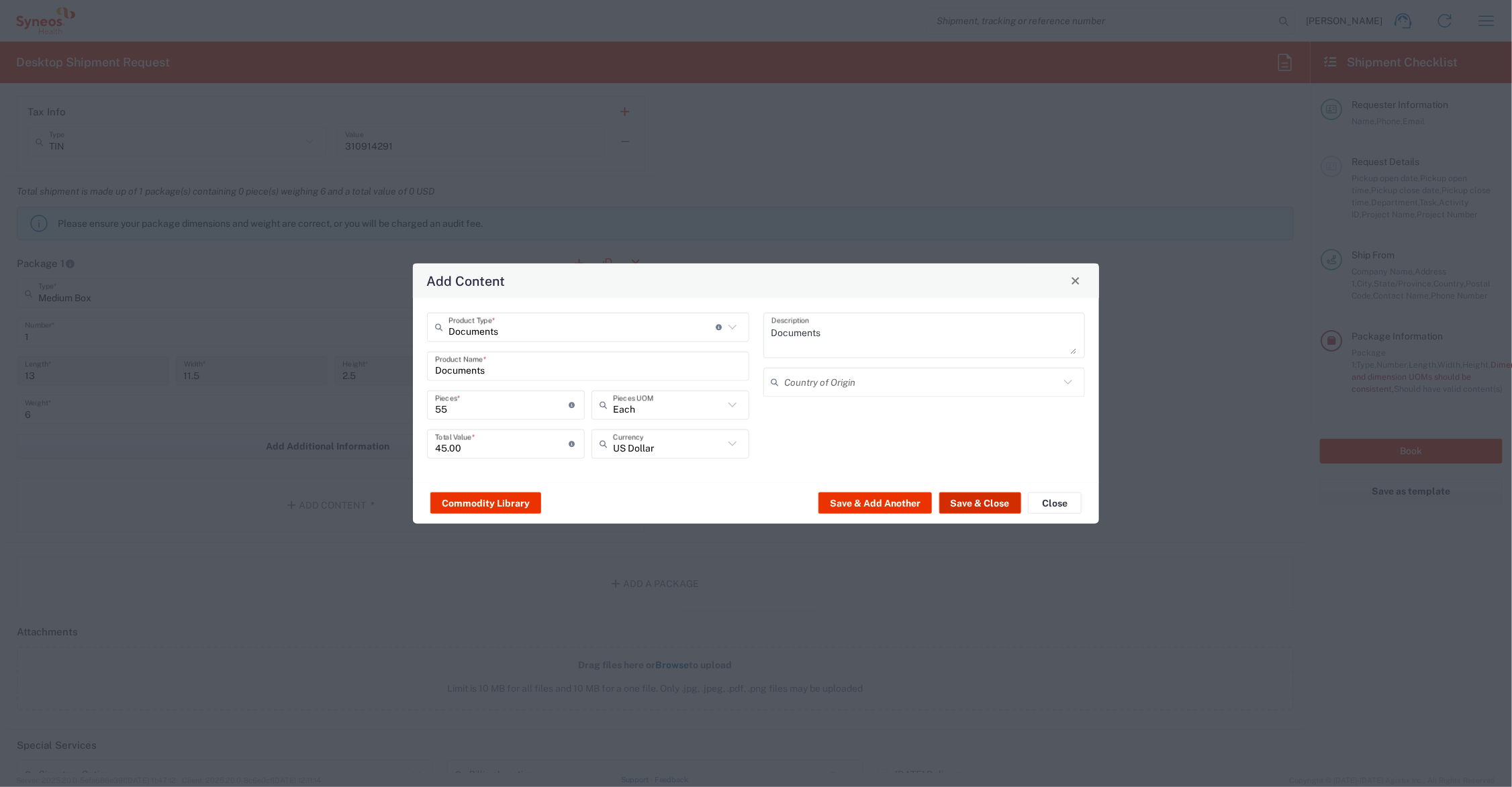
click at [981, 501] on button "Save & Close" at bounding box center [980, 503] width 82 height 22
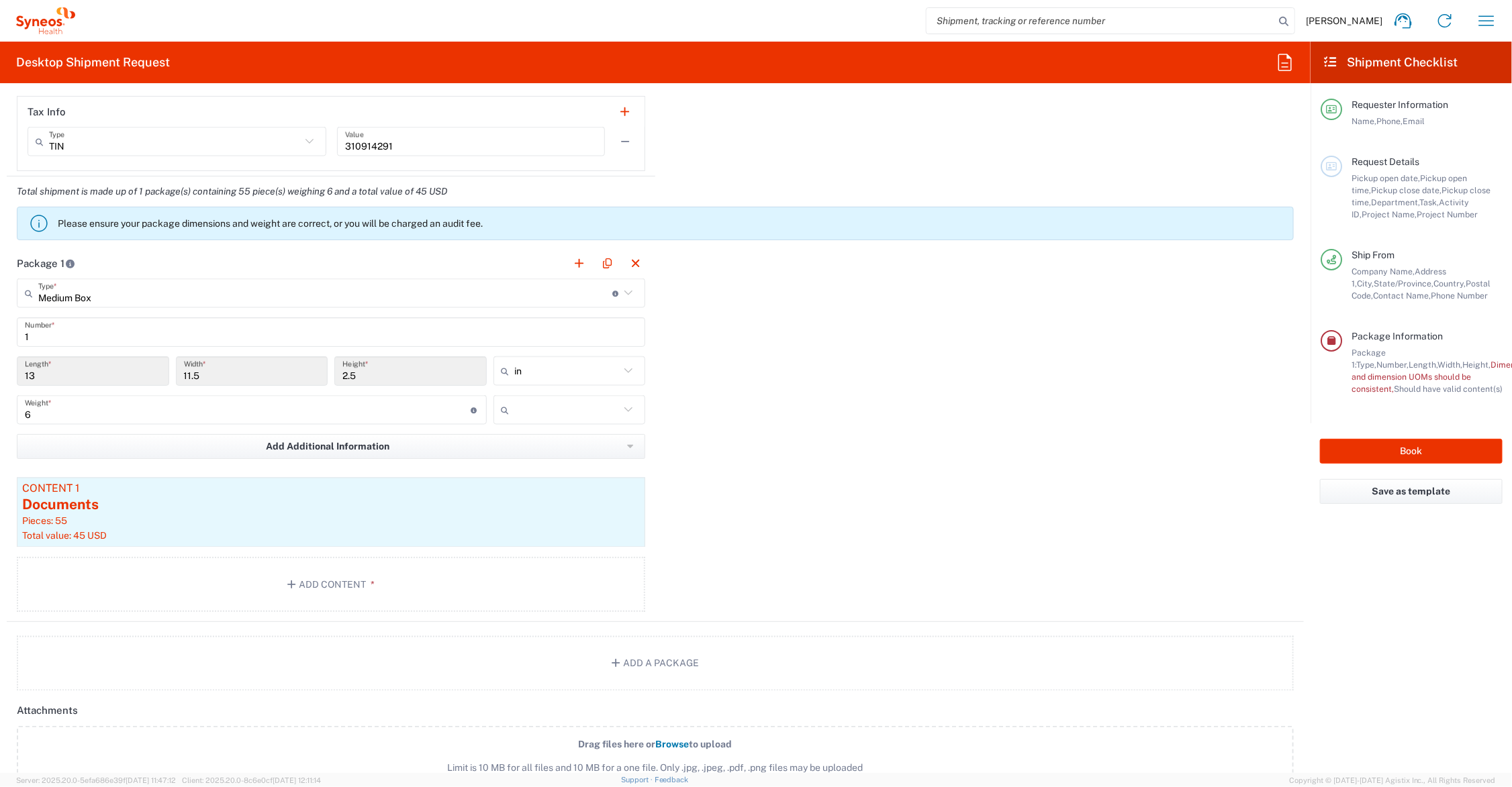
click at [539, 412] on input "text" at bounding box center [568, 410] width 105 height 22
click at [541, 460] on span "lbs" at bounding box center [564, 462] width 148 height 21
type input "lbs"
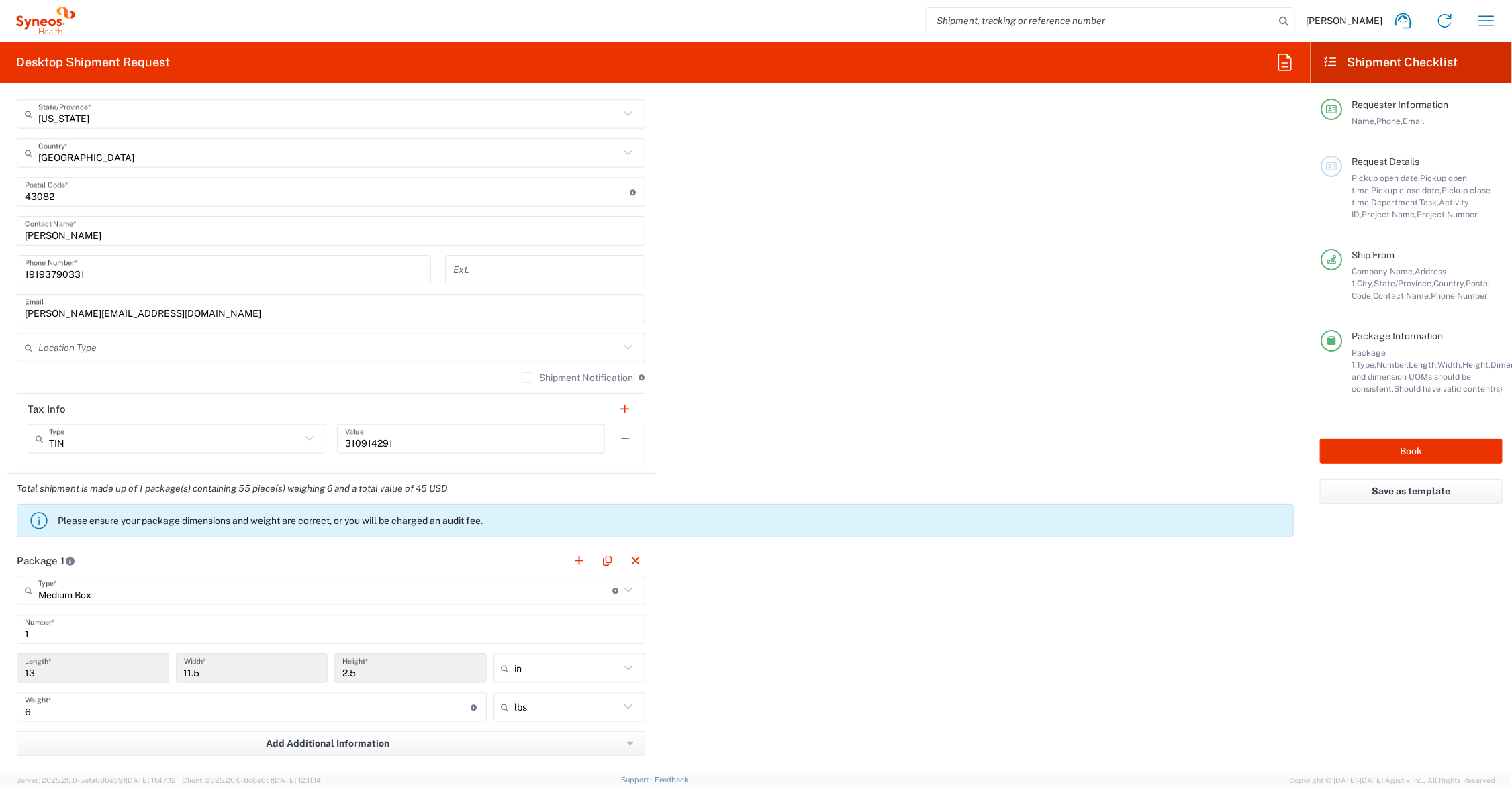
scroll to position [503, 0]
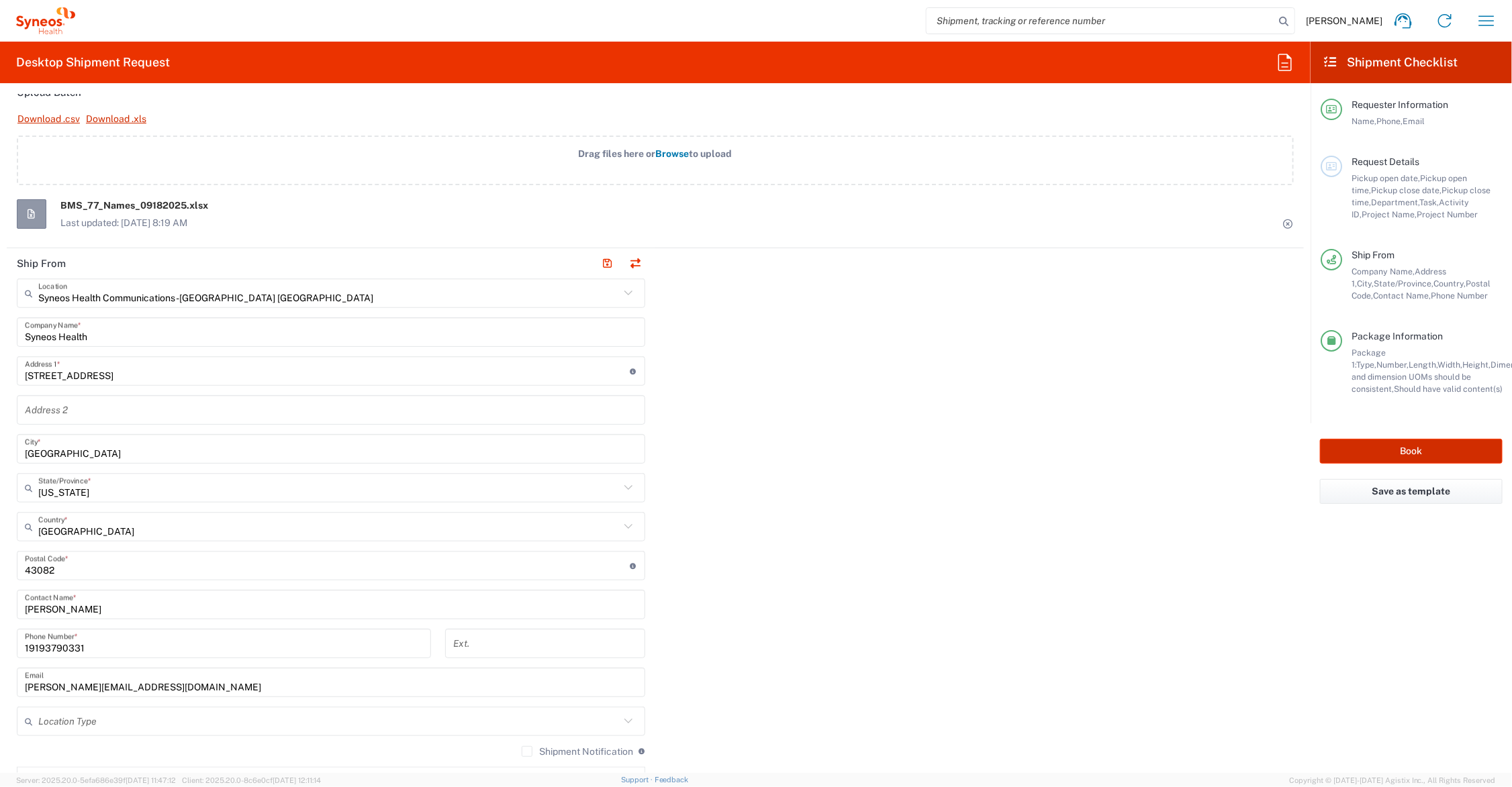
click at [1412, 449] on button "Book" at bounding box center [1411, 451] width 183 height 25
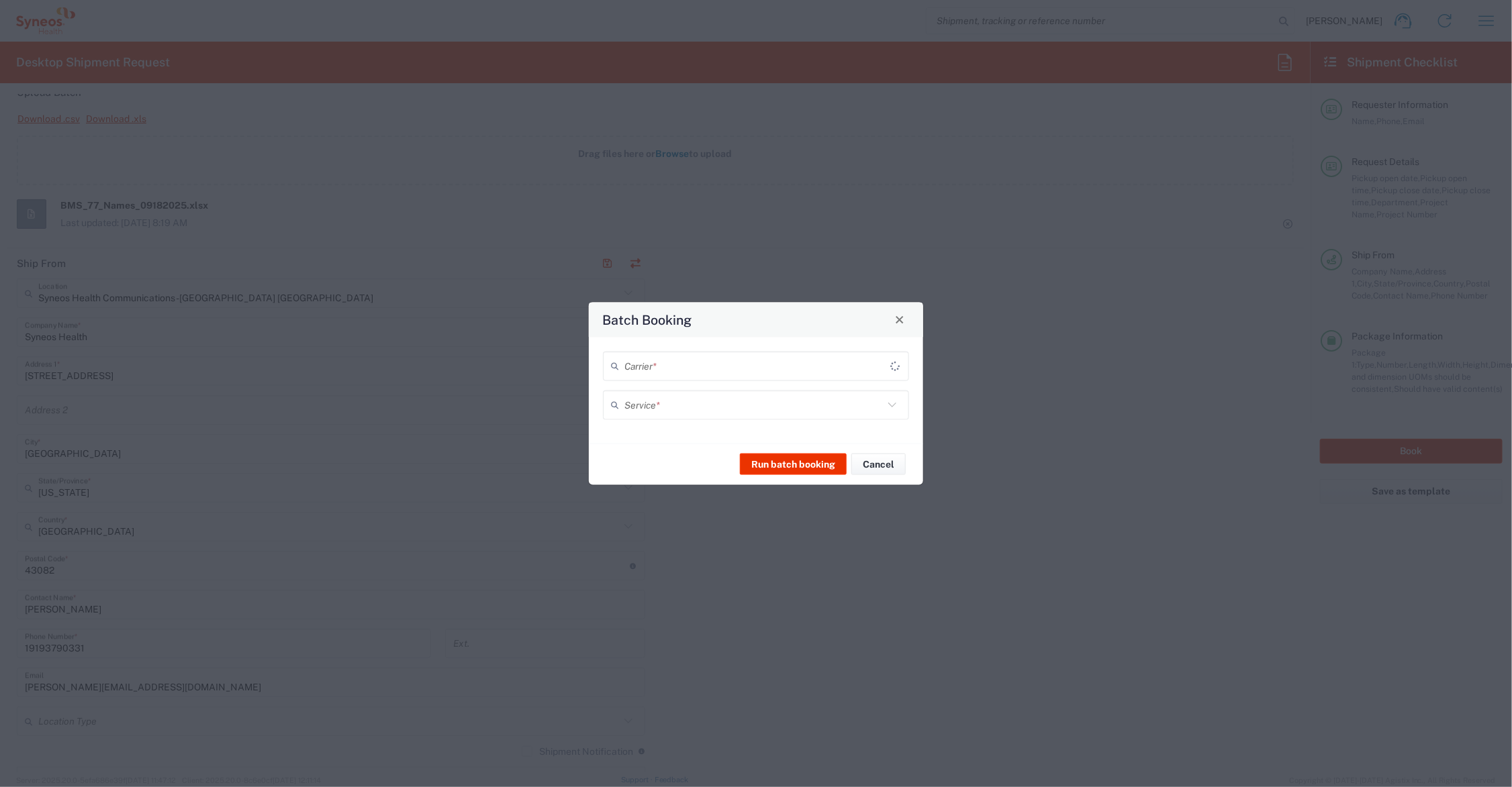
type input "7073126"
click at [730, 361] on input "text" at bounding box center [753, 366] width 259 height 24
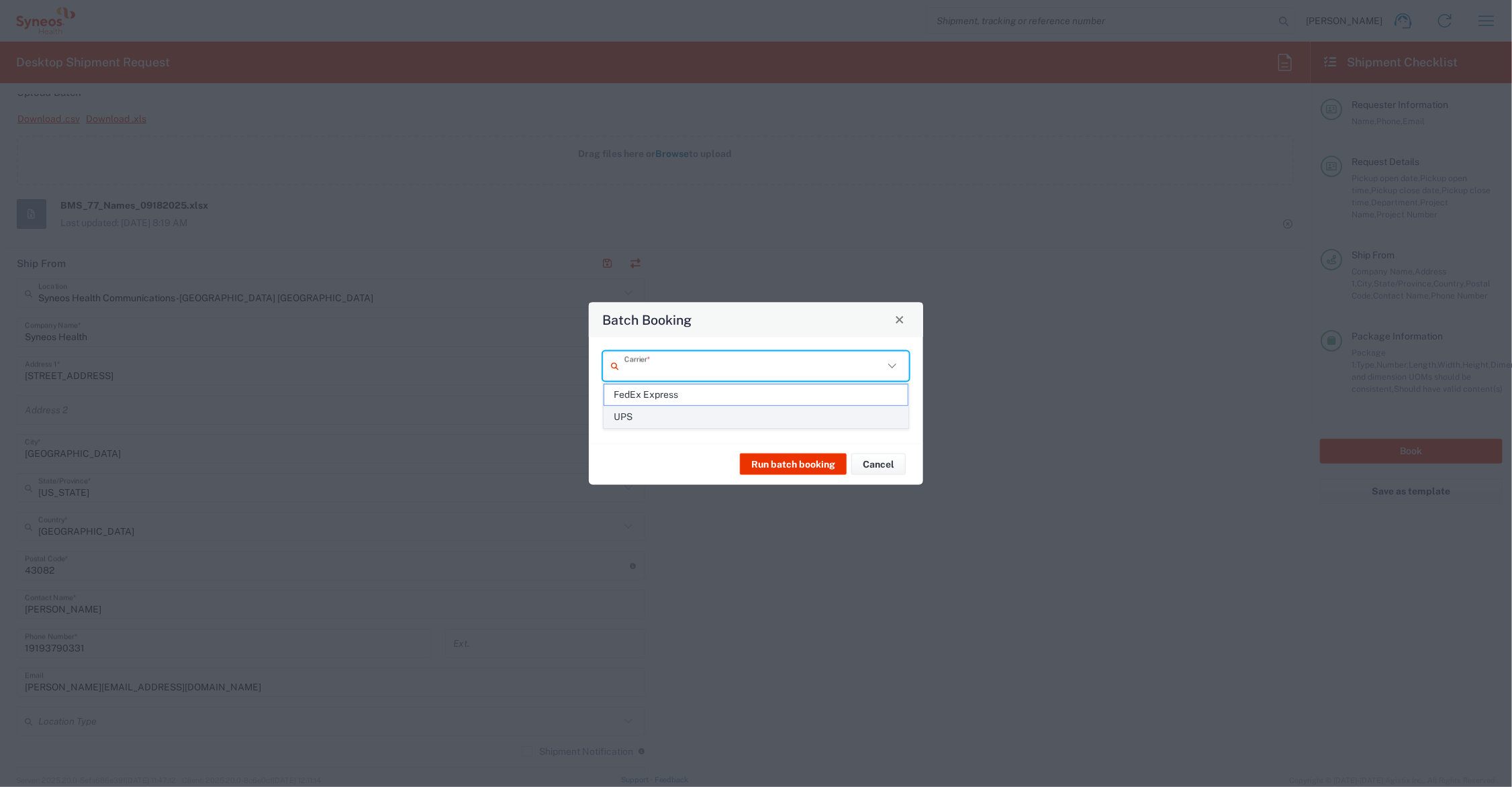
click at [650, 416] on span "UPS" at bounding box center [756, 417] width 304 height 21
type input "UPS"
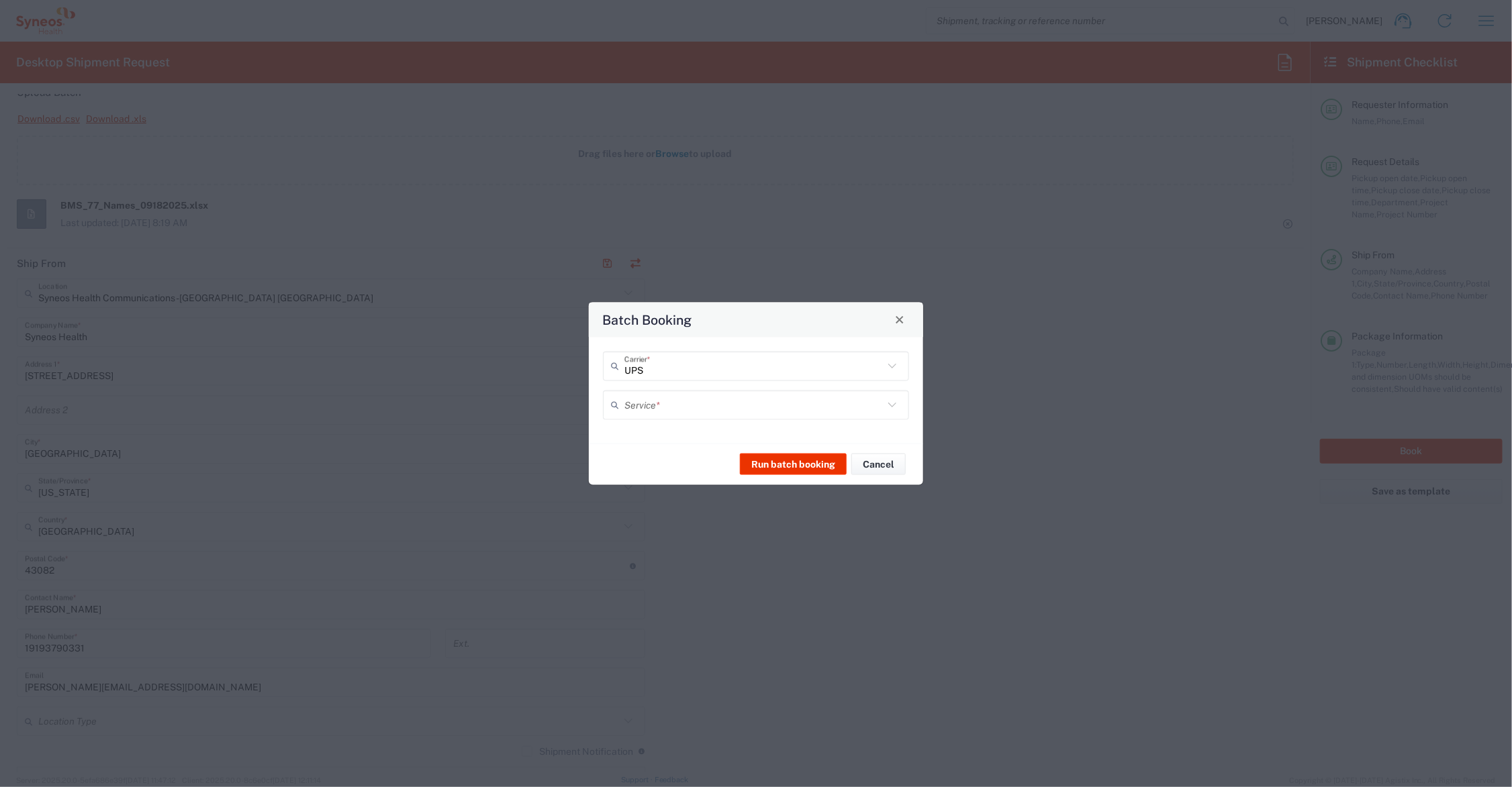
click at [660, 403] on input "text" at bounding box center [753, 405] width 259 height 24
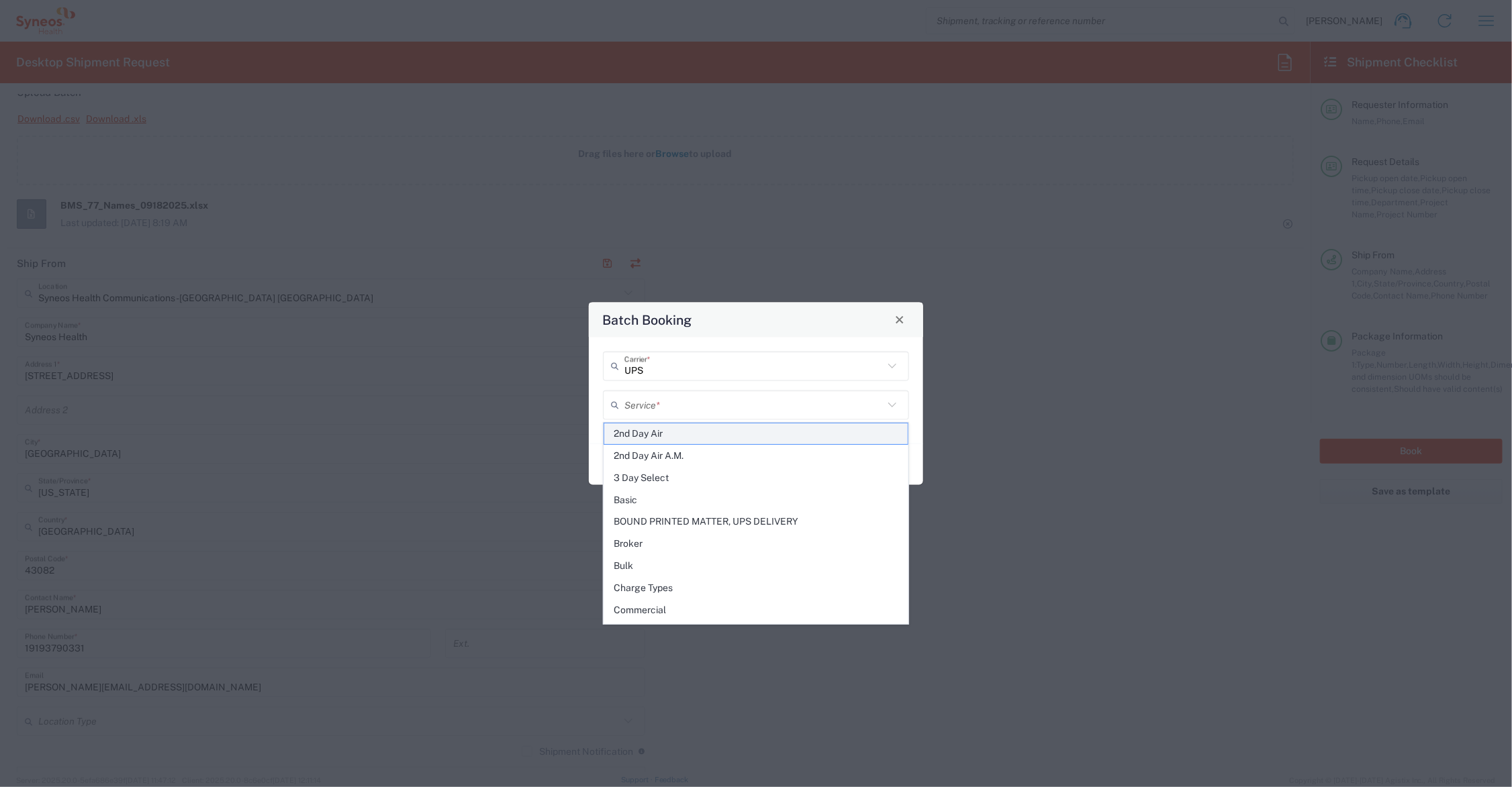
click at [678, 430] on span "2nd Day Air" at bounding box center [756, 434] width 304 height 21
type input "2nd Day Air"
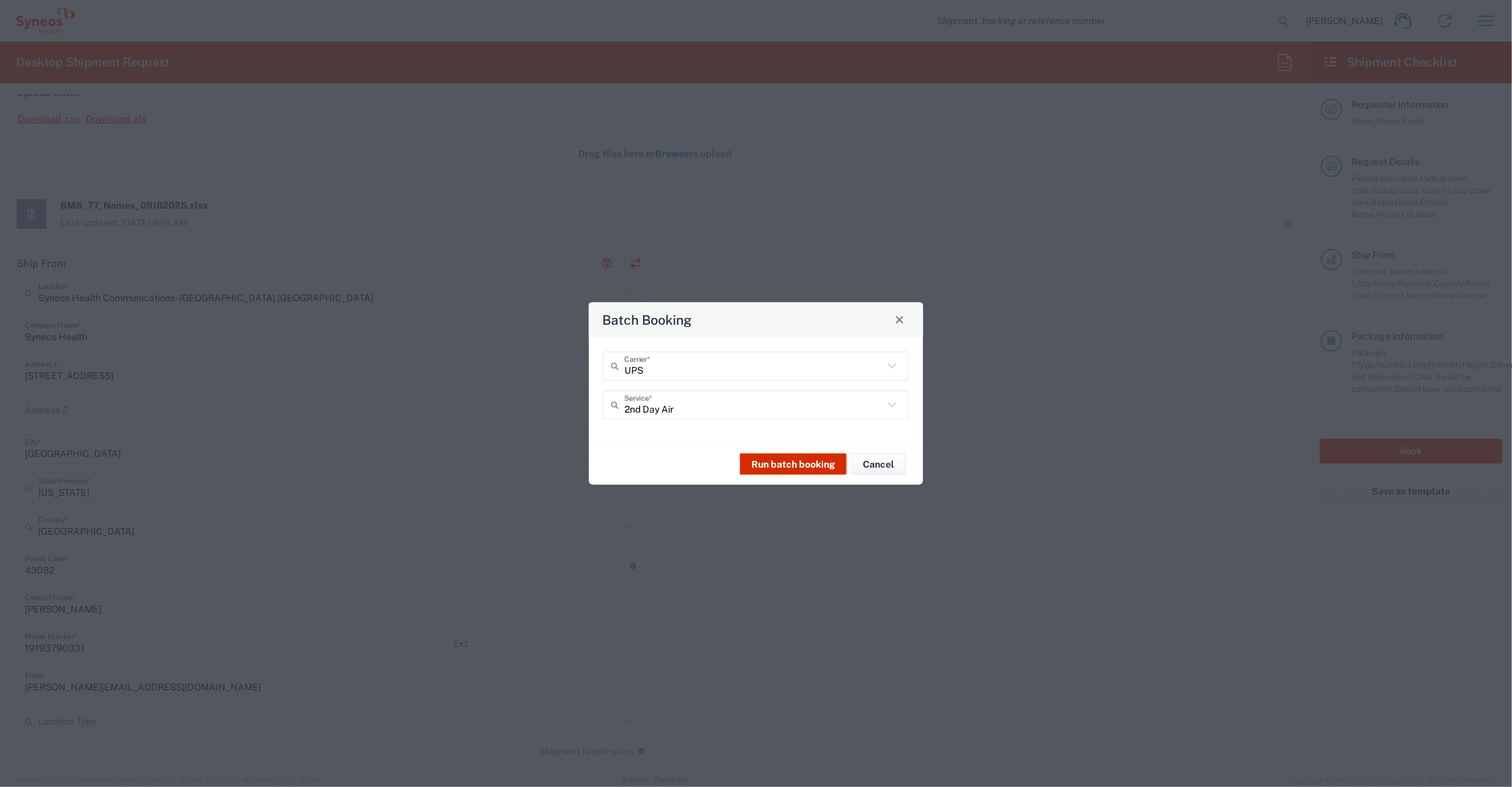
click at [817, 463] on button "Run batch booking" at bounding box center [793, 464] width 107 height 22
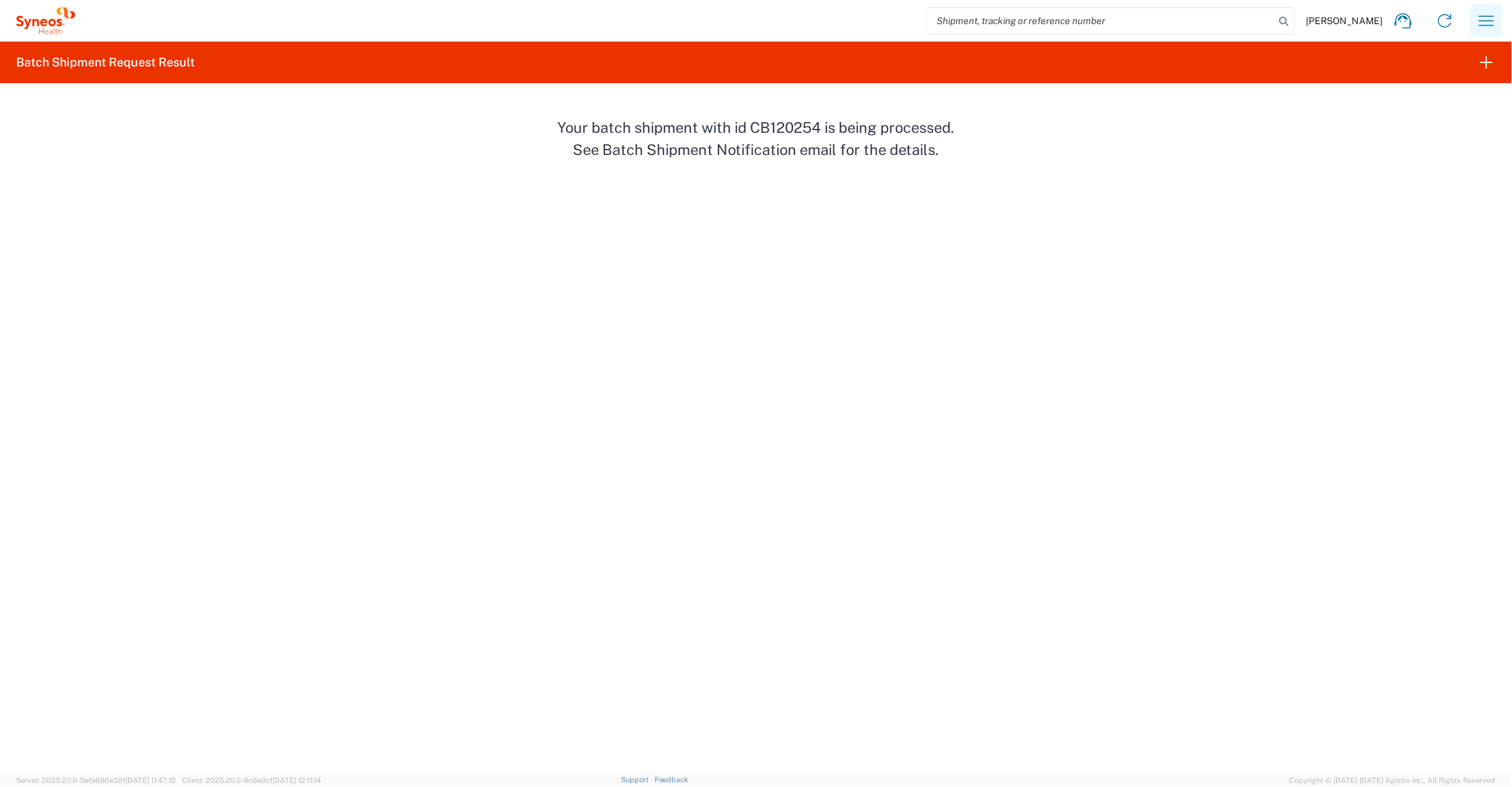
click at [1489, 20] on icon "button" at bounding box center [1486, 20] width 22 height 22
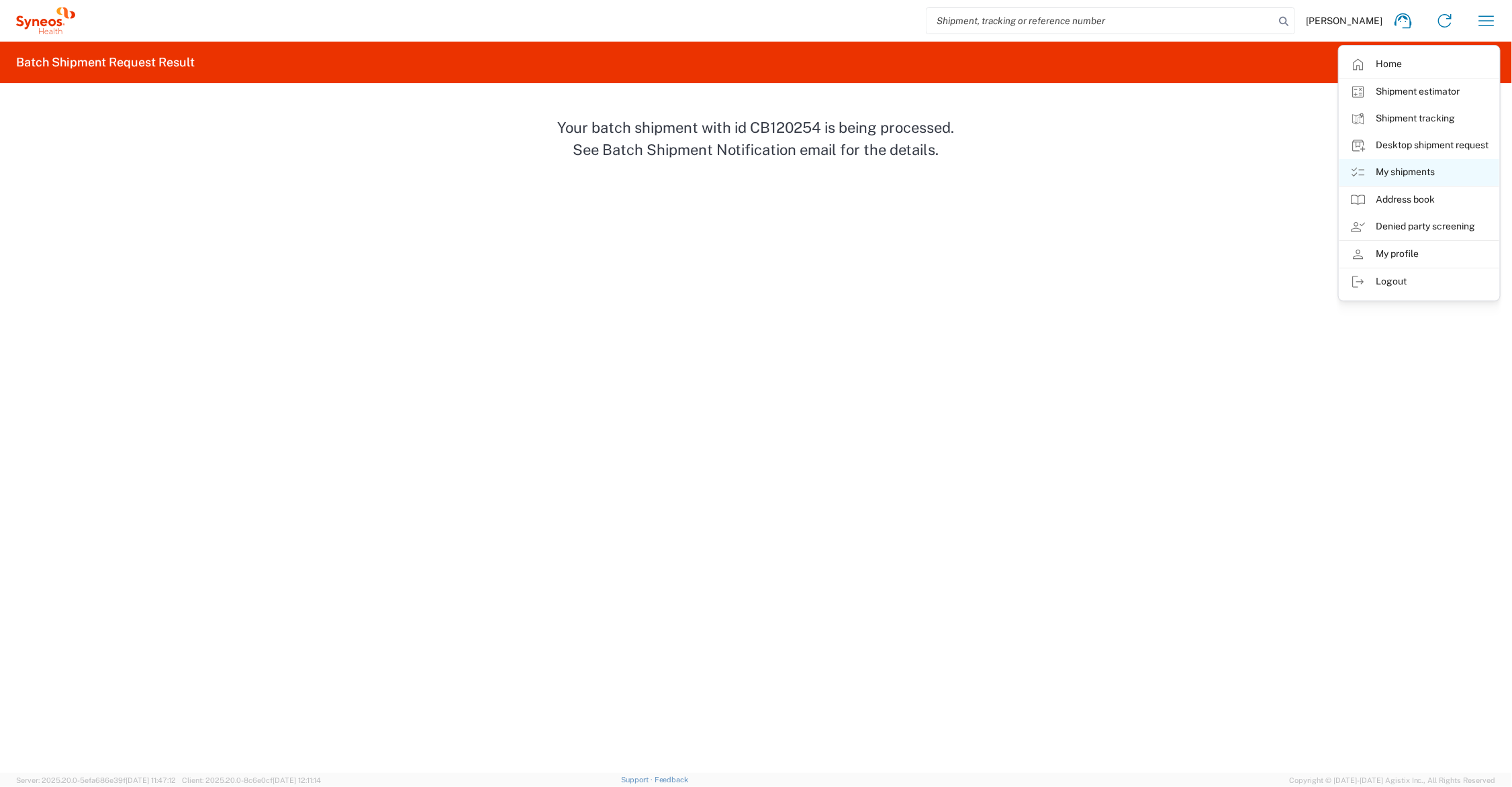
click at [1415, 168] on link "My shipments" at bounding box center [1419, 172] width 160 height 27
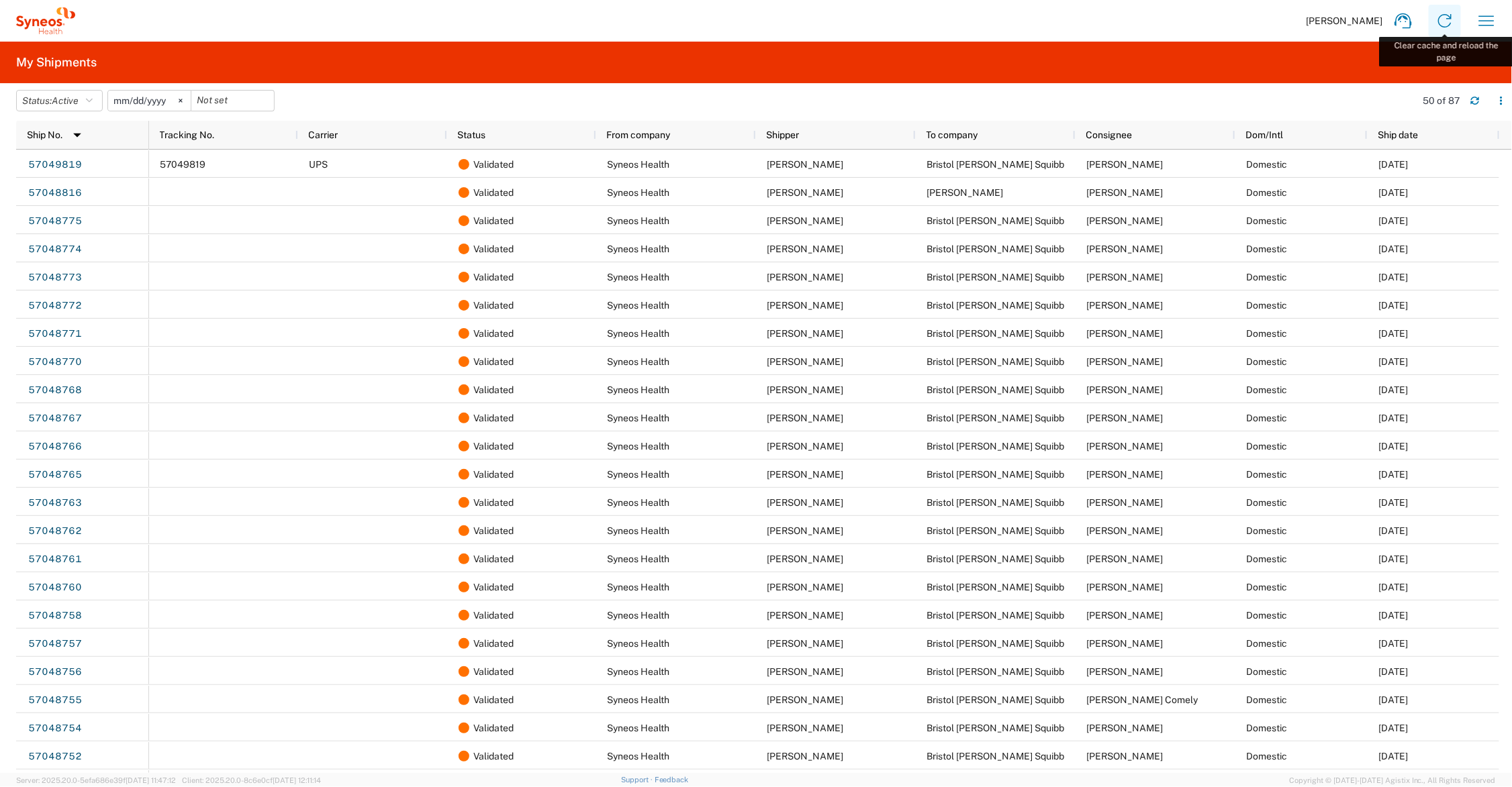
click at [1446, 21] on icon at bounding box center [1444, 20] width 22 height 22
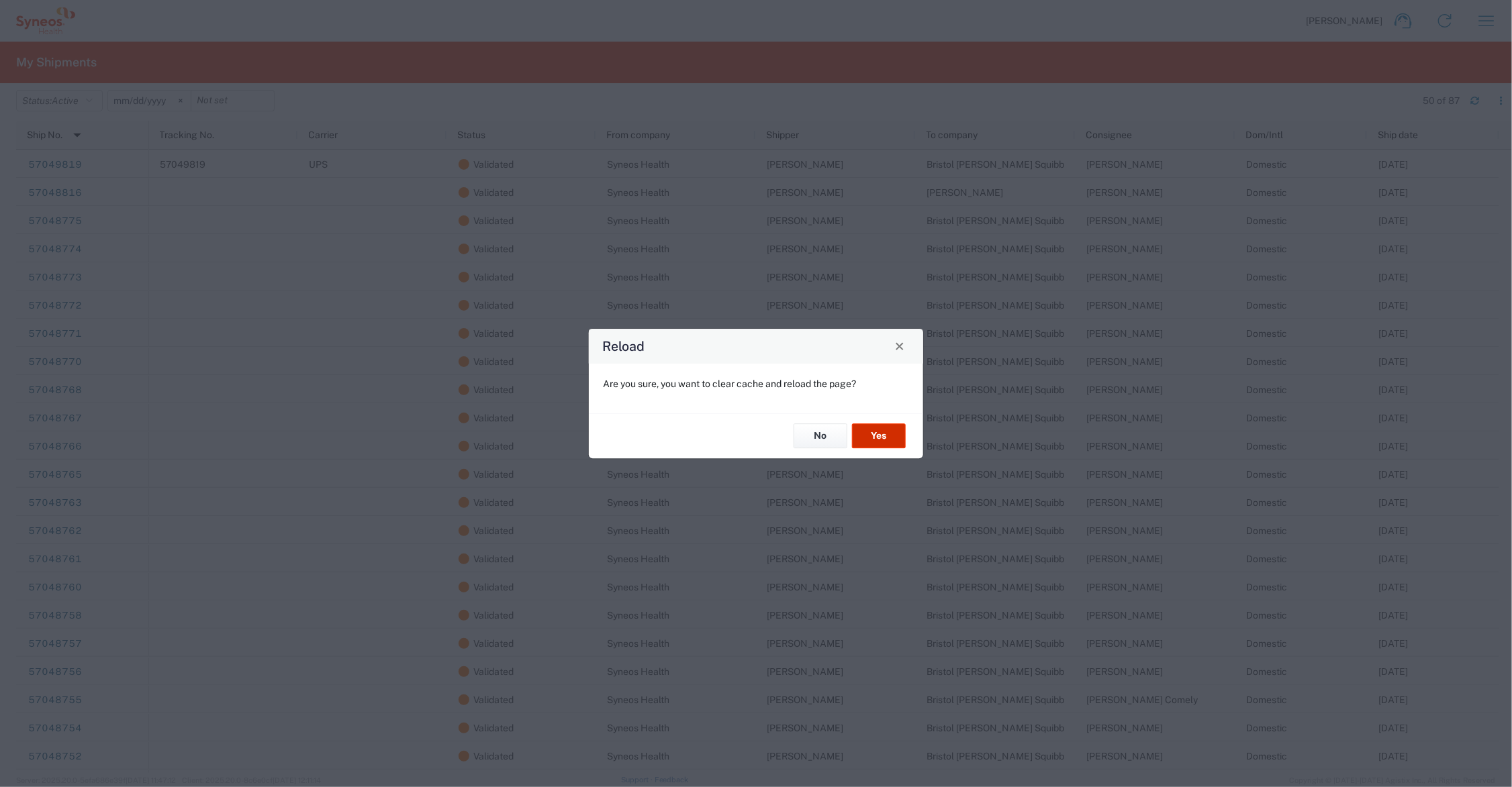
click at [878, 431] on button "Yes" at bounding box center [879, 437] width 54 height 25
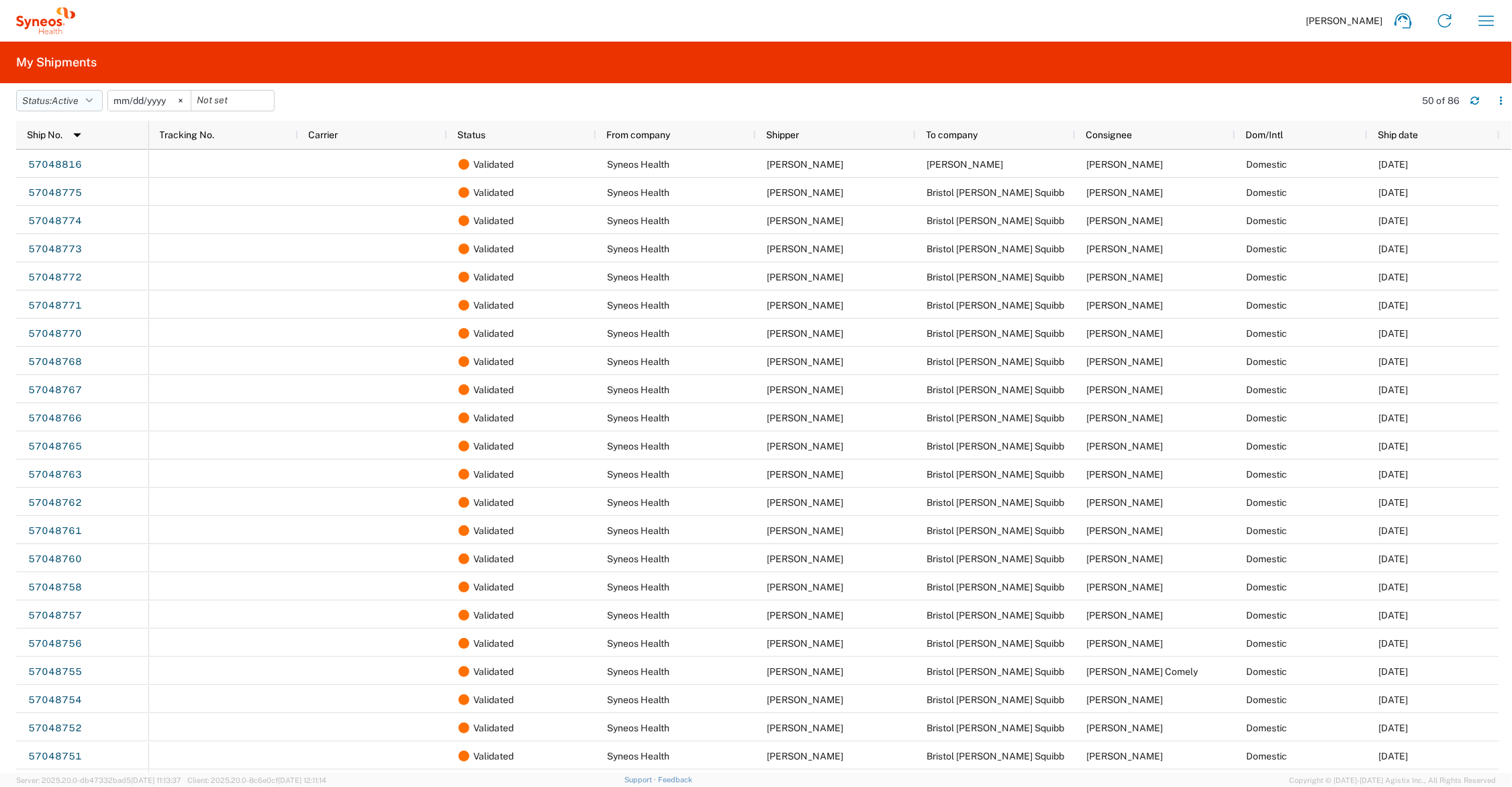
click at [94, 94] on button "Status: Active" at bounding box center [59, 100] width 87 height 22
click at [59, 171] on span "All" at bounding box center [95, 172] width 156 height 21
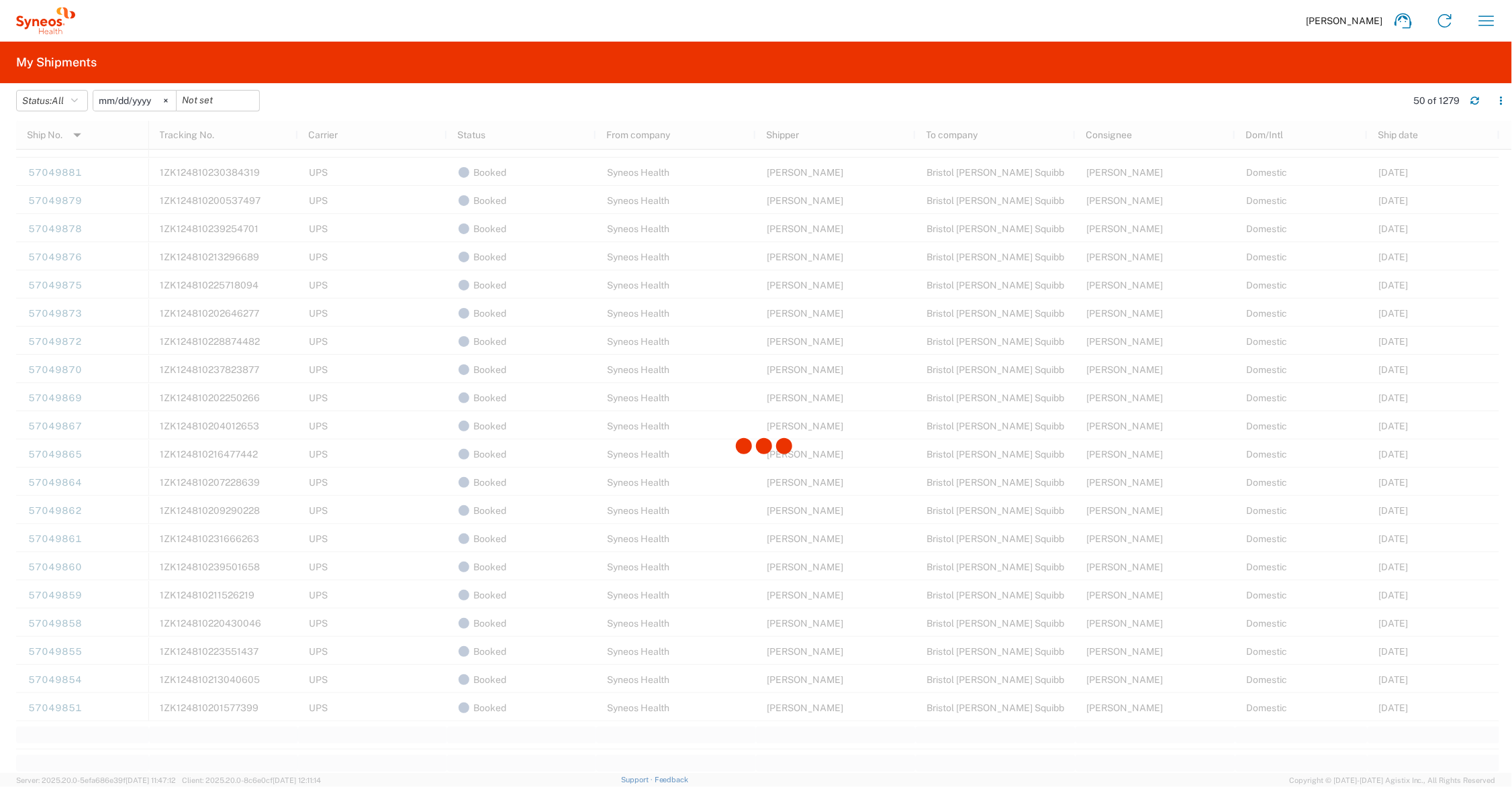
scroll to position [839, 0]
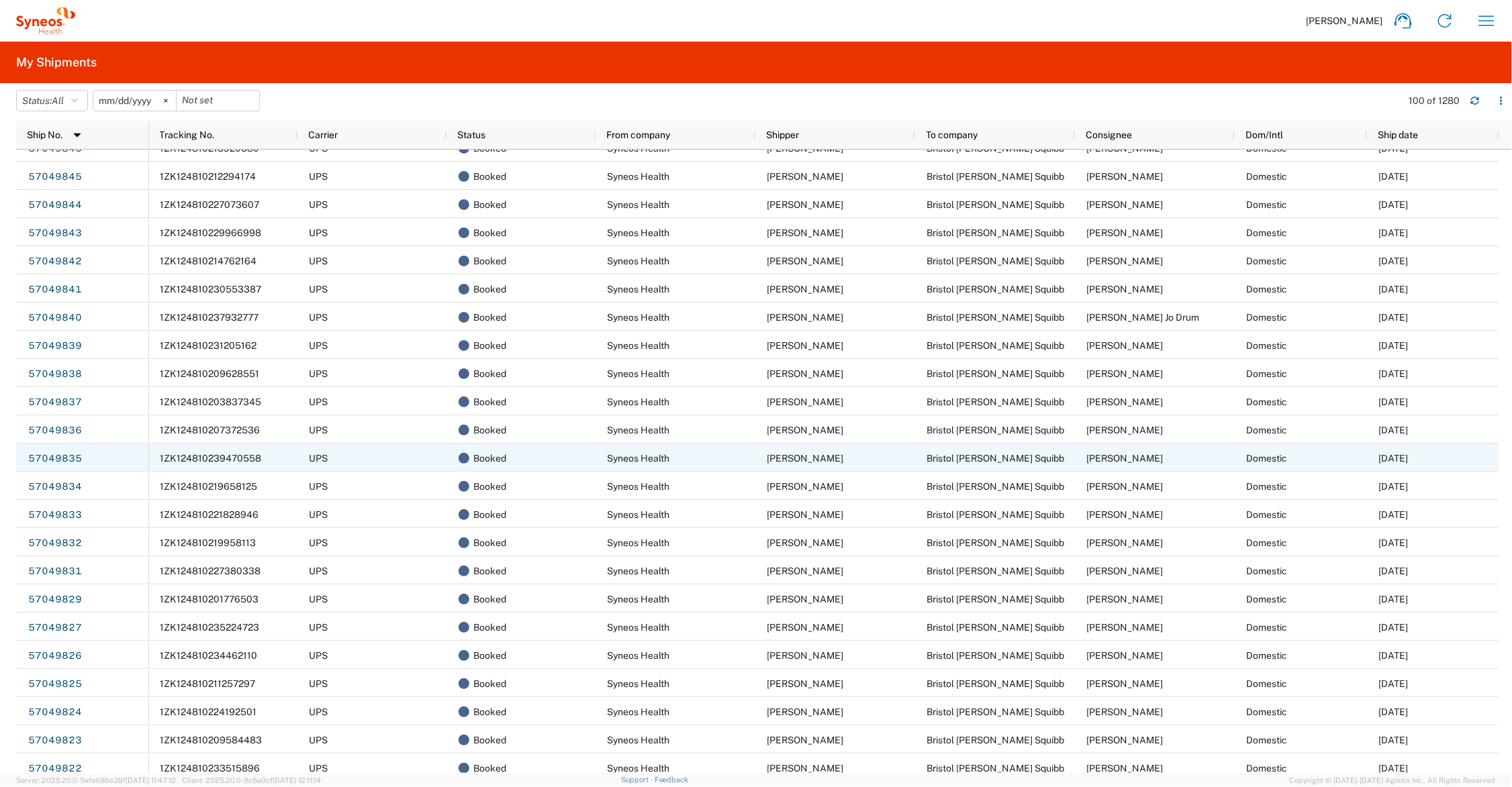
scroll to position [1845, 0]
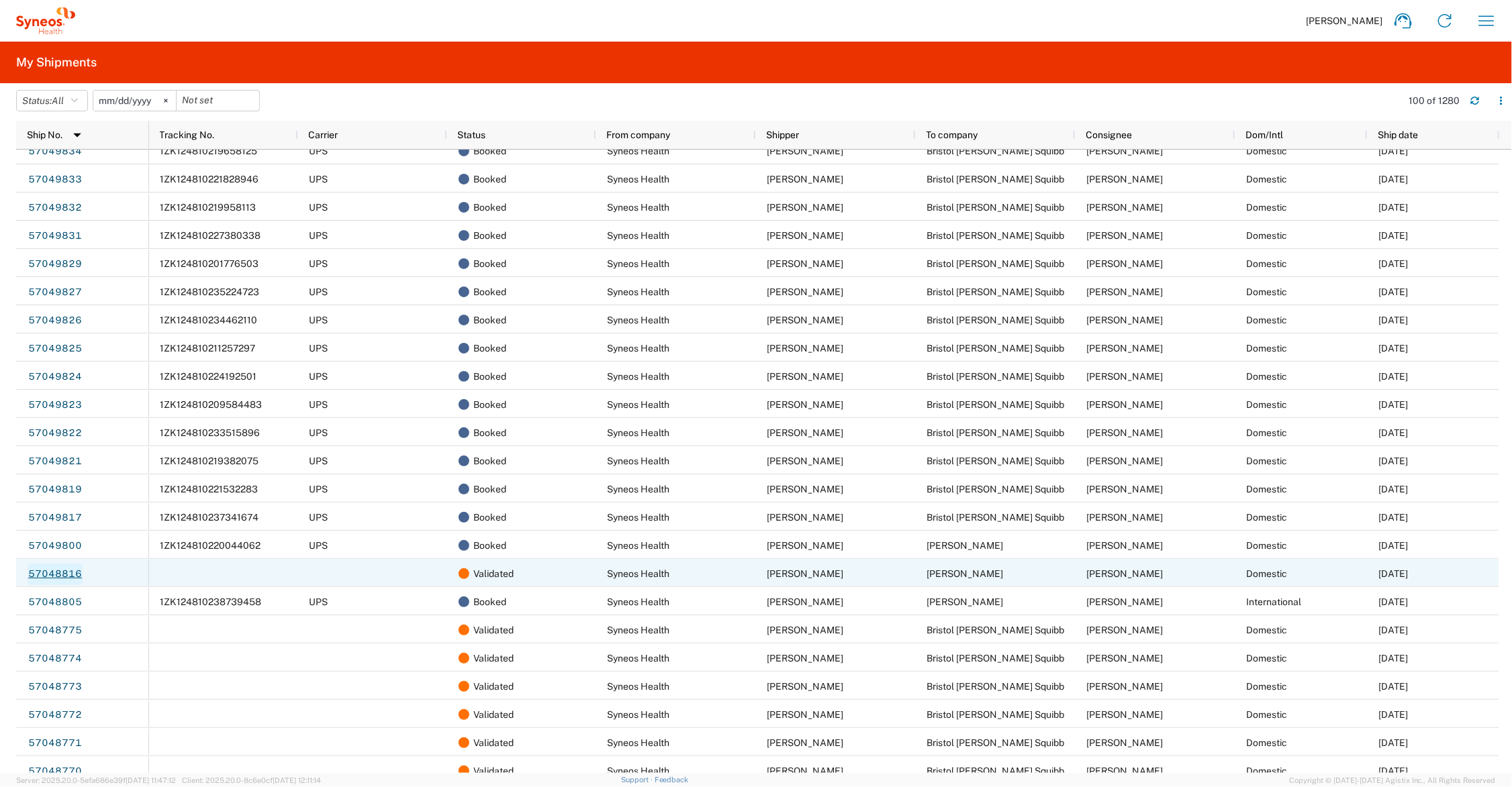
click at [61, 572] on link "57048816" at bounding box center [54, 574] width 55 height 22
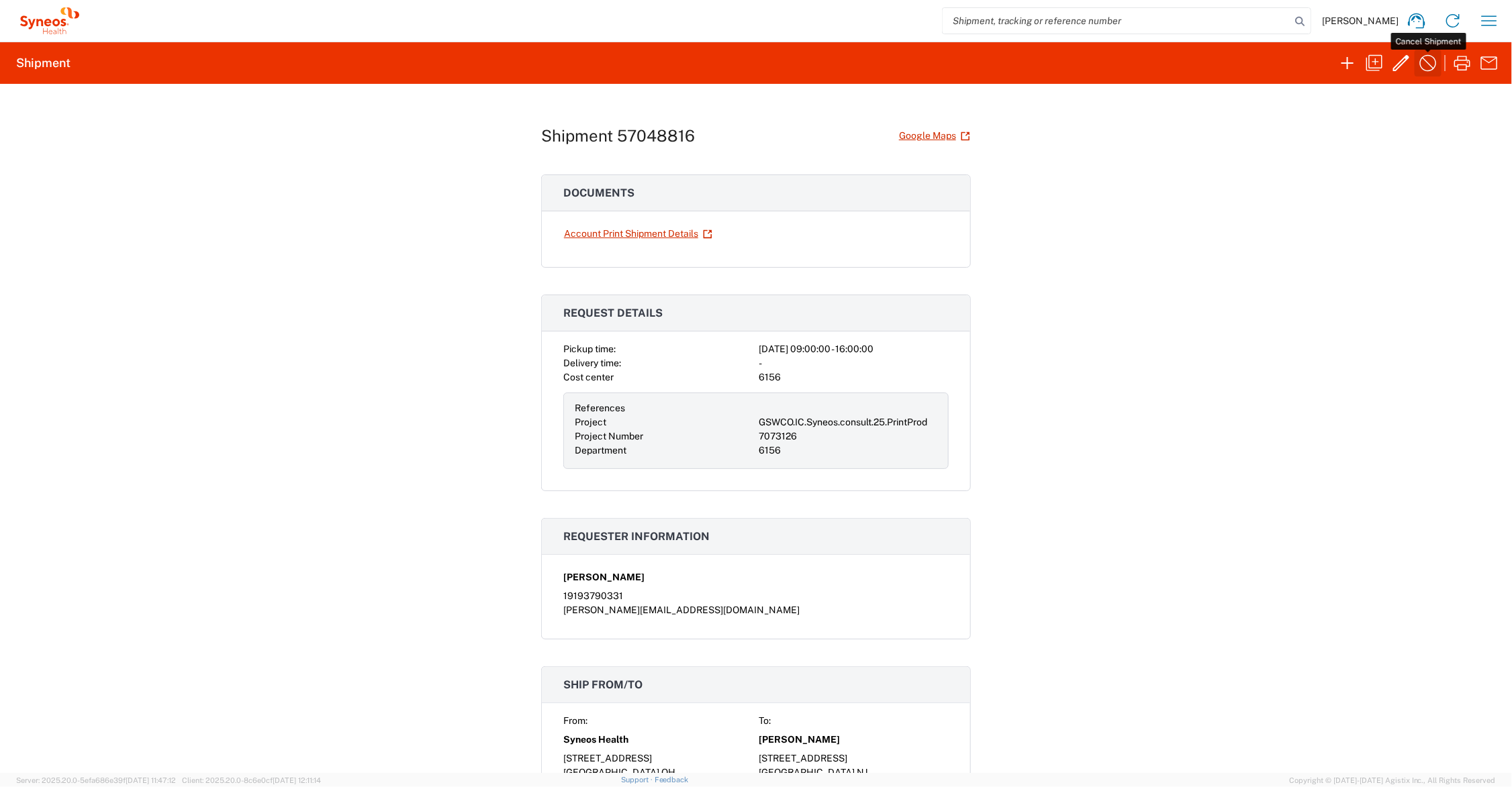
click at [1423, 61] on icon "button" at bounding box center [1428, 63] width 22 height 22
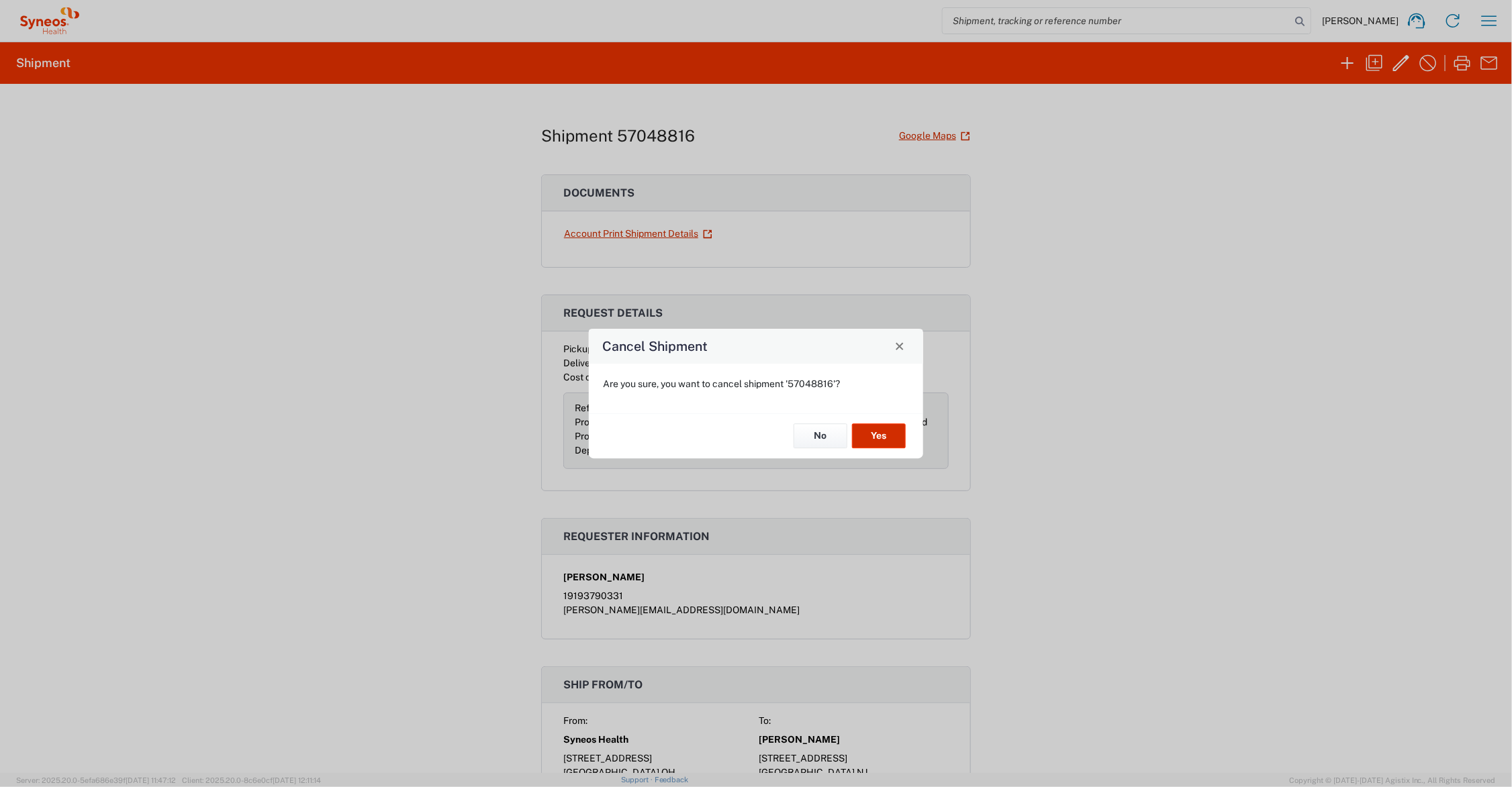
click at [873, 425] on button "Yes" at bounding box center [879, 437] width 54 height 25
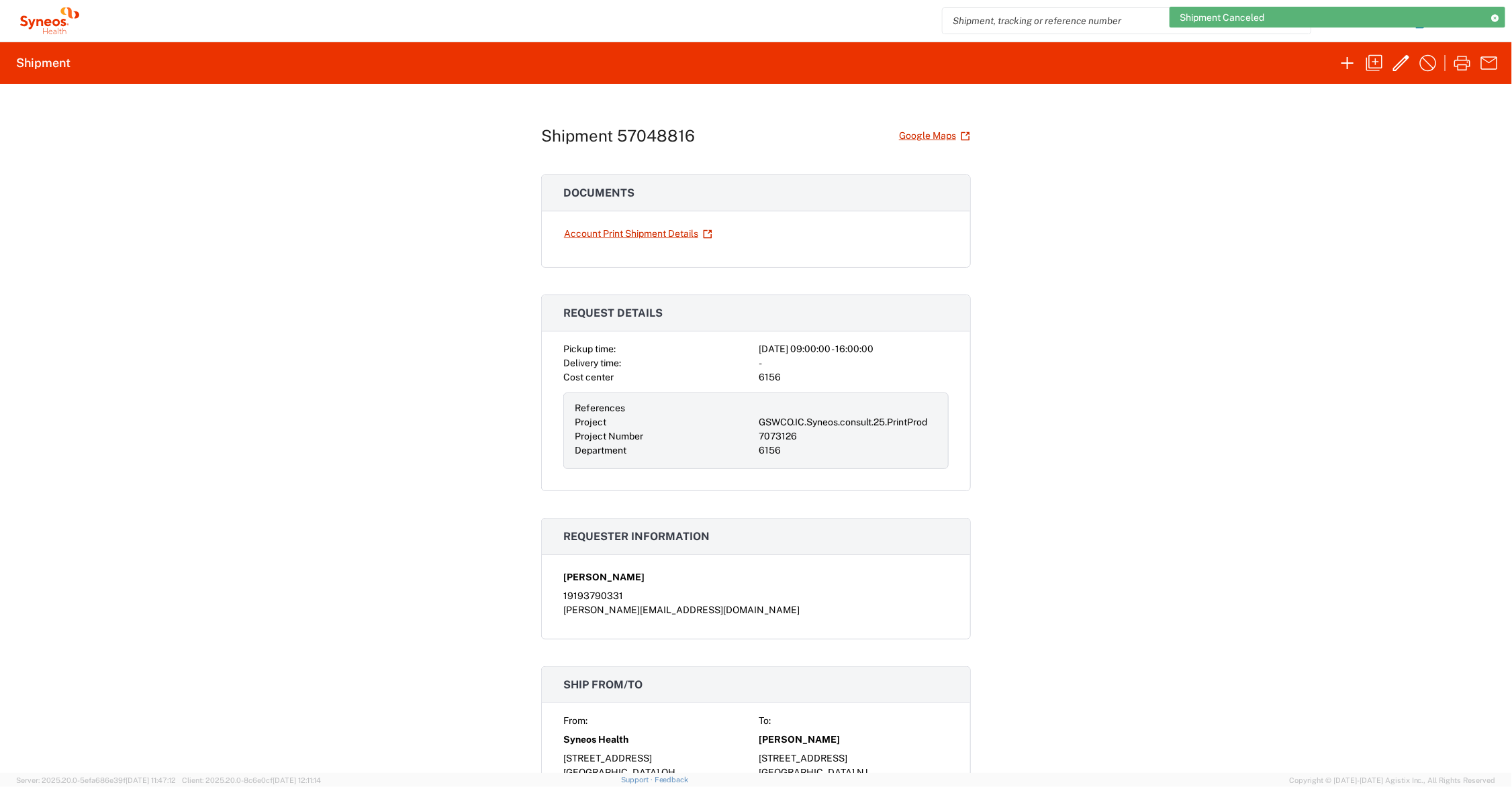
click at [1495, 15] on icon at bounding box center [1495, 17] width 9 height 8
click at [1488, 20] on icon "button" at bounding box center [1489, 20] width 22 height 22
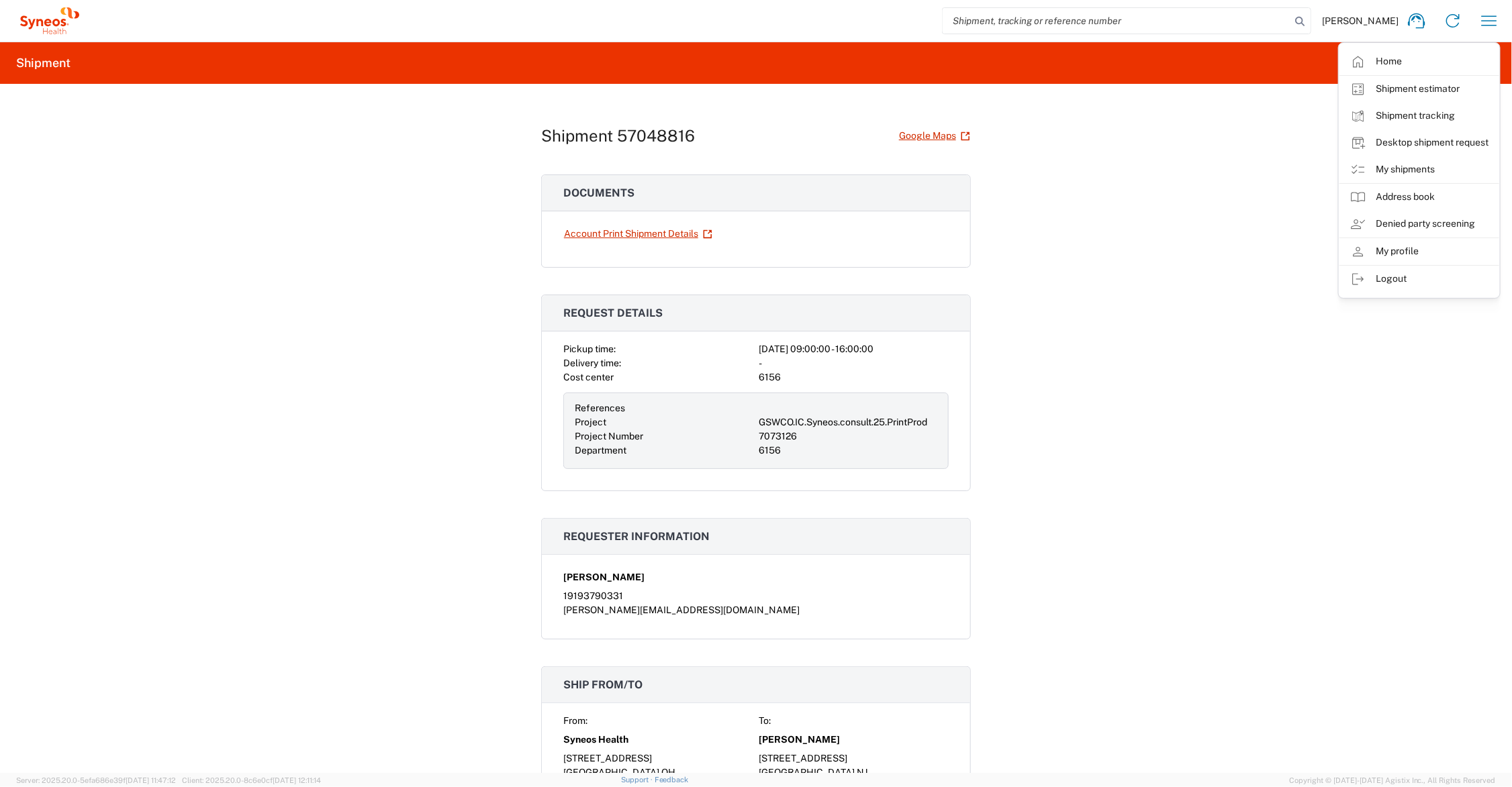
click at [1411, 167] on link "My shipments" at bounding box center [1419, 170] width 160 height 27
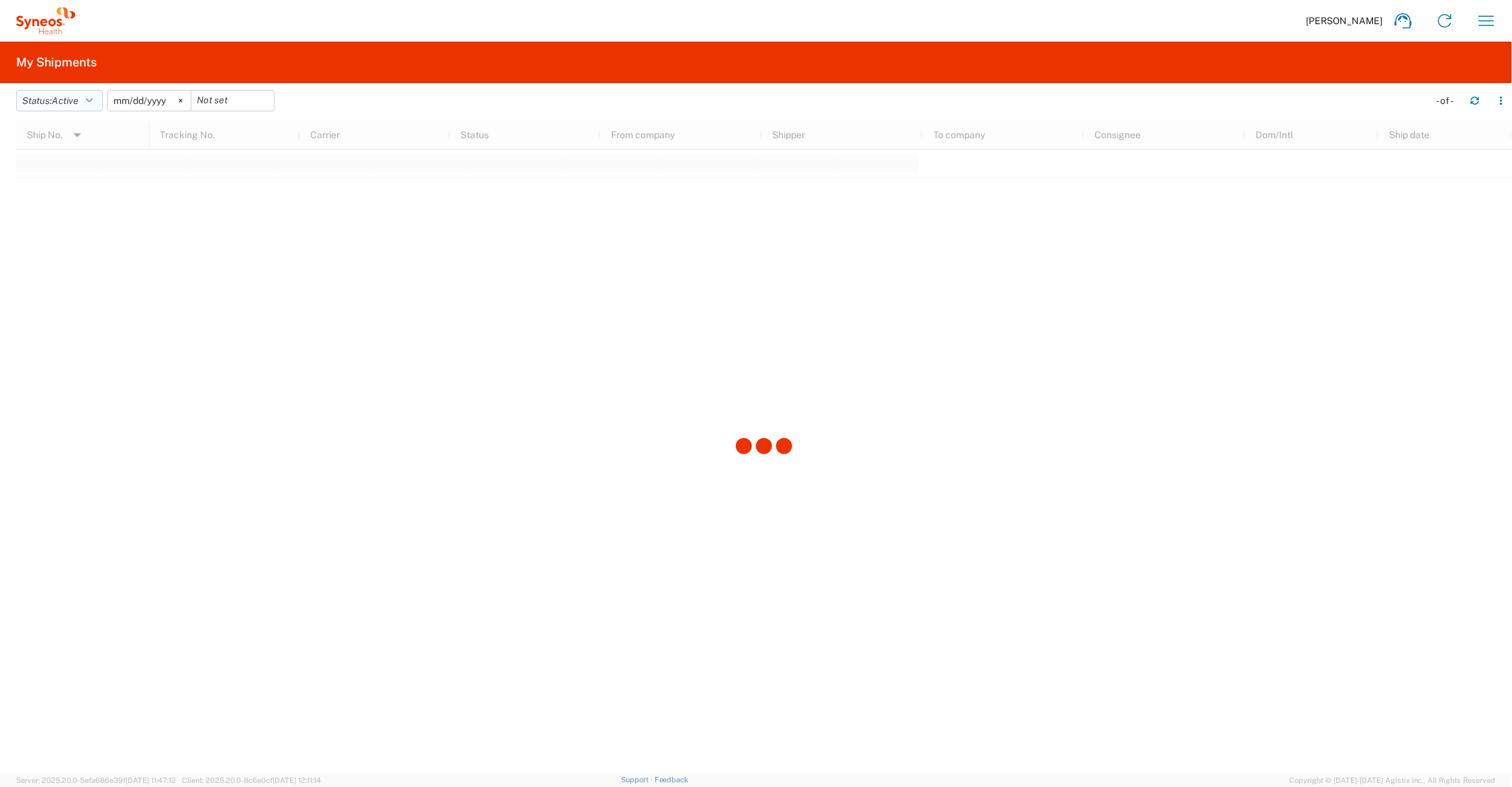
click at [92, 99] on icon "button" at bounding box center [89, 100] width 7 height 9
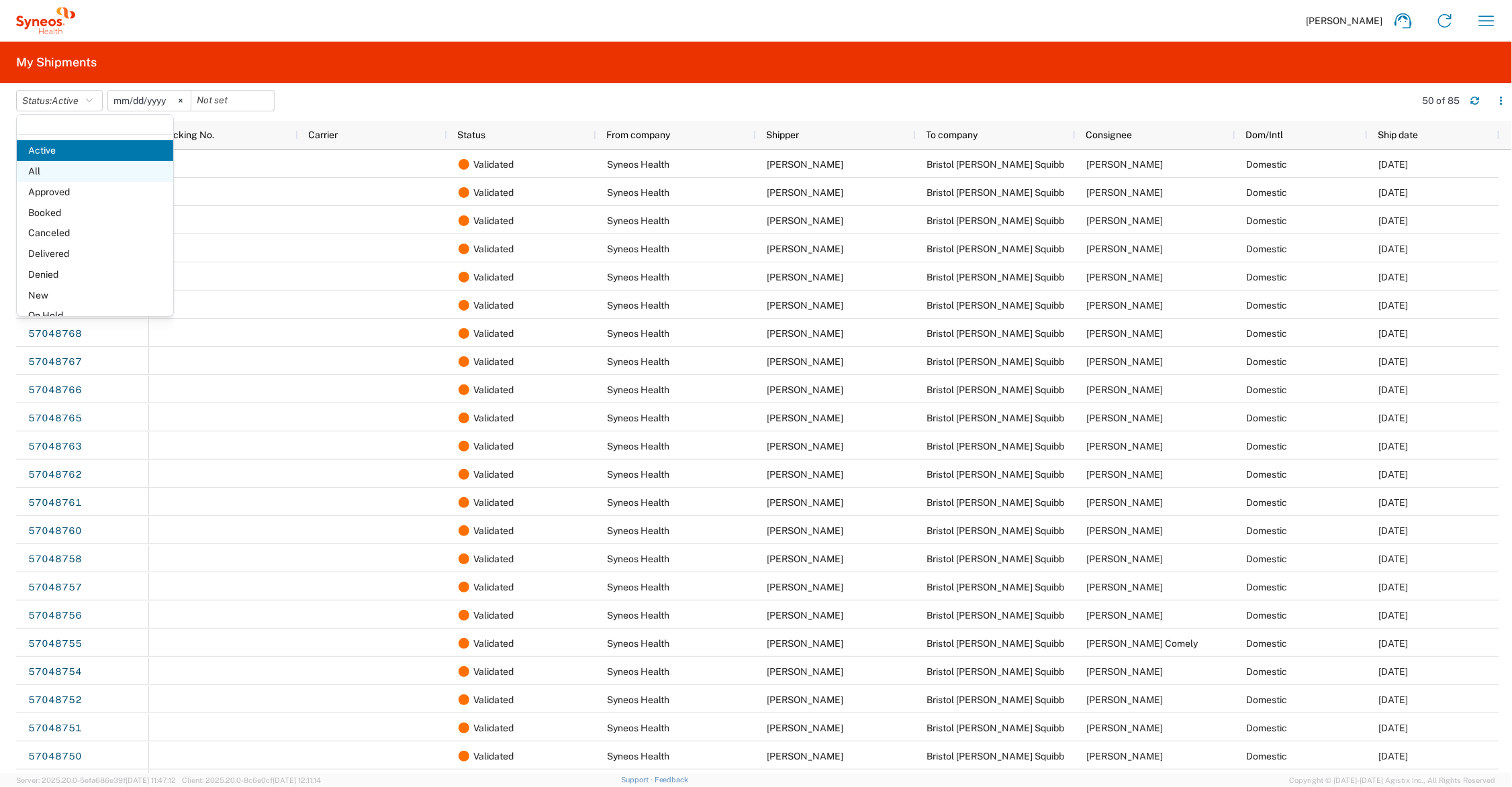
click at [66, 169] on span "All" at bounding box center [95, 172] width 156 height 21
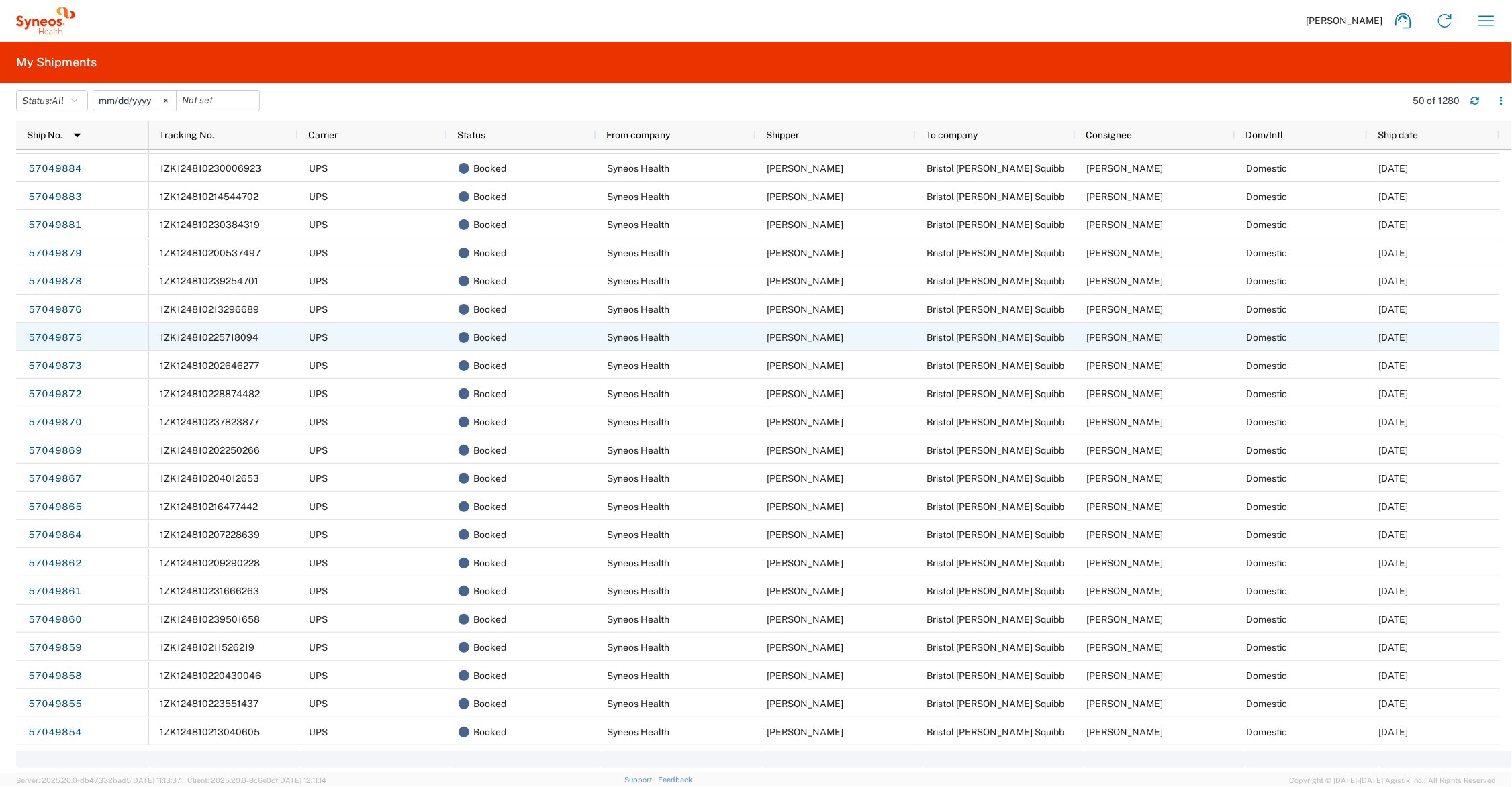
scroll to position [814, 0]
